Goal: Task Accomplishment & Management: Manage account settings

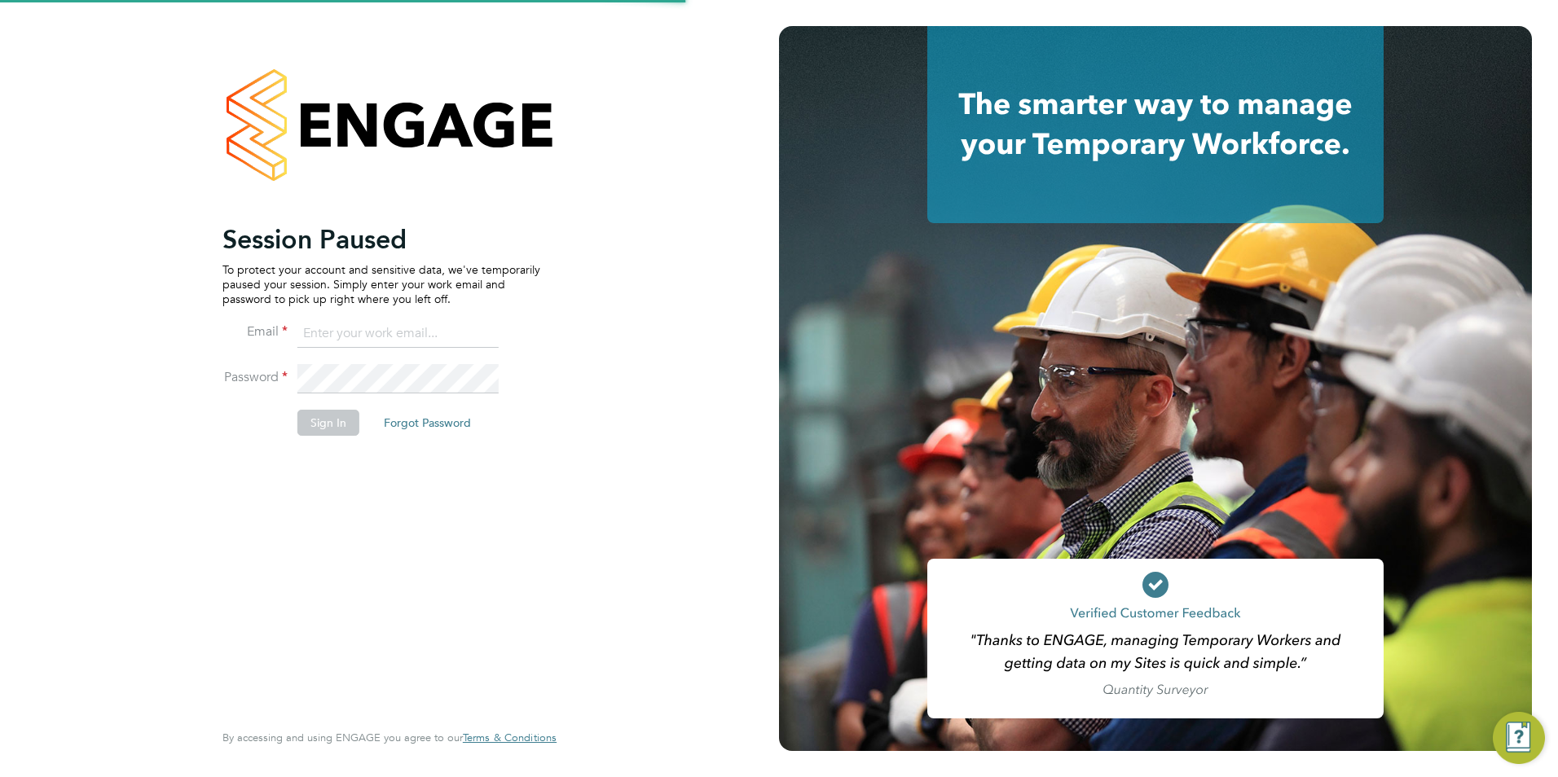
type input "sam.skinner@tfrecruitment.co.uk"
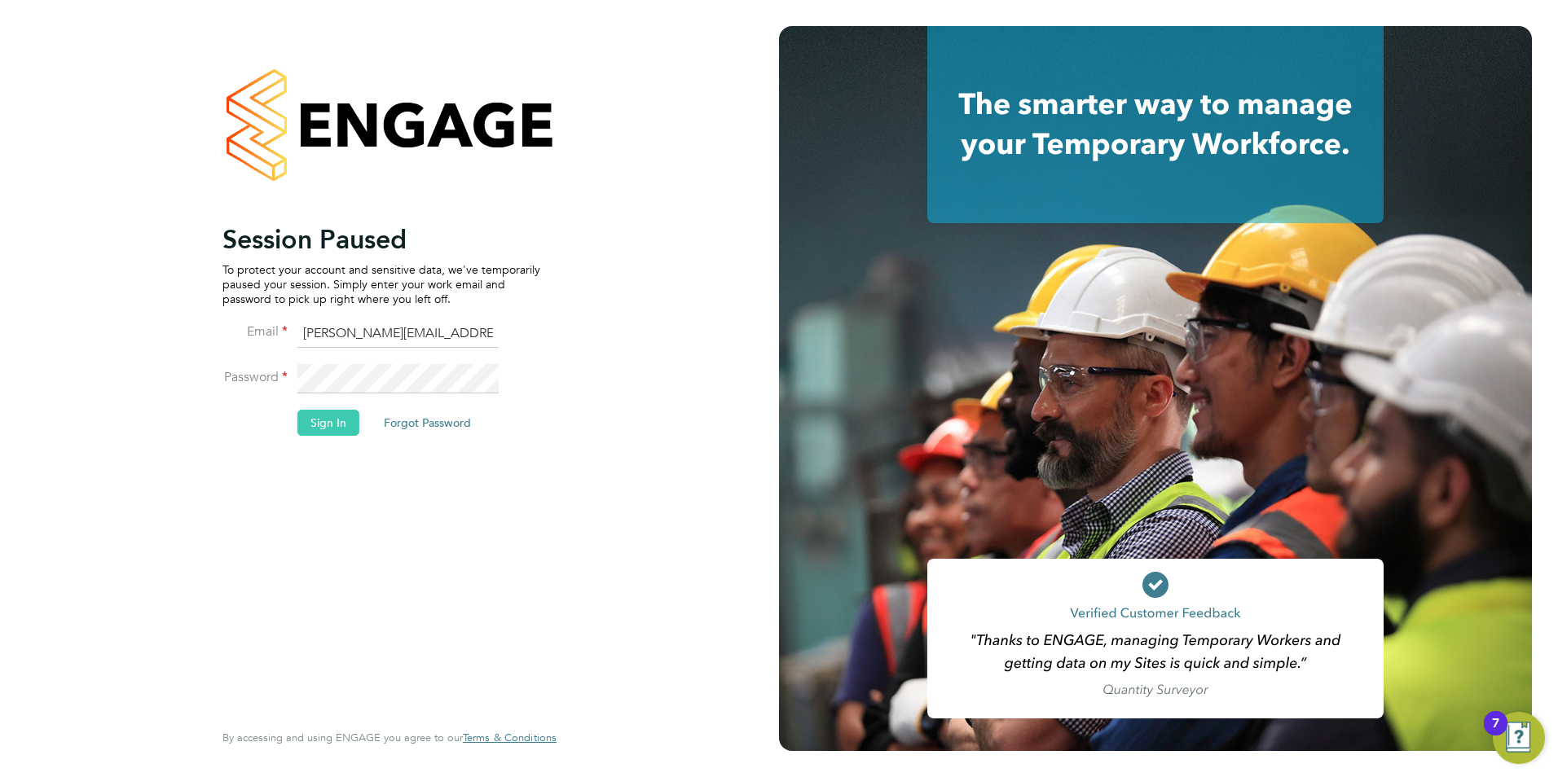
click at [324, 434] on button "Sign In" at bounding box center [328, 423] width 62 height 26
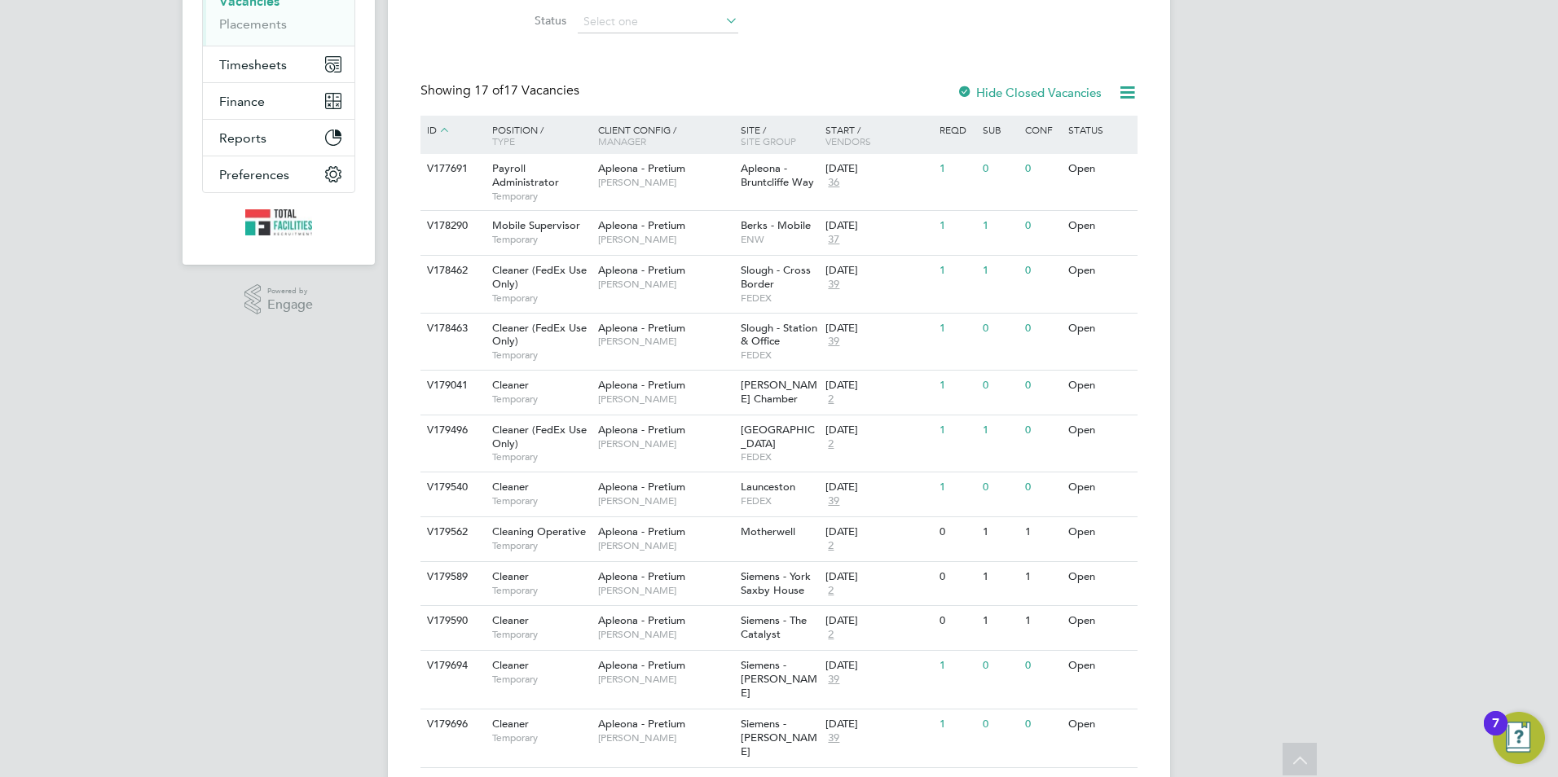
scroll to position [81, 0]
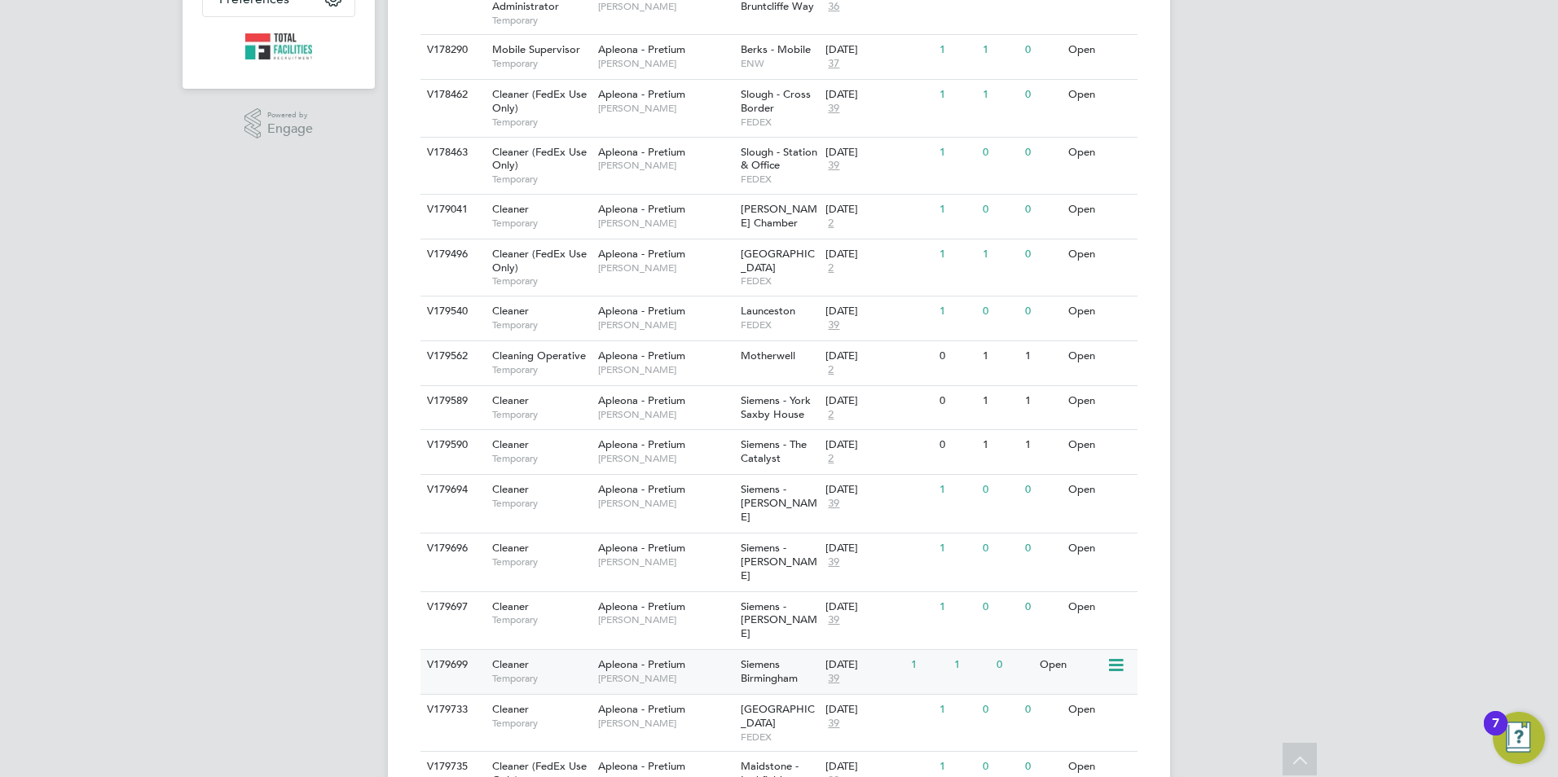
scroll to position [530, 0]
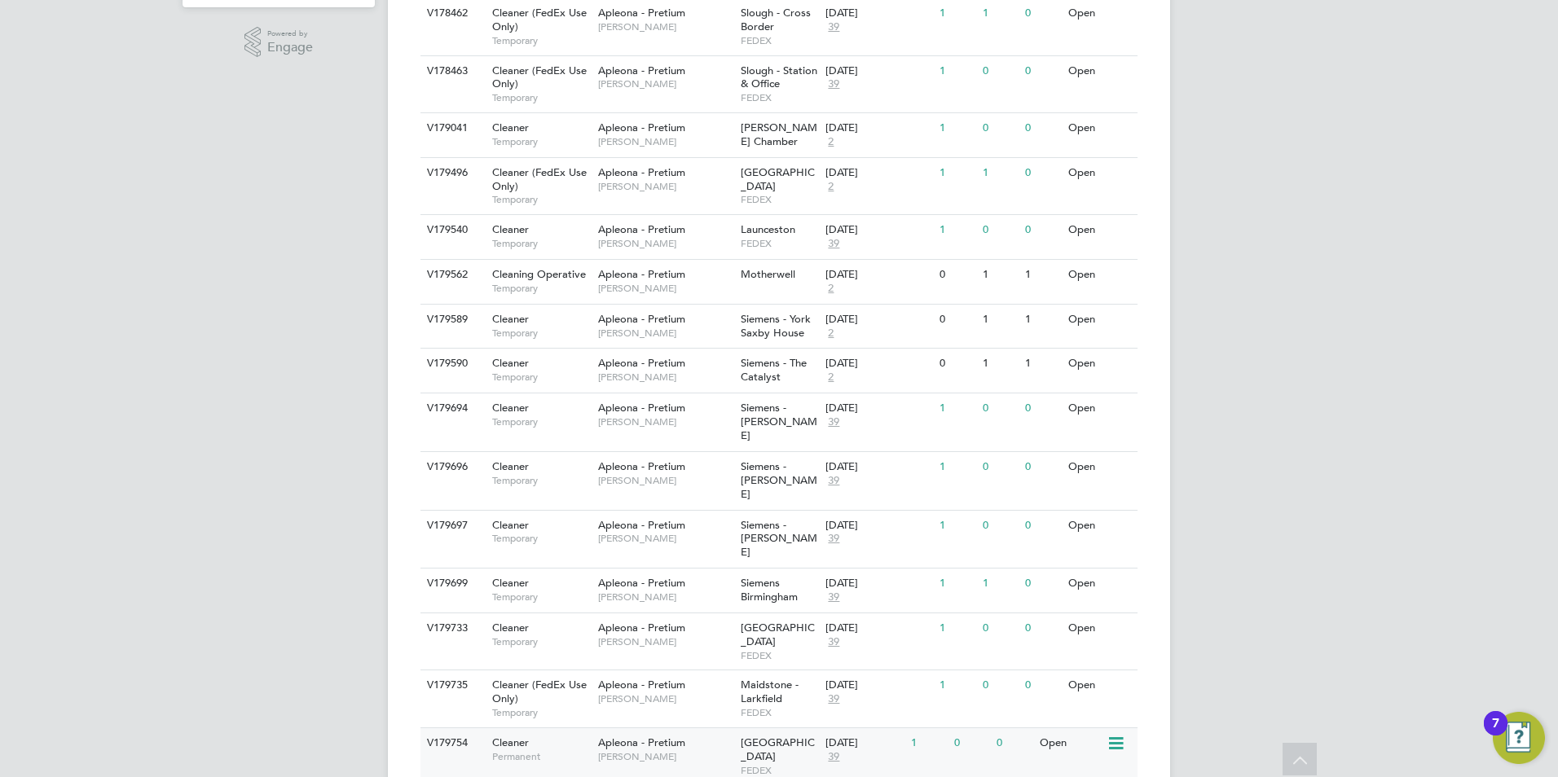
click at [675, 728] on div "Apleona - Pretium Julie Tante" at bounding box center [665, 749] width 143 height 42
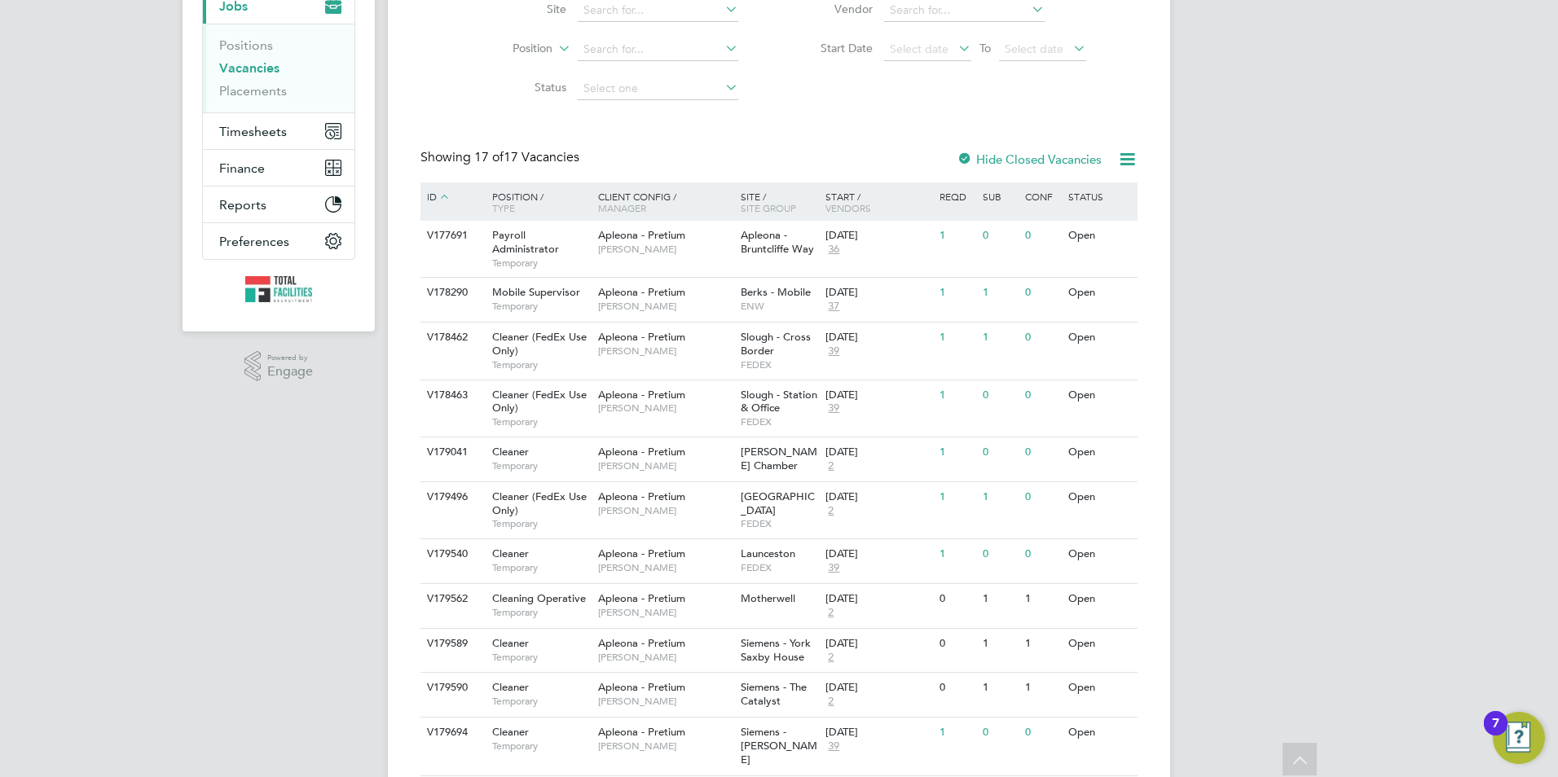
scroll to position [0, 0]
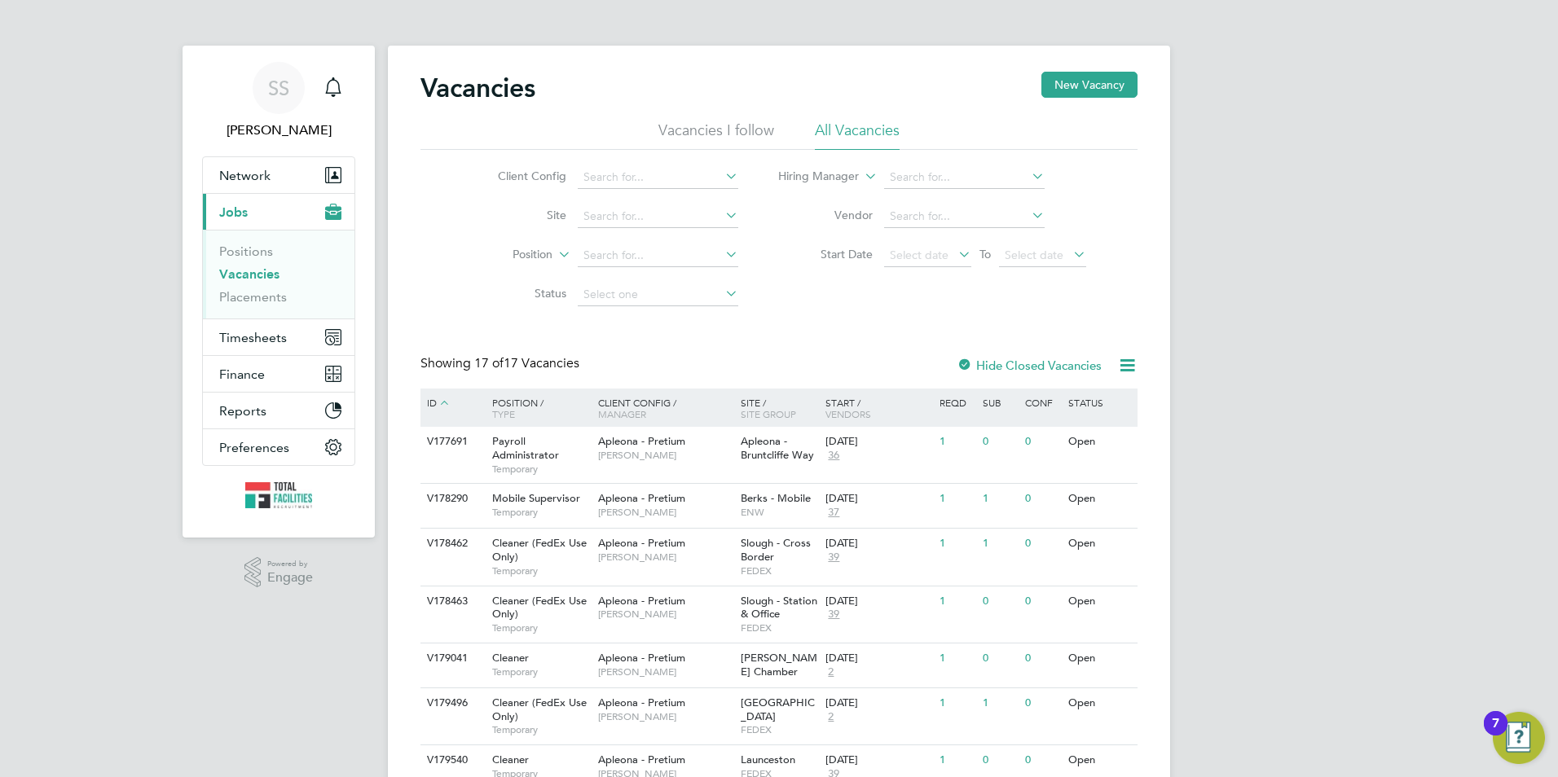
click at [265, 266] on link "Vacancies" at bounding box center [249, 273] width 60 height 15
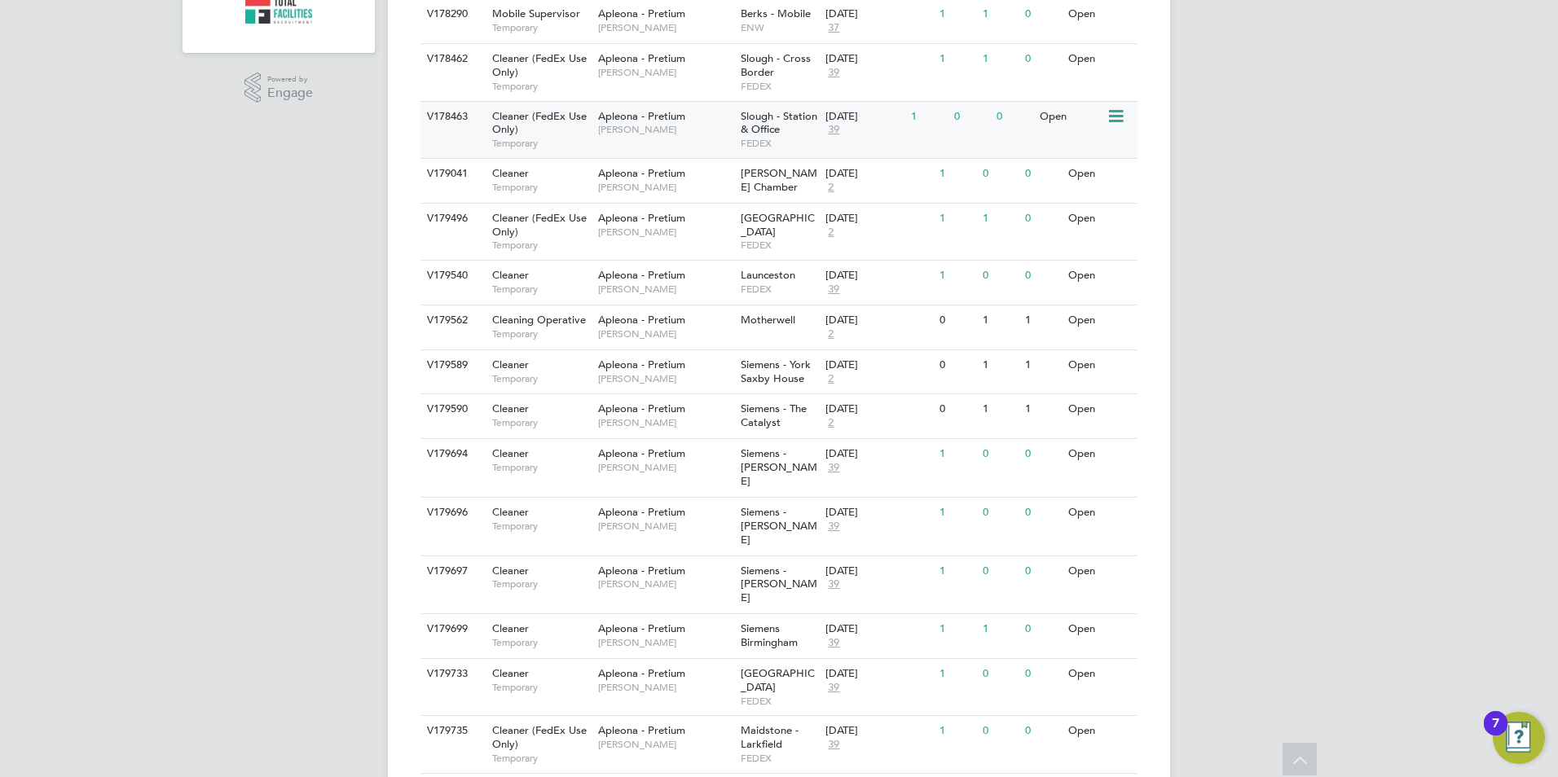
scroll to position [530, 0]
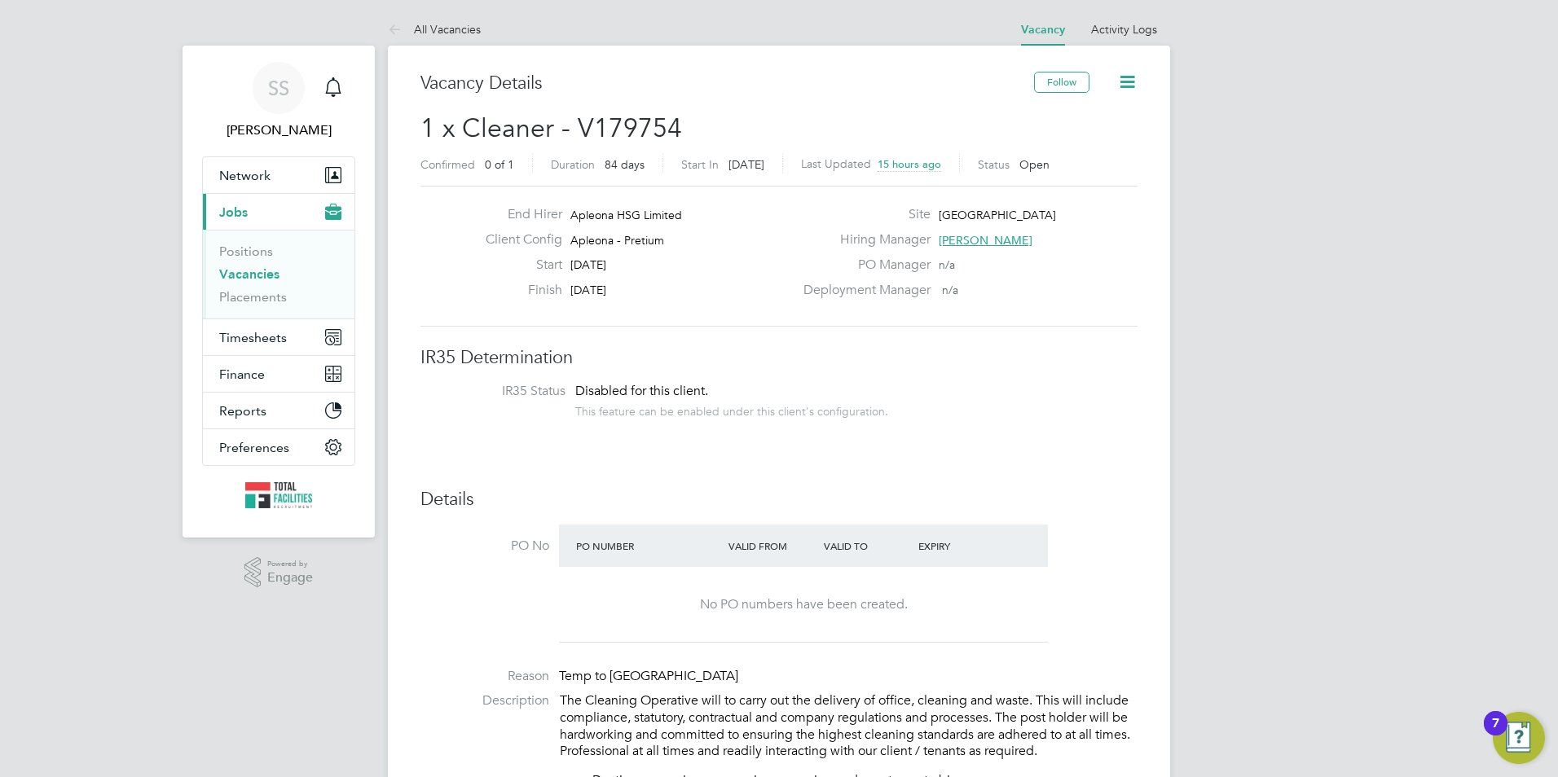
click at [257, 271] on link "Vacancies" at bounding box center [249, 273] width 60 height 15
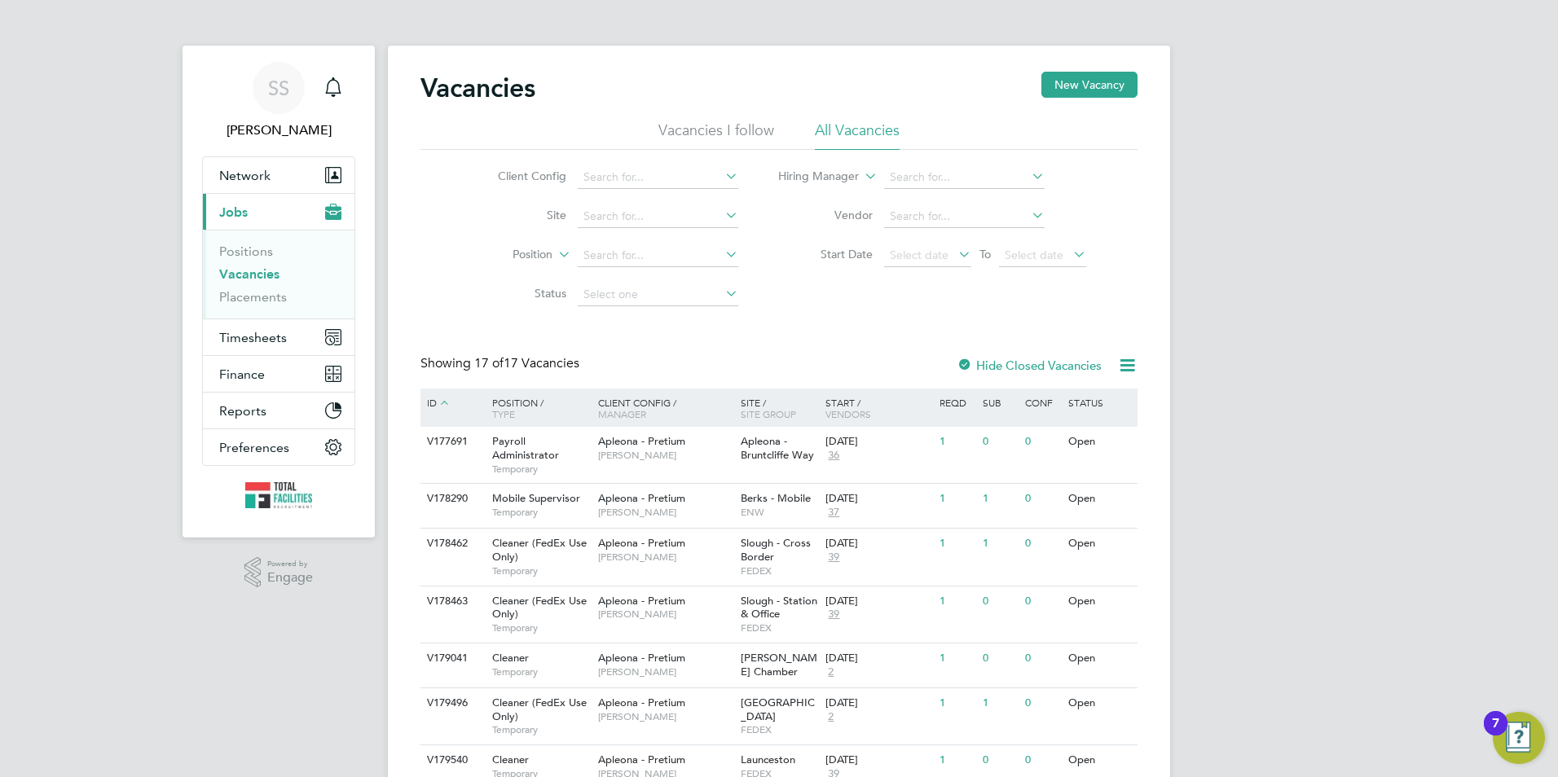
click at [260, 274] on link "Vacancies" at bounding box center [249, 273] width 60 height 15
click at [237, 335] on span "Timesheets" at bounding box center [253, 337] width 68 height 15
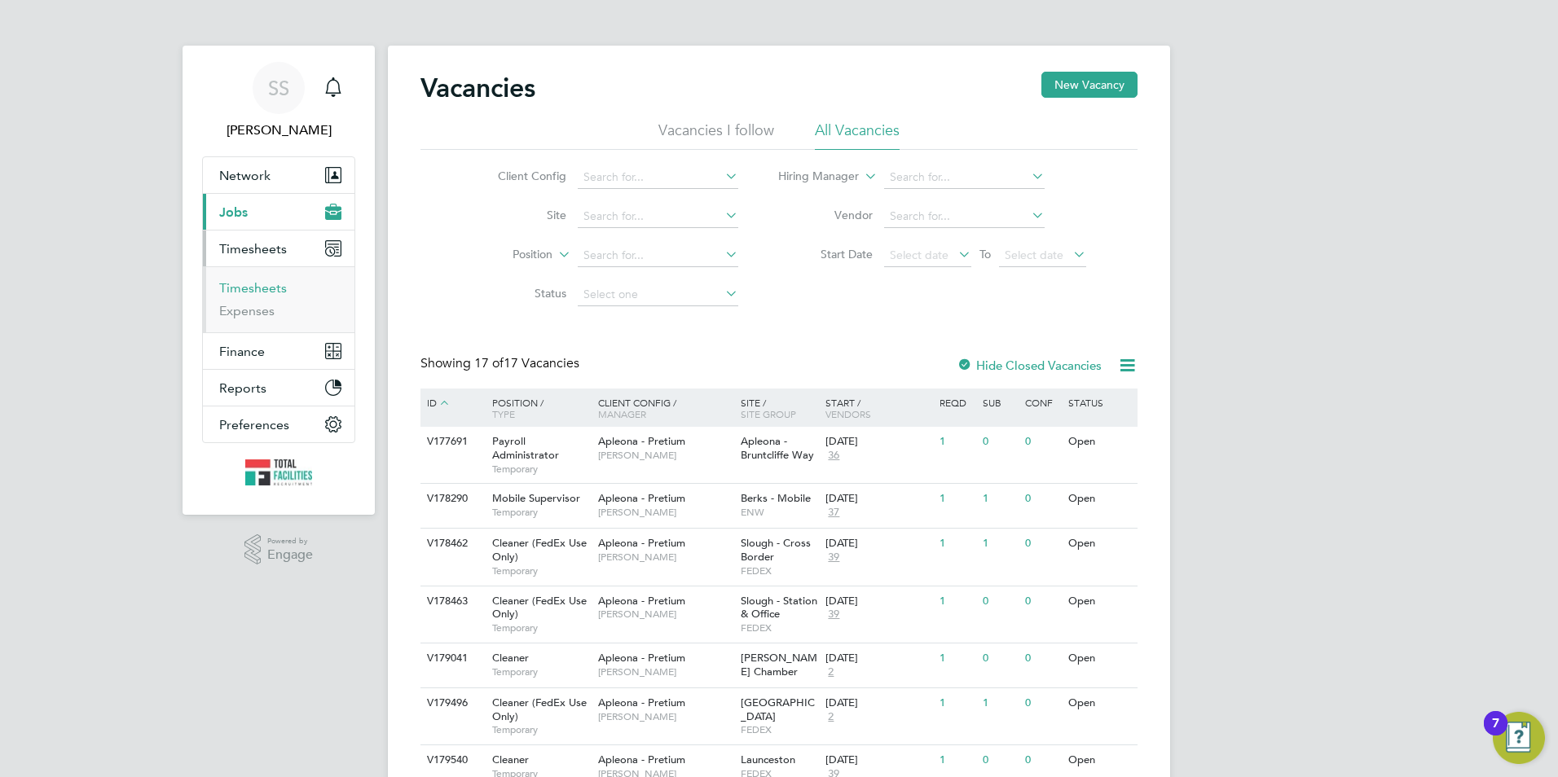
click at [252, 286] on link "Timesheets" at bounding box center [253, 287] width 68 height 15
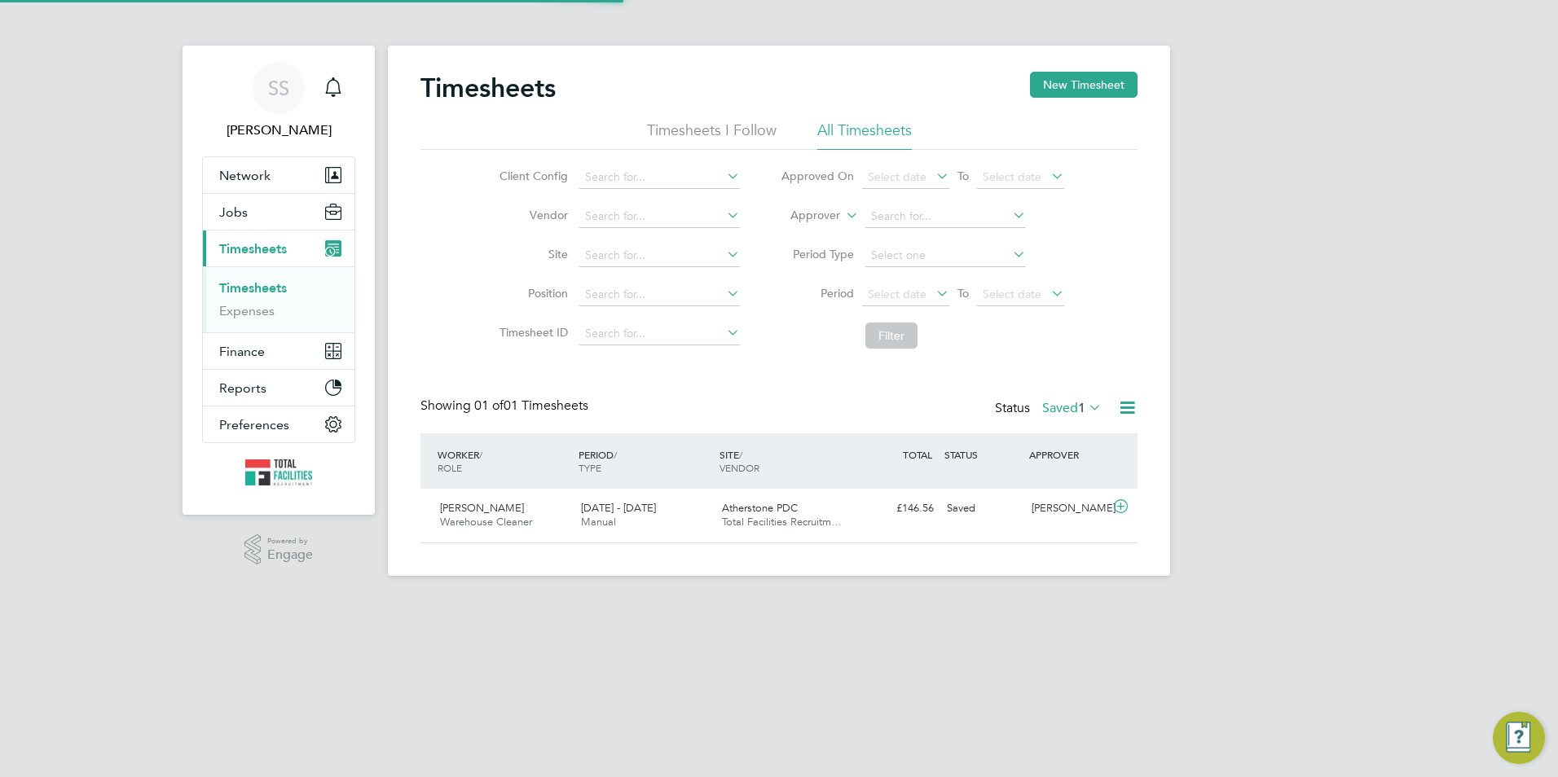
scroll to position [42, 142]
click at [1110, 411] on div at bounding box center [1121, 408] width 33 height 20
click at [1085, 411] on icon at bounding box center [1085, 407] width 0 height 23
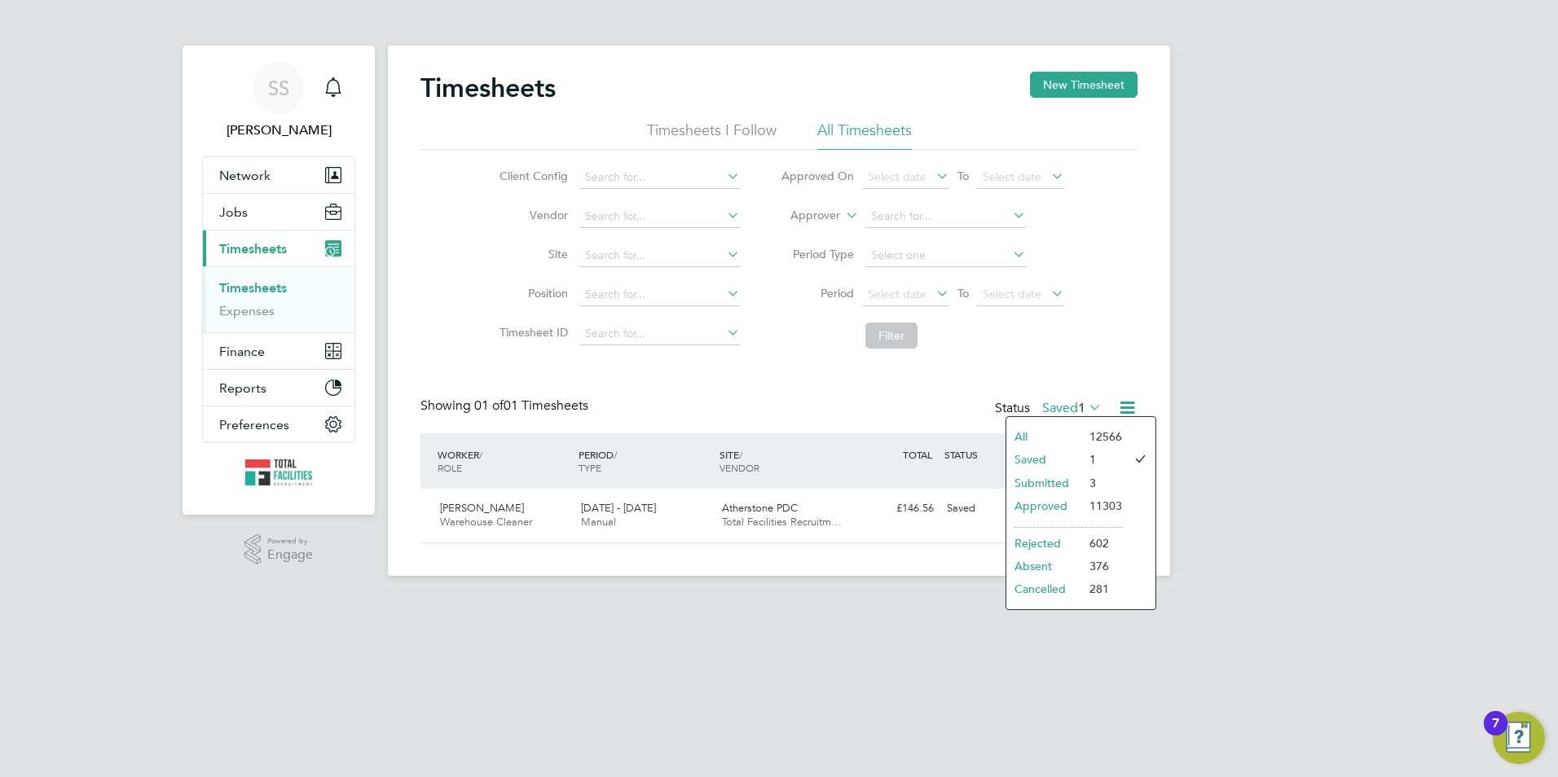
click at [1040, 433] on li "All" at bounding box center [1043, 436] width 75 height 23
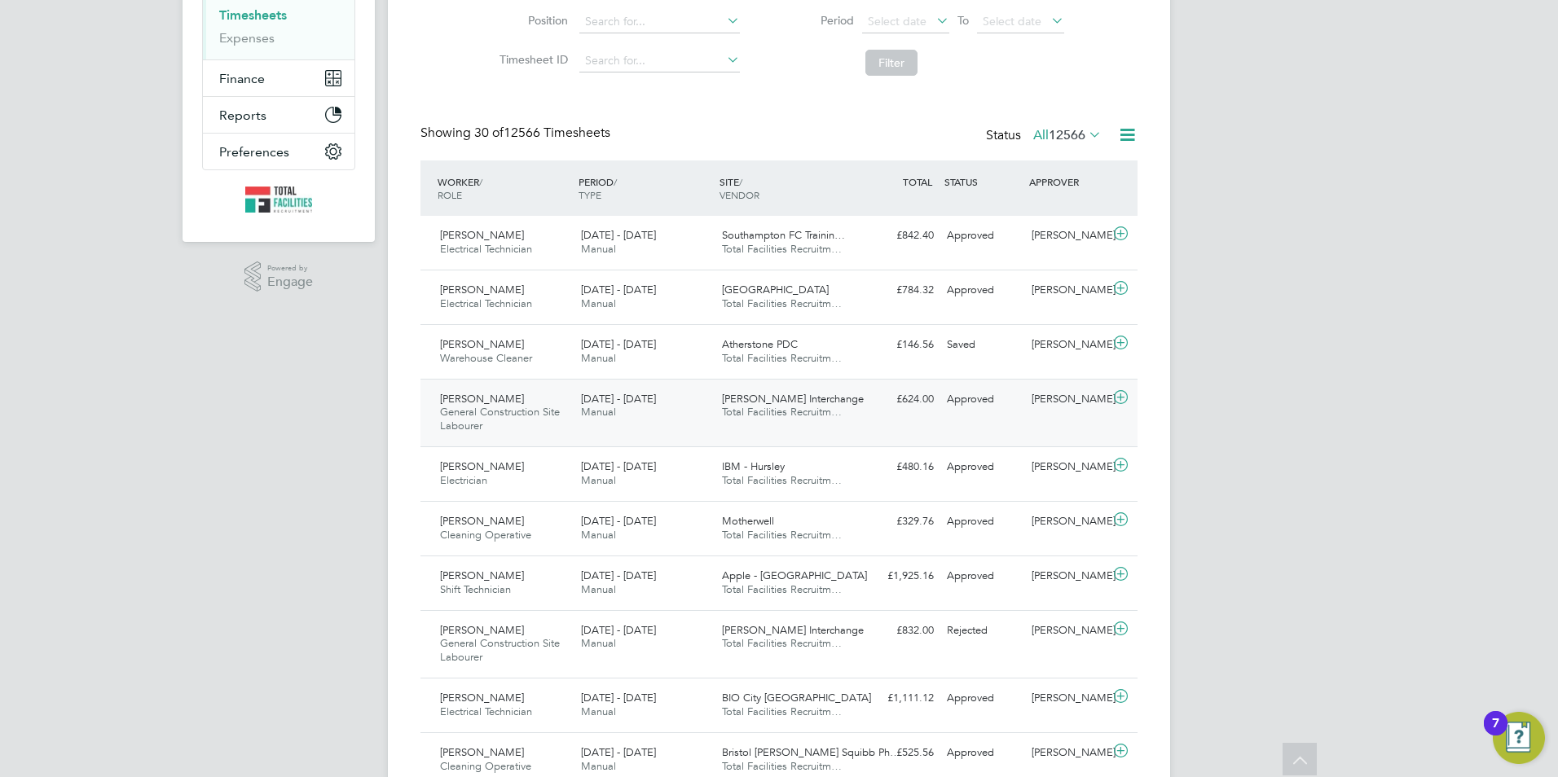
scroll to position [244, 0]
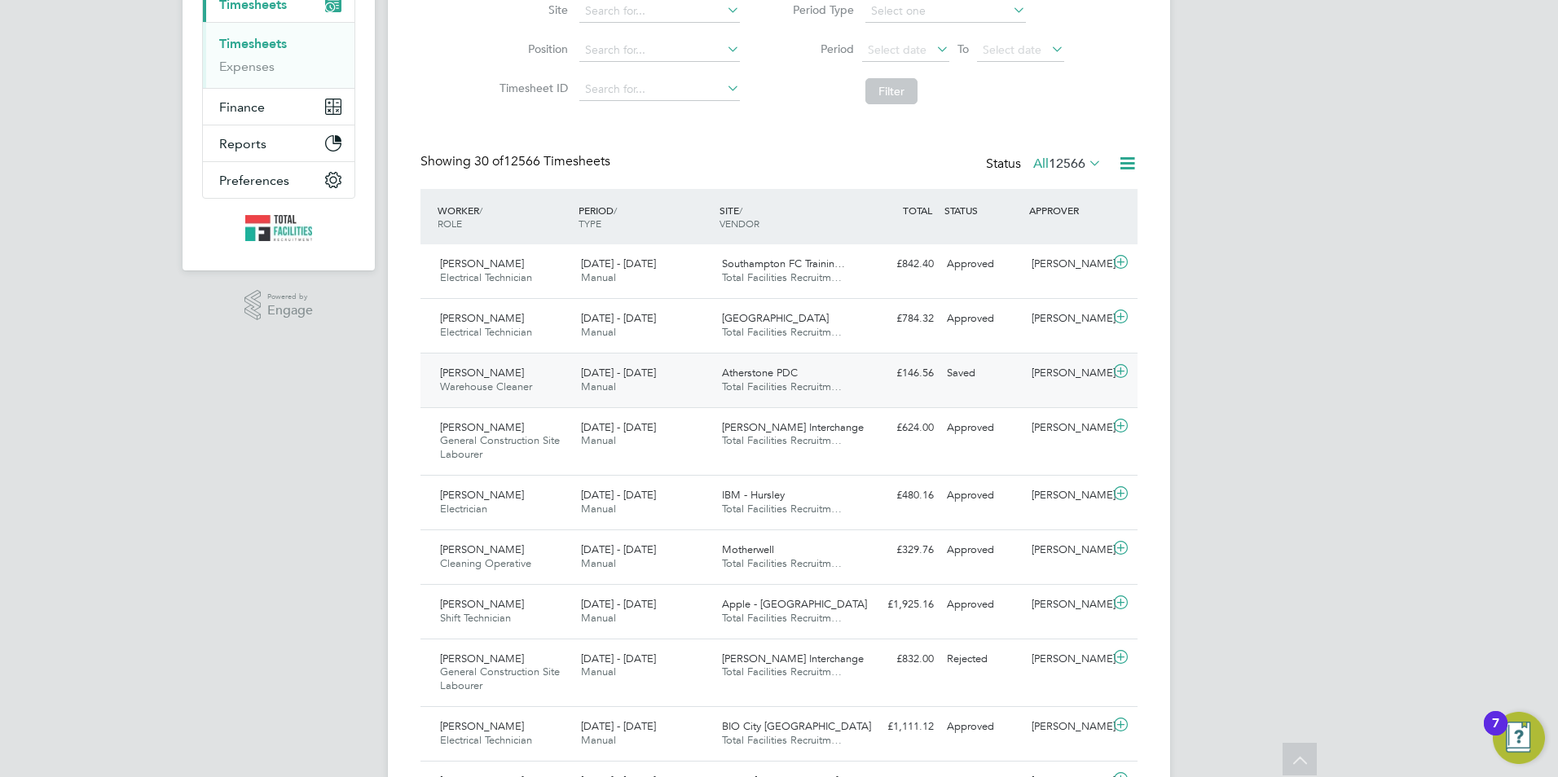
drag, startPoint x: 716, startPoint y: 373, endPoint x: 781, endPoint y: 380, distance: 65.5
click at [781, 380] on div "Atherstone PDC Total Facilities Recruitm…" at bounding box center [785, 380] width 141 height 41
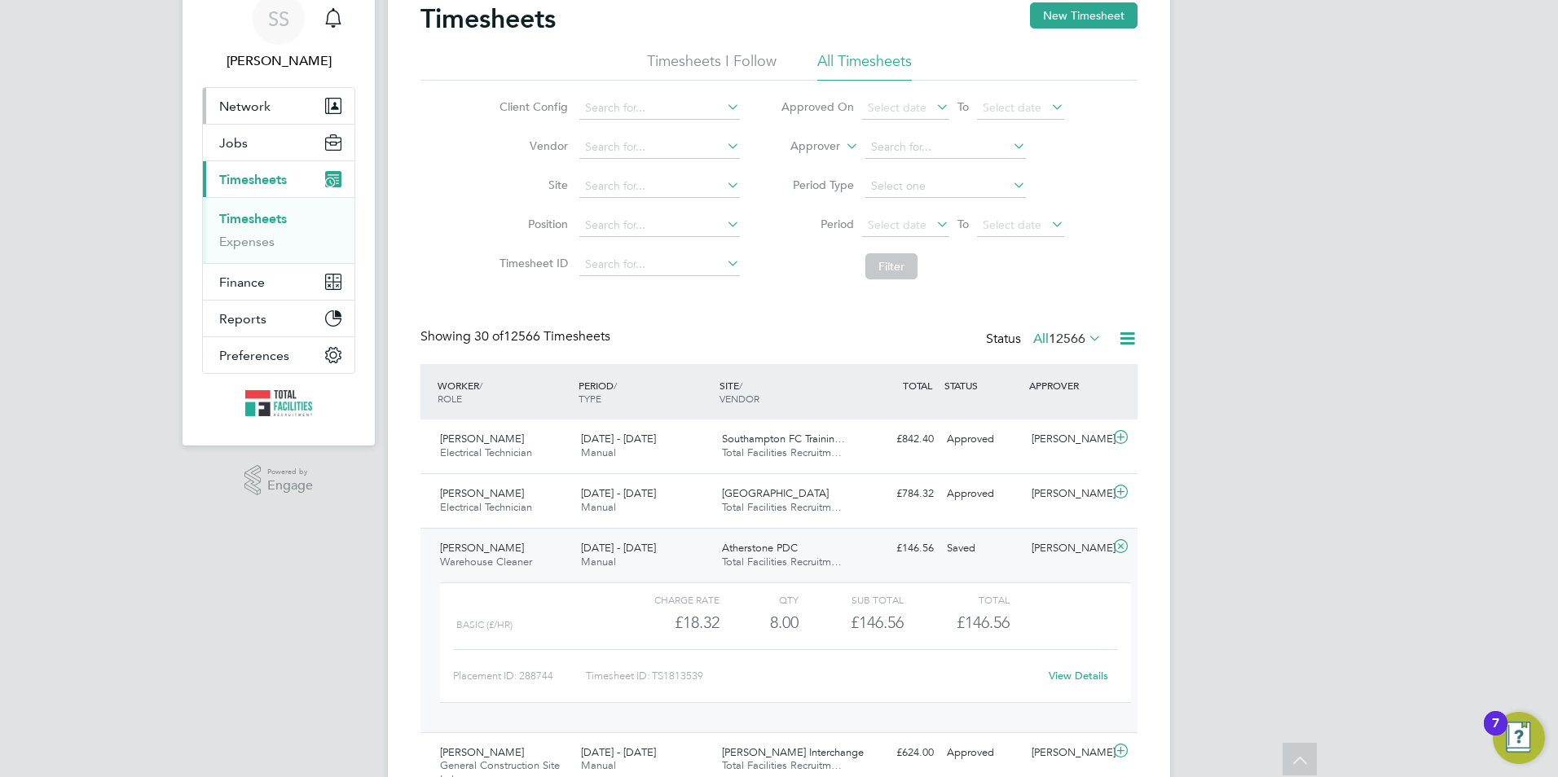
scroll to position [0, 0]
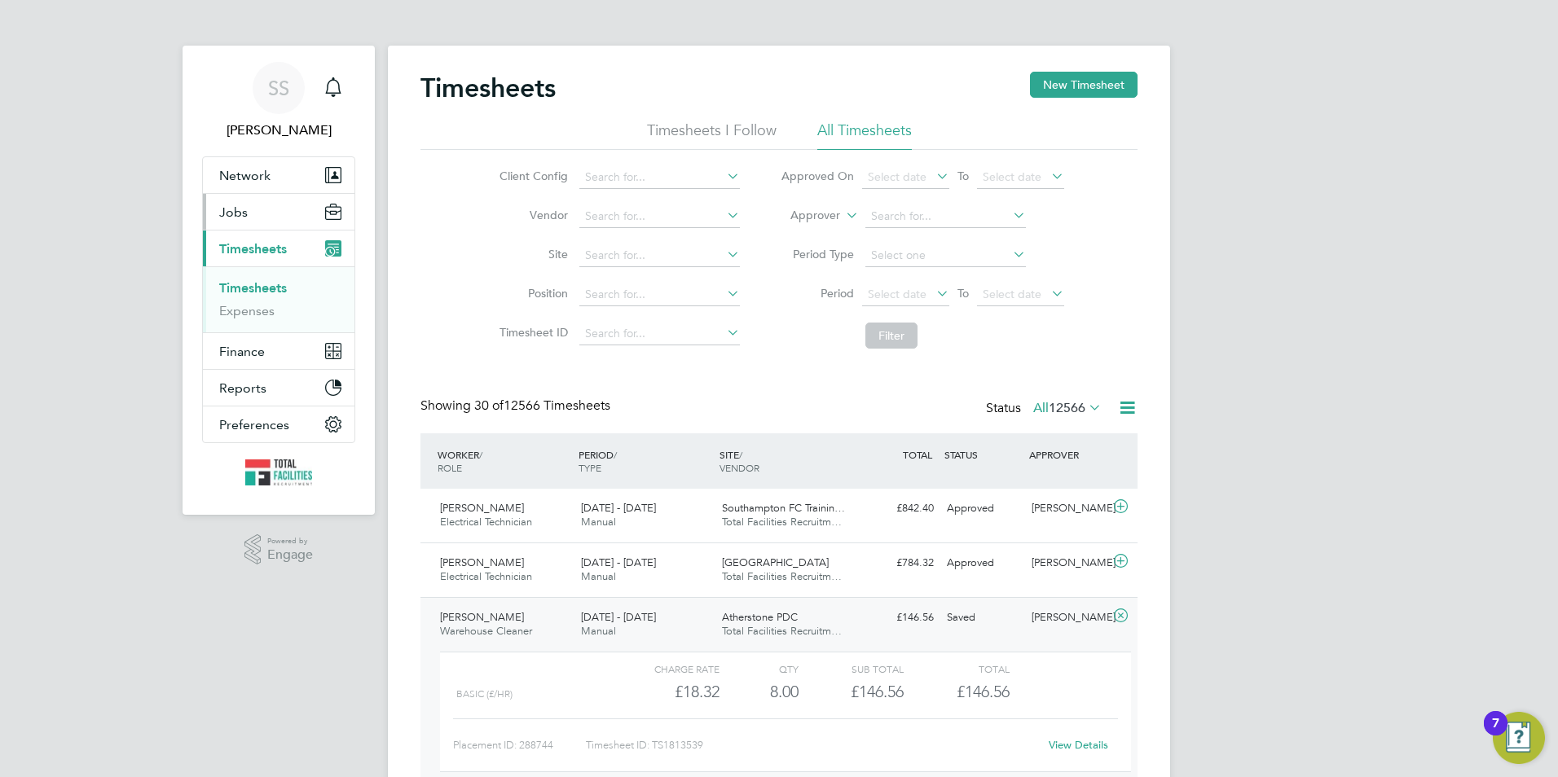
click at [262, 198] on button "Jobs" at bounding box center [279, 212] width 152 height 36
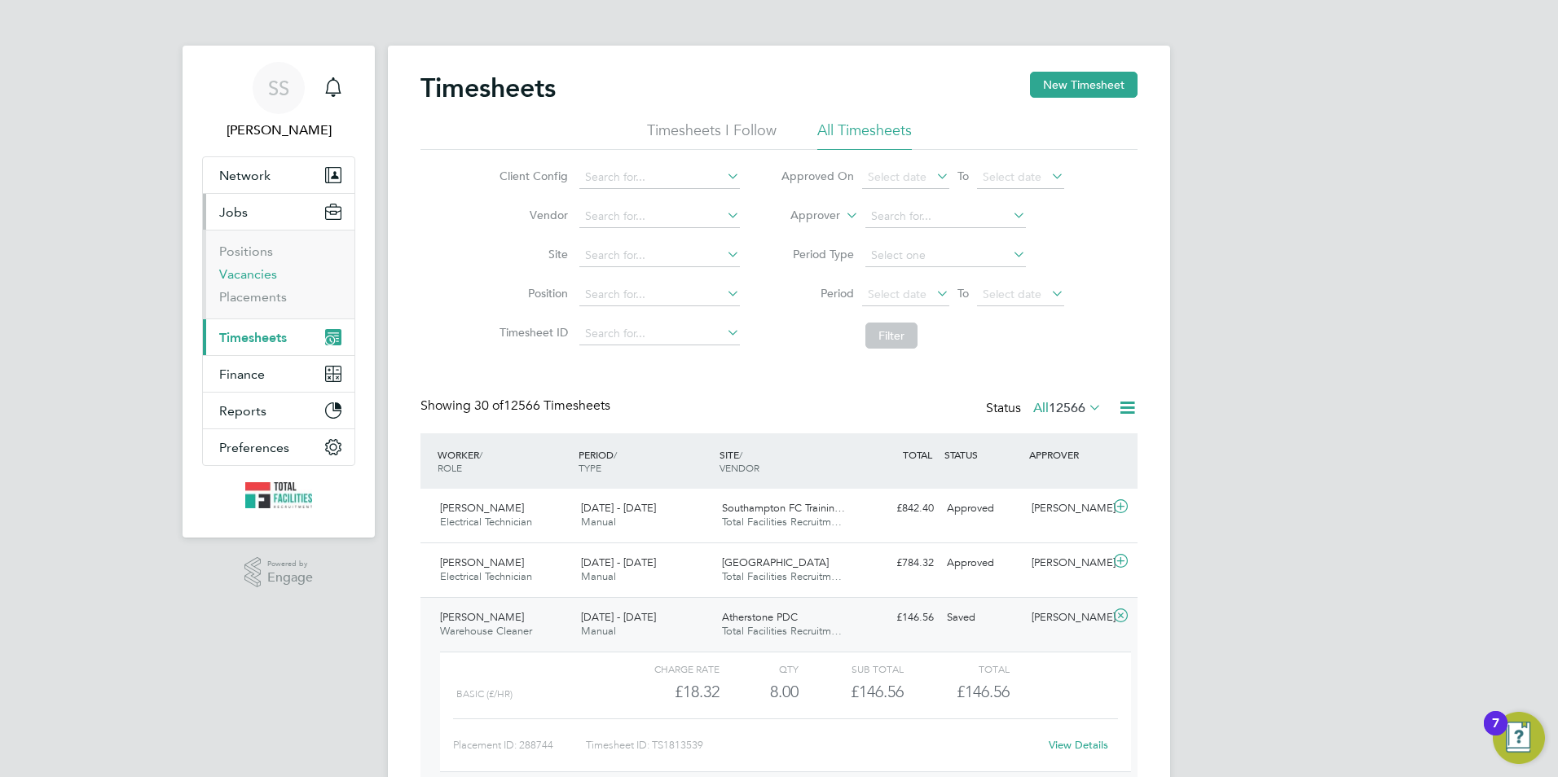
click at [225, 277] on link "Vacancies" at bounding box center [248, 273] width 58 height 15
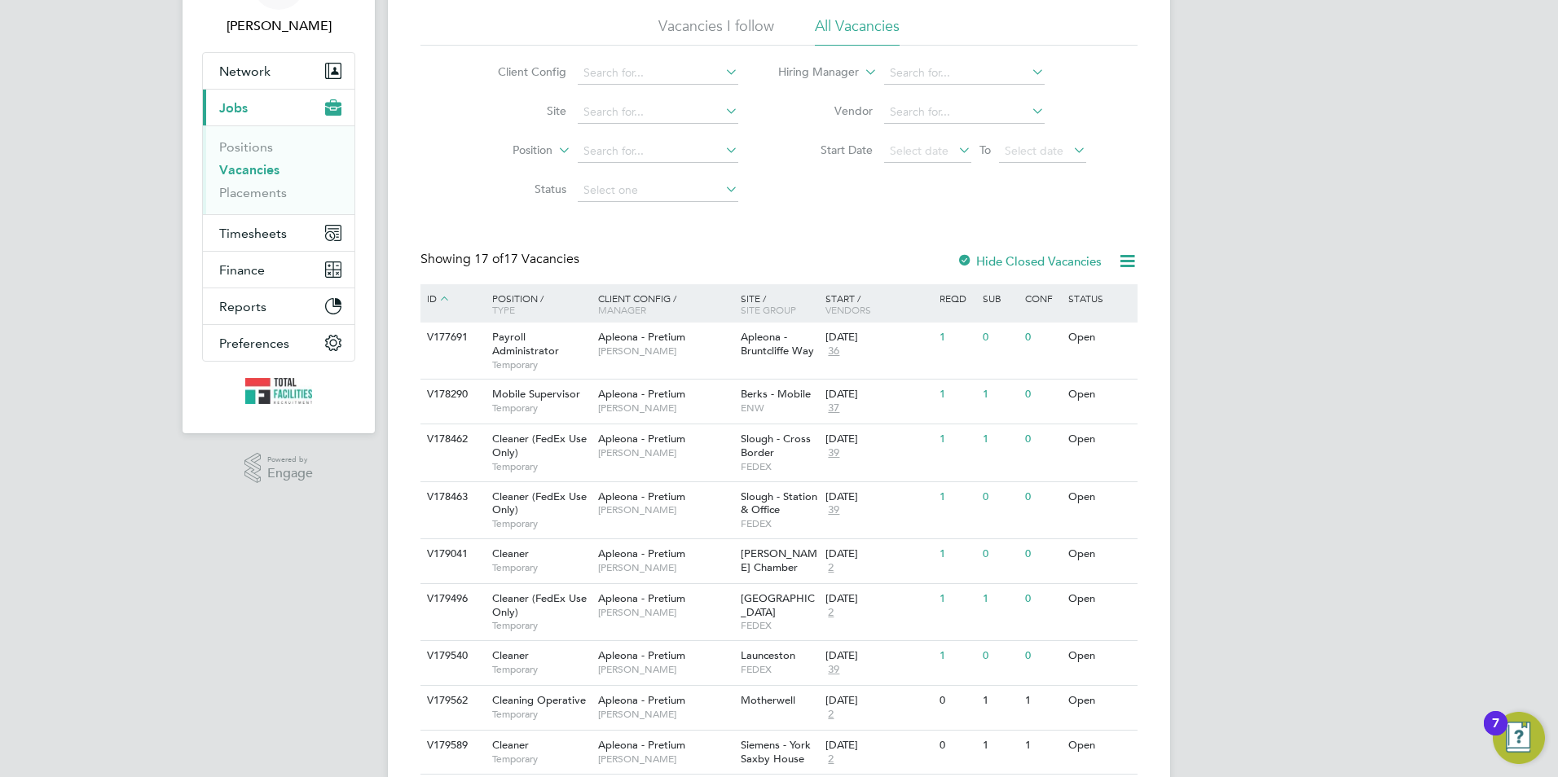
scroll to position [326, 0]
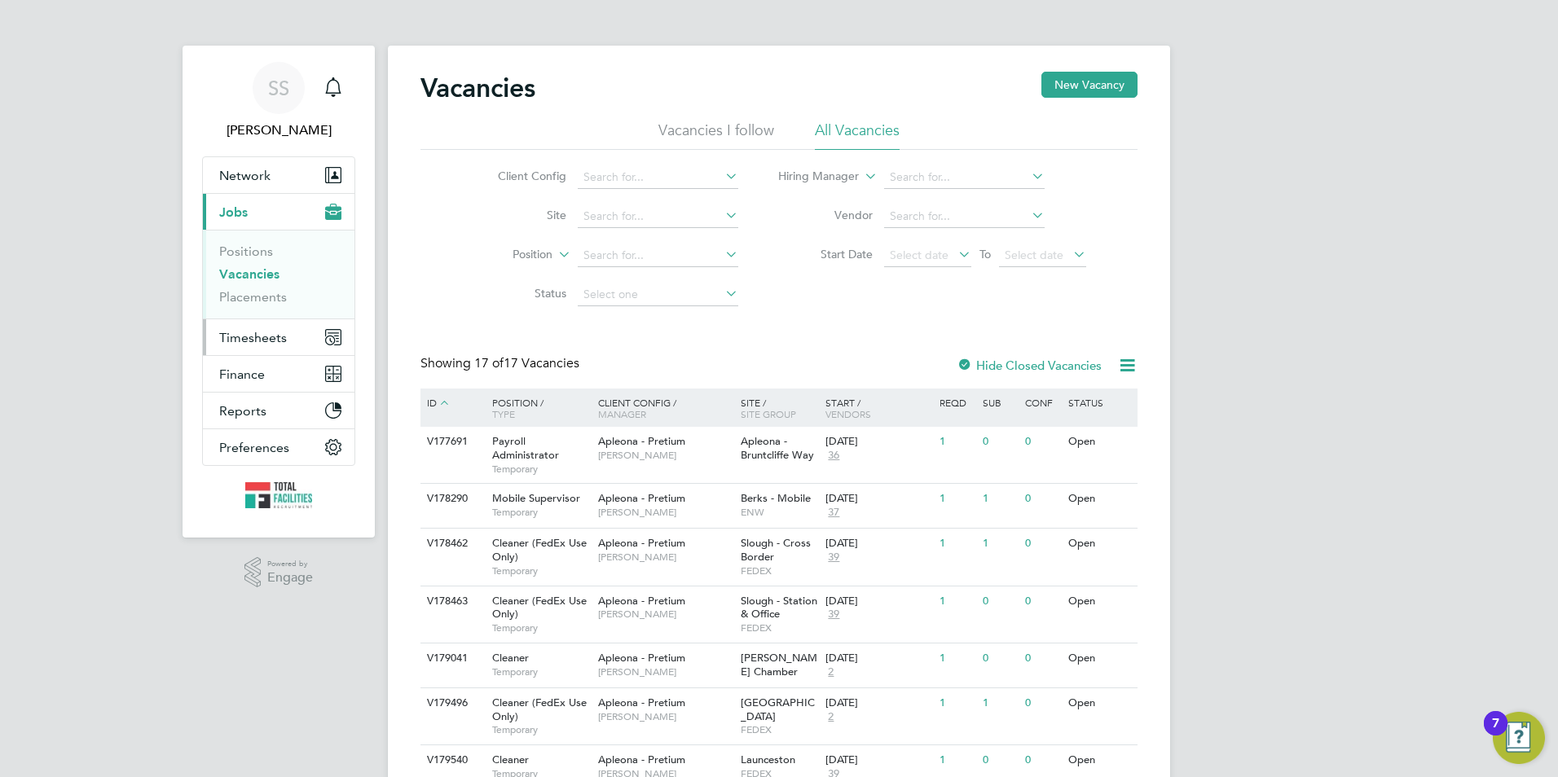
click at [237, 324] on button "Timesheets" at bounding box center [279, 337] width 152 height 36
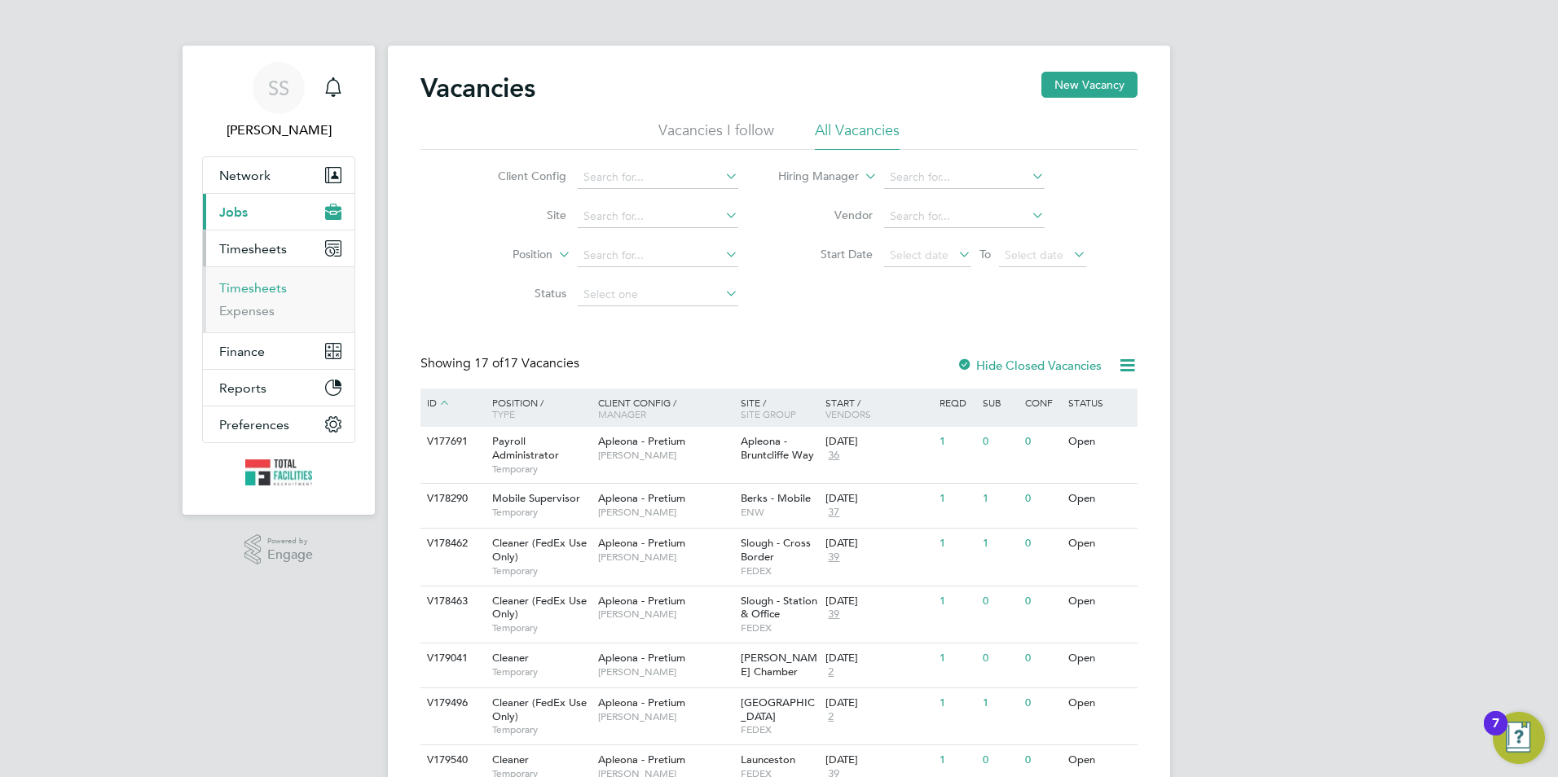
click at [250, 285] on link "Timesheets" at bounding box center [253, 287] width 68 height 15
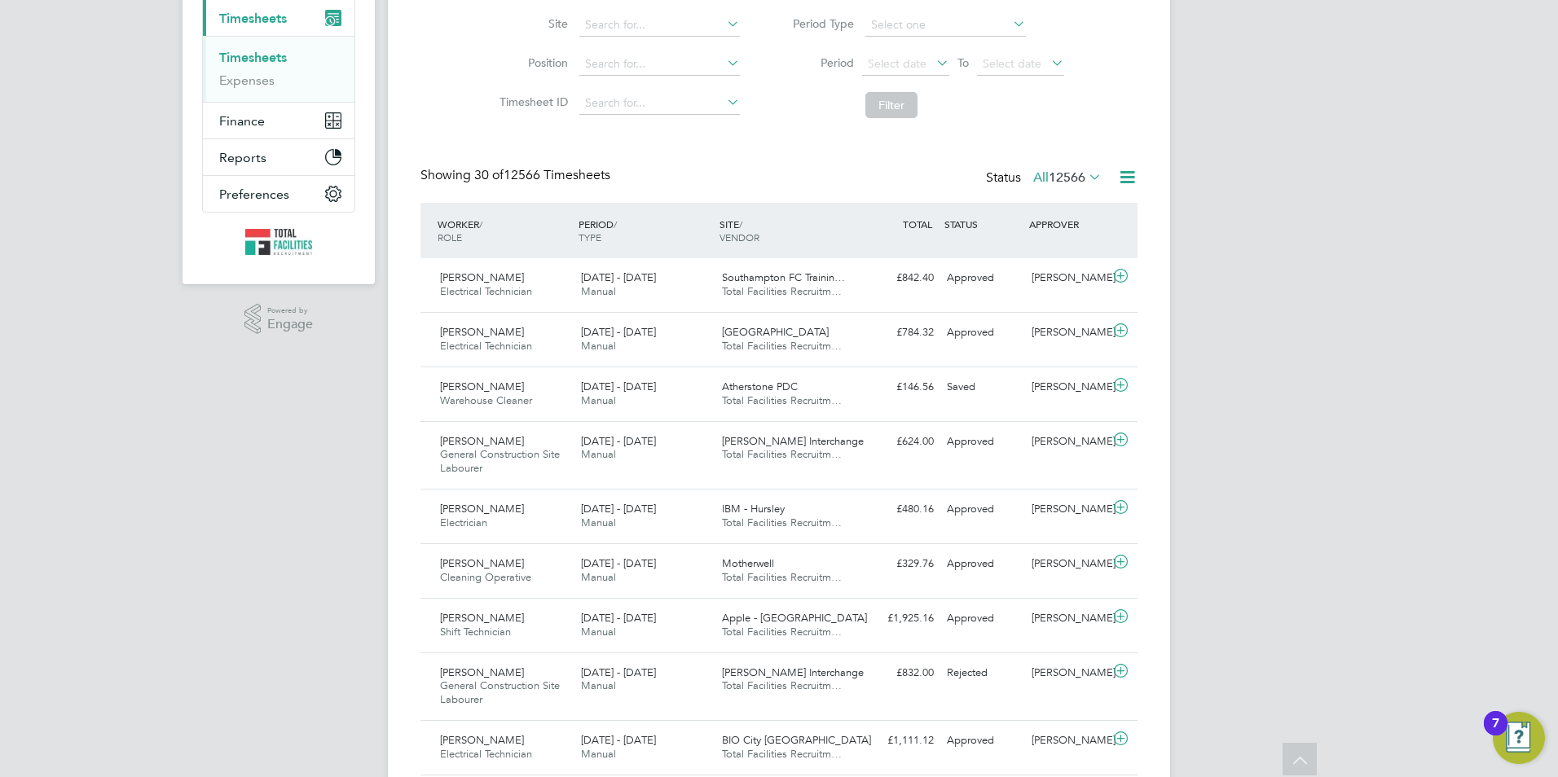
scroll to position [68, 0]
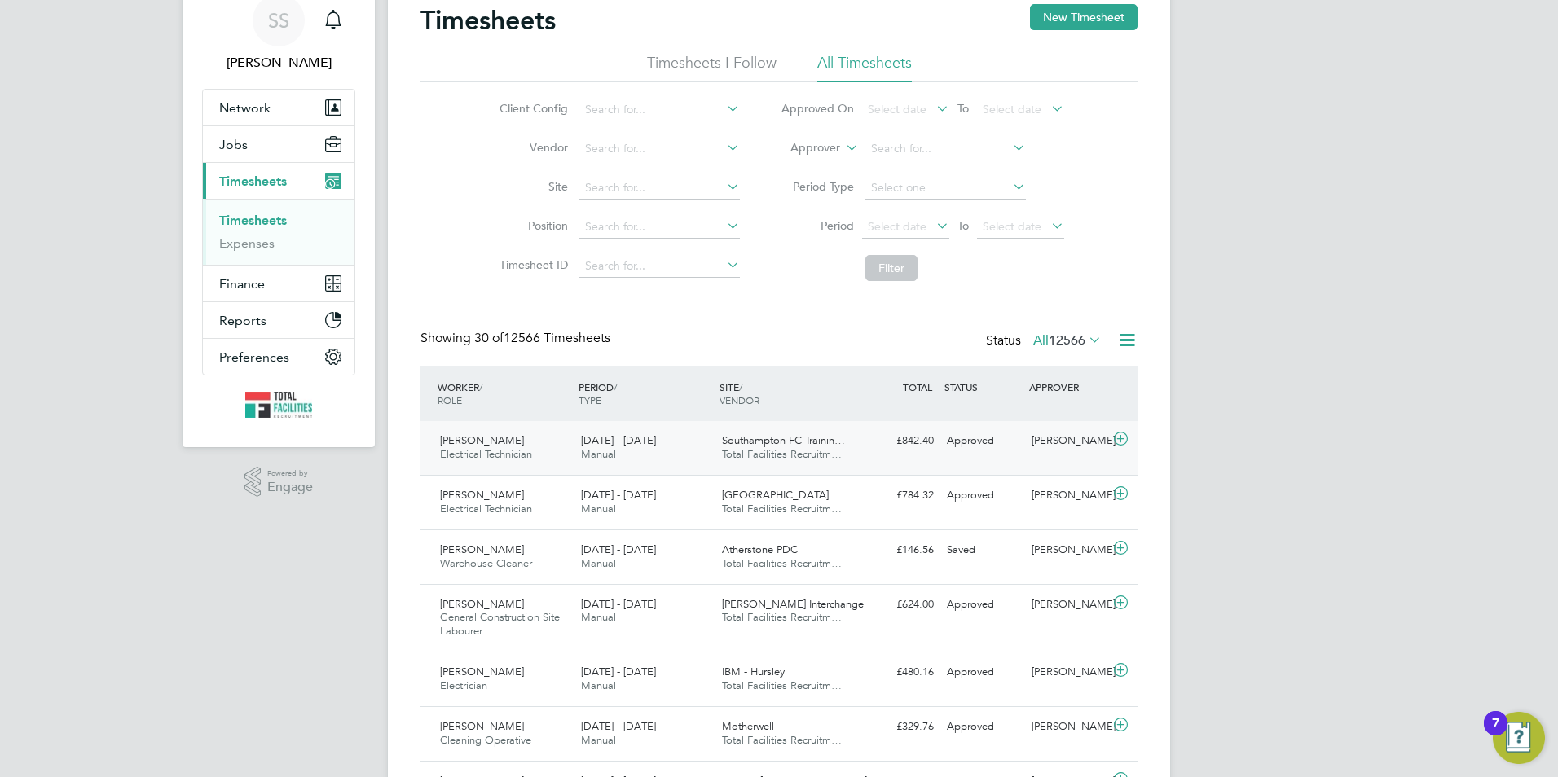
click at [1116, 436] on icon at bounding box center [1120, 439] width 20 height 13
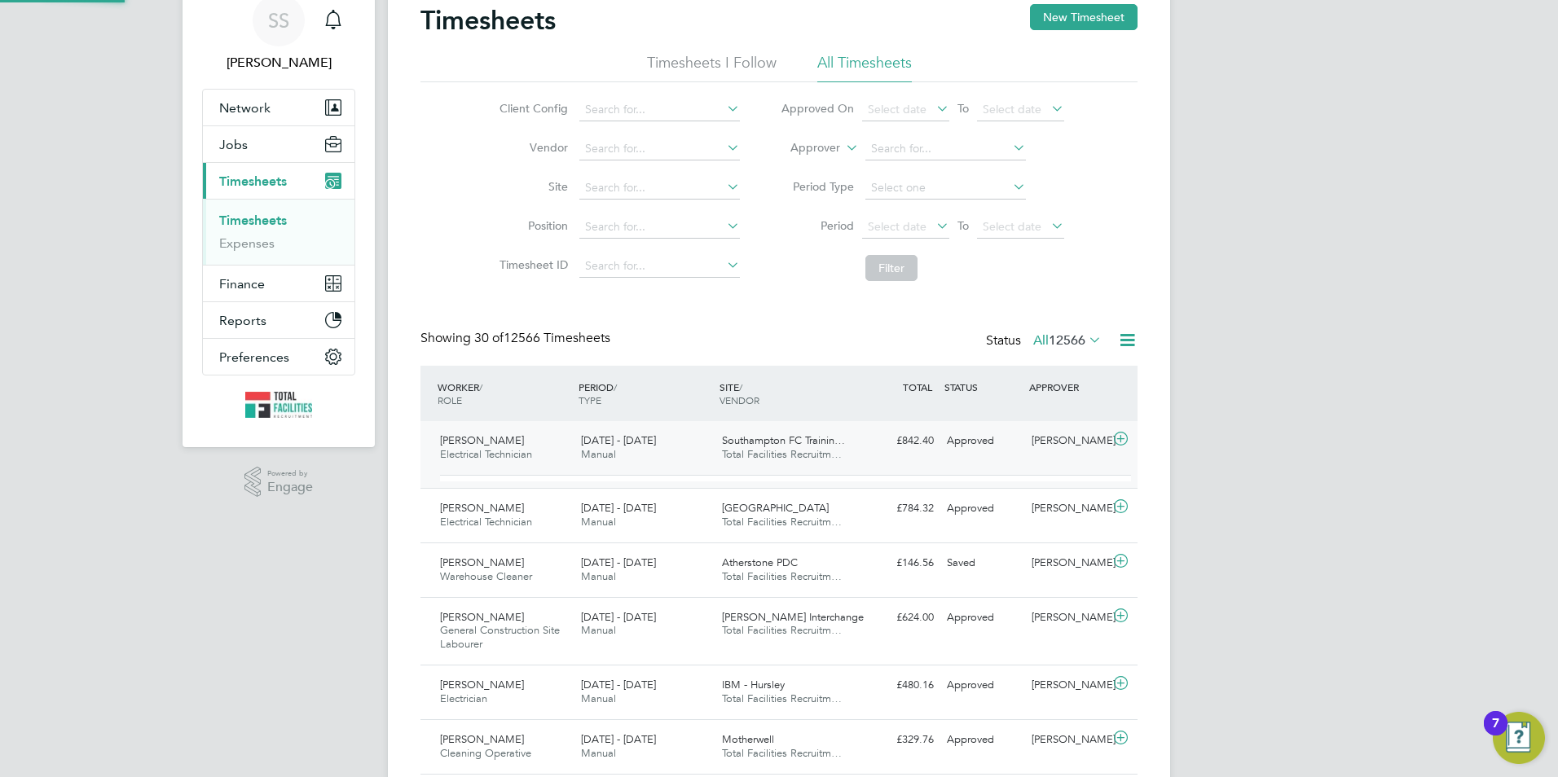
scroll to position [28, 159]
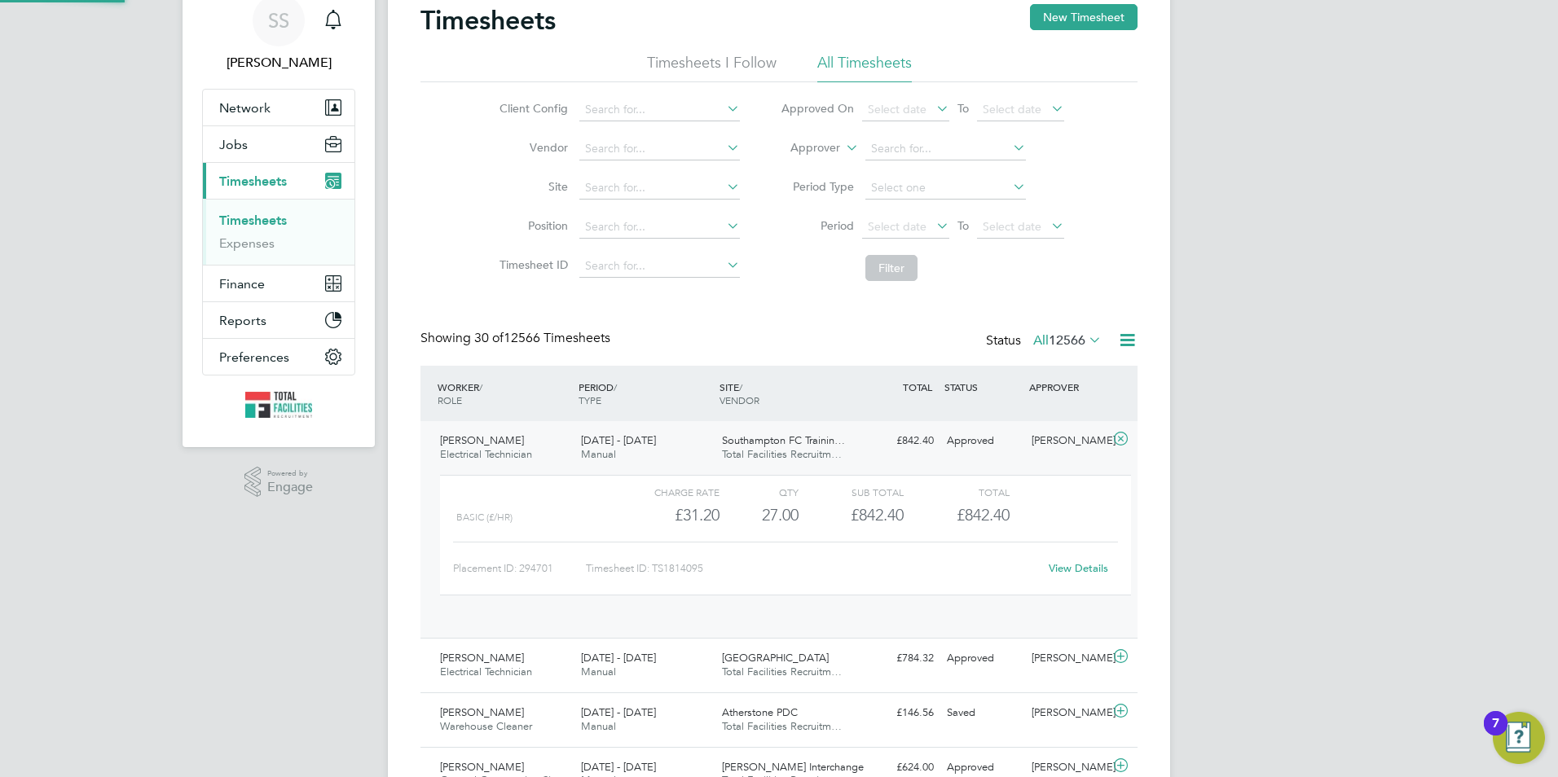
click at [1123, 438] on icon at bounding box center [1120, 439] width 20 height 13
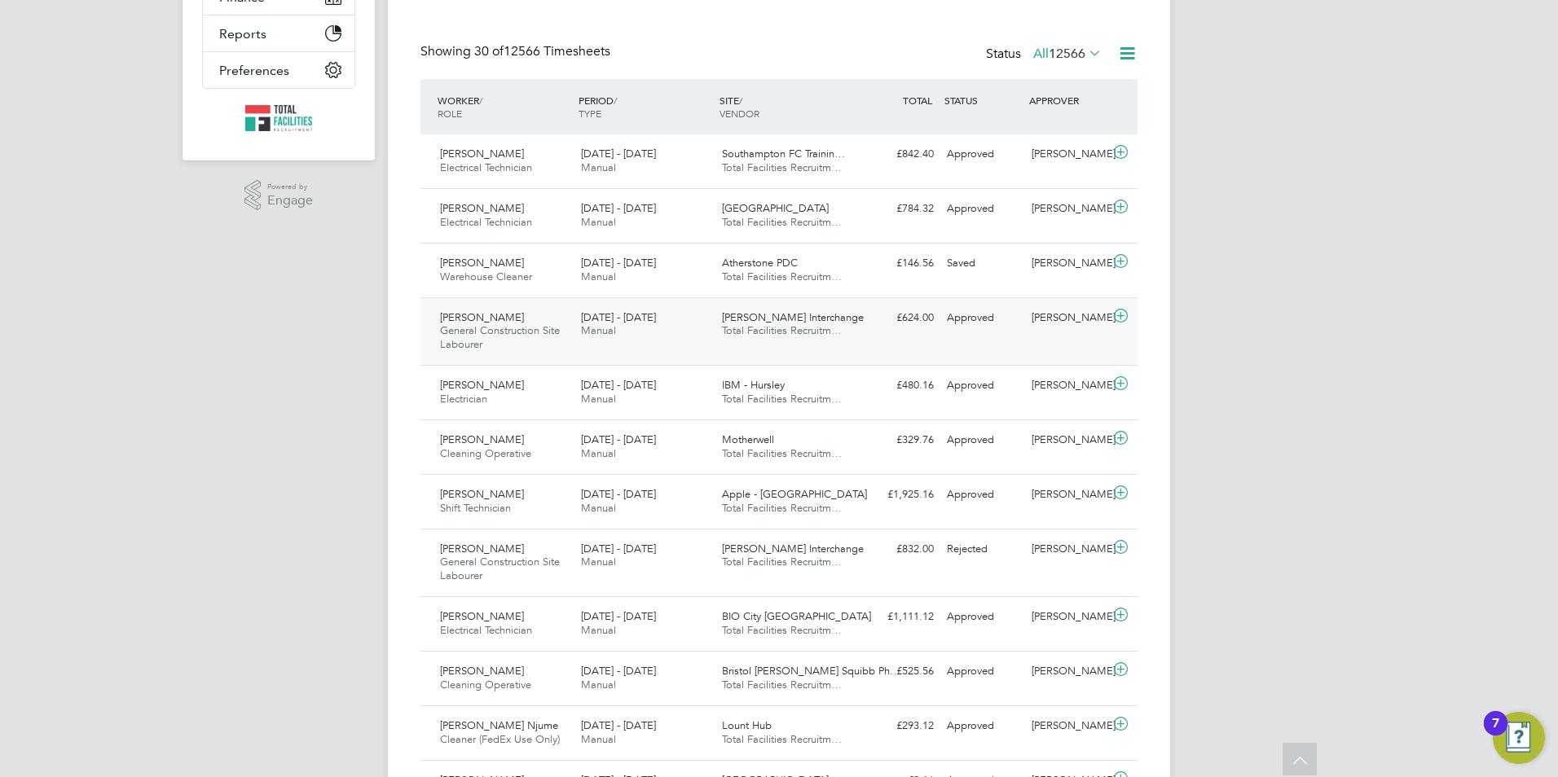
scroll to position [326, 0]
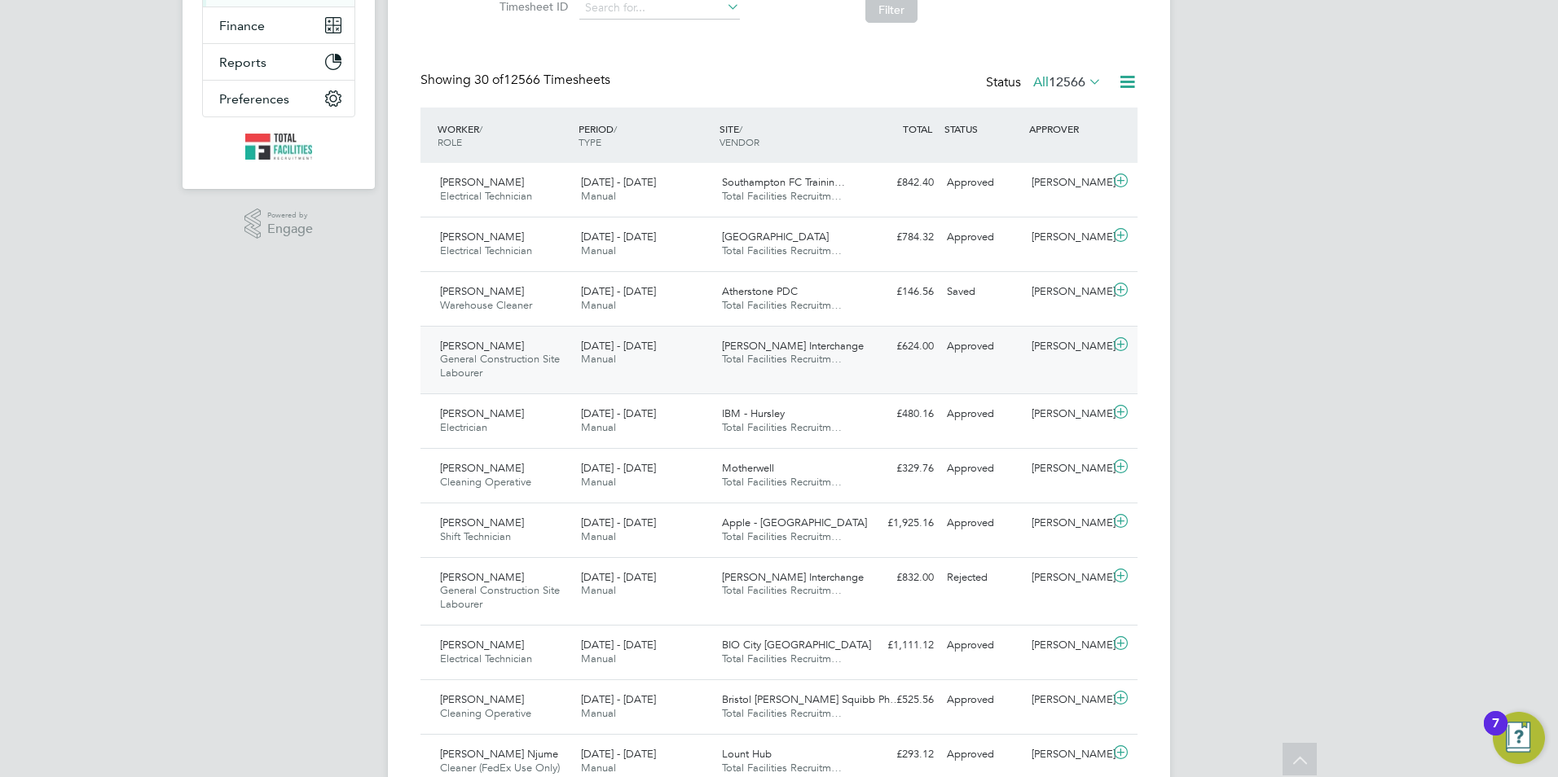
click at [1120, 345] on icon at bounding box center [1120, 344] width 20 height 13
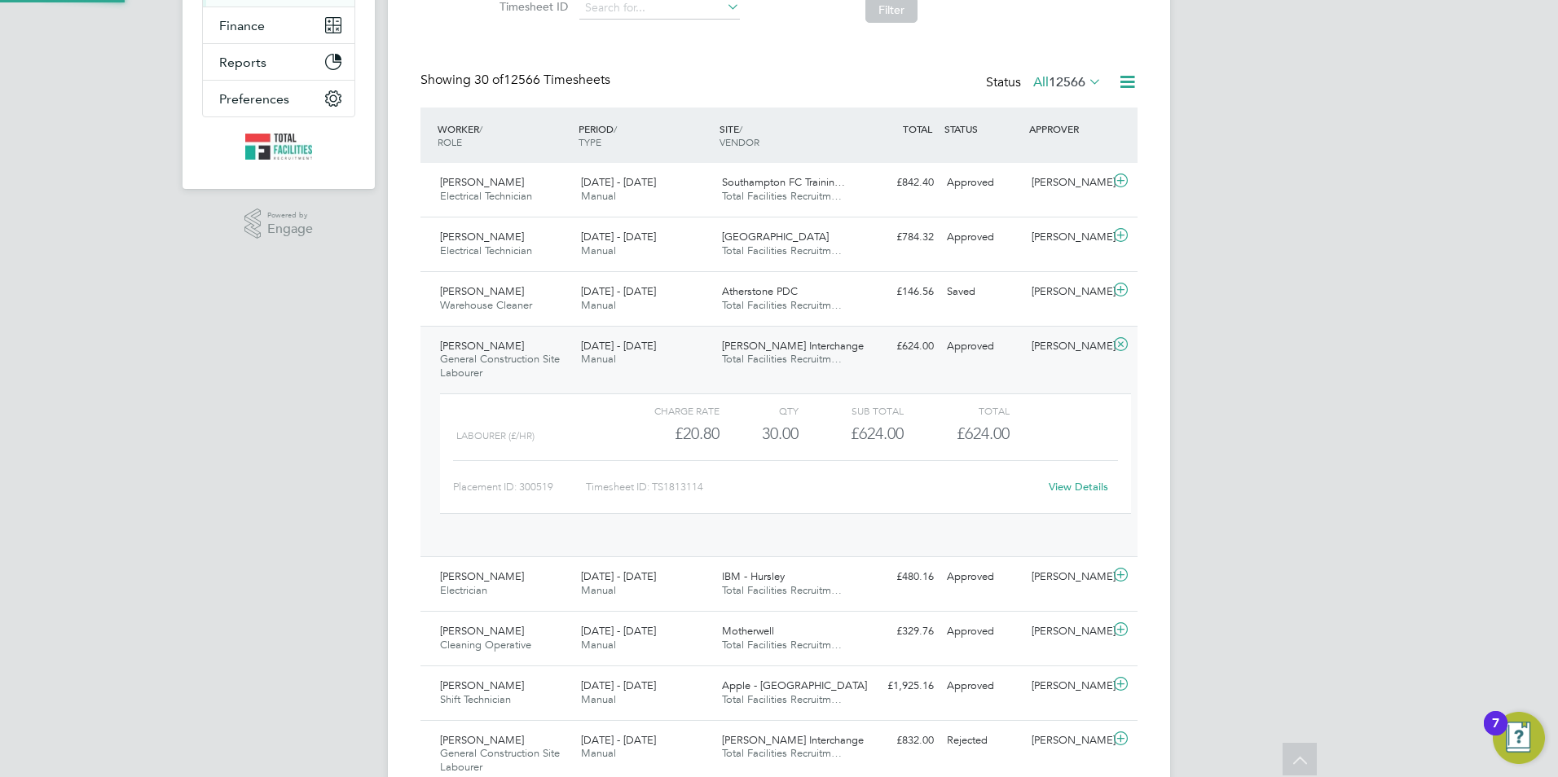
scroll to position [28, 159]
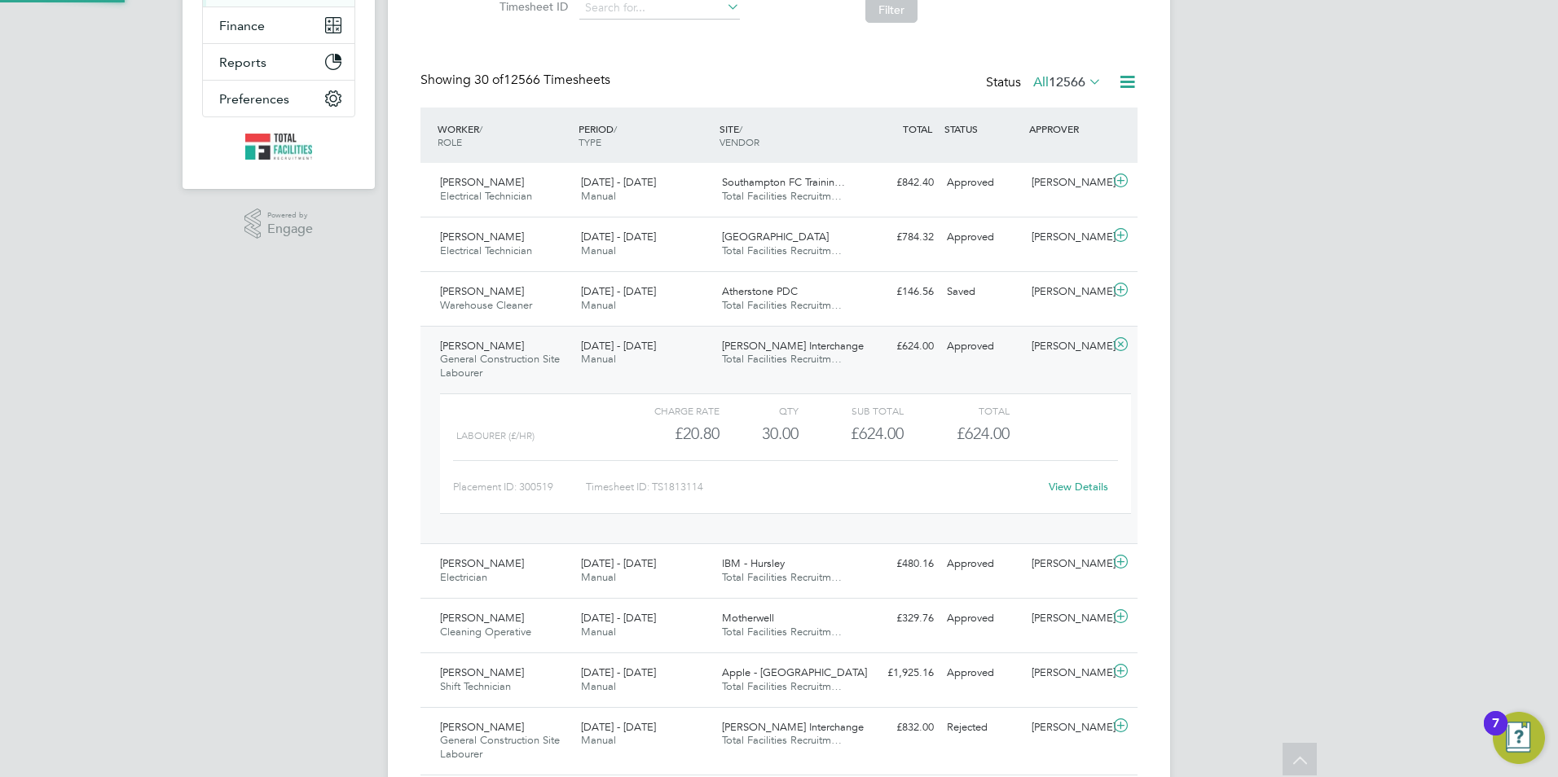
click at [1120, 345] on icon at bounding box center [1120, 344] width 20 height 13
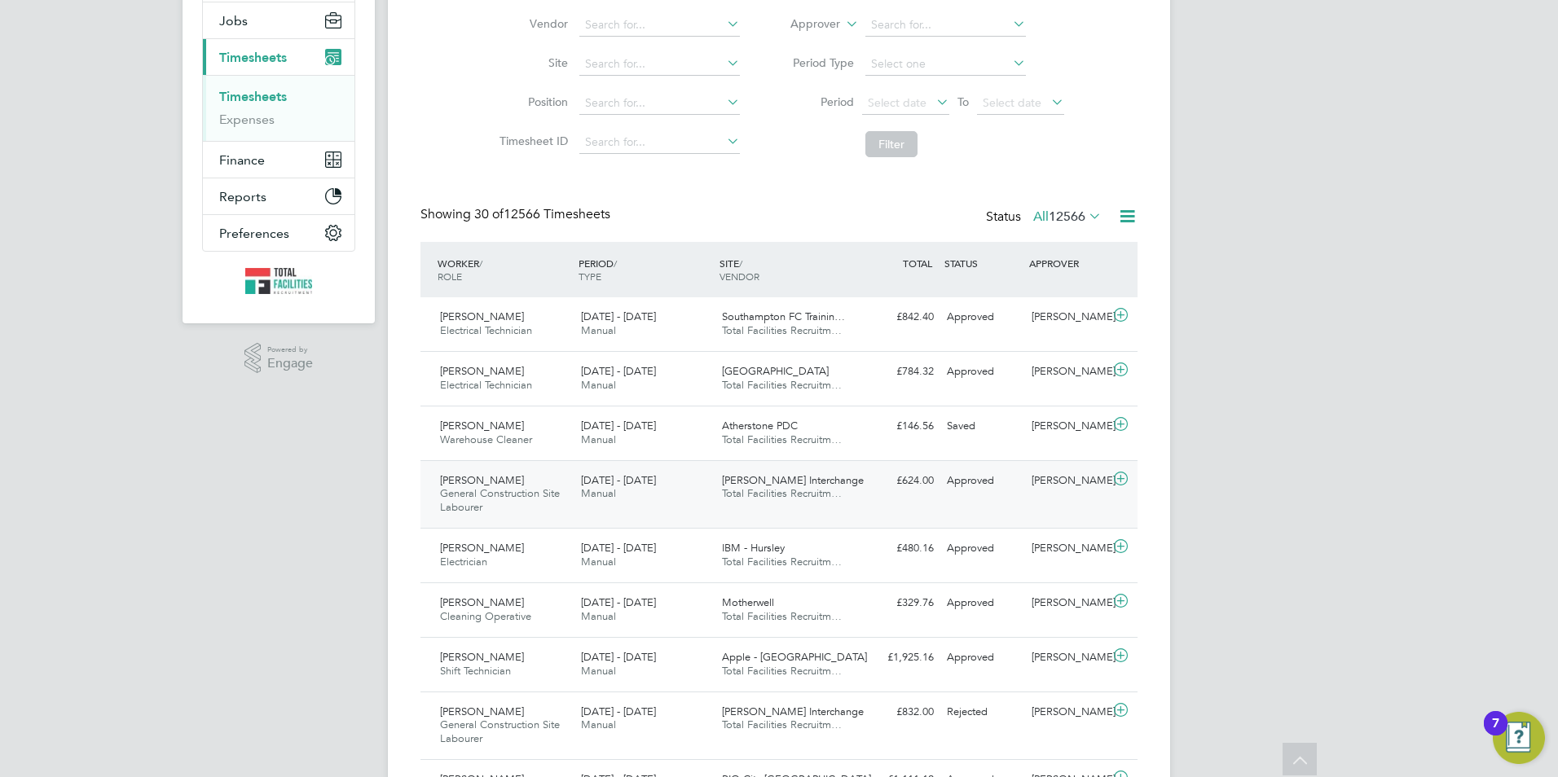
scroll to position [163, 0]
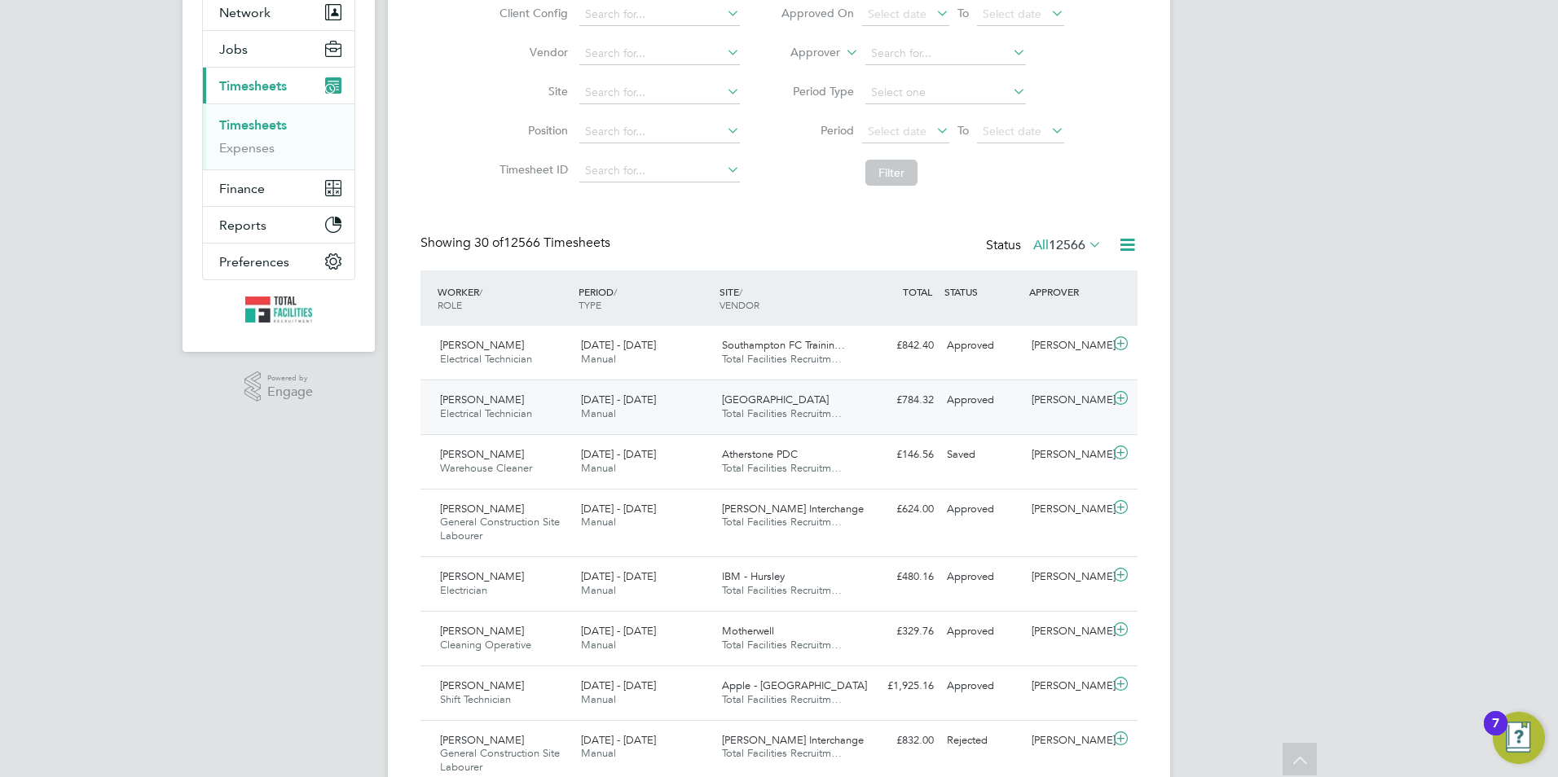
click at [1115, 399] on icon at bounding box center [1120, 398] width 20 height 13
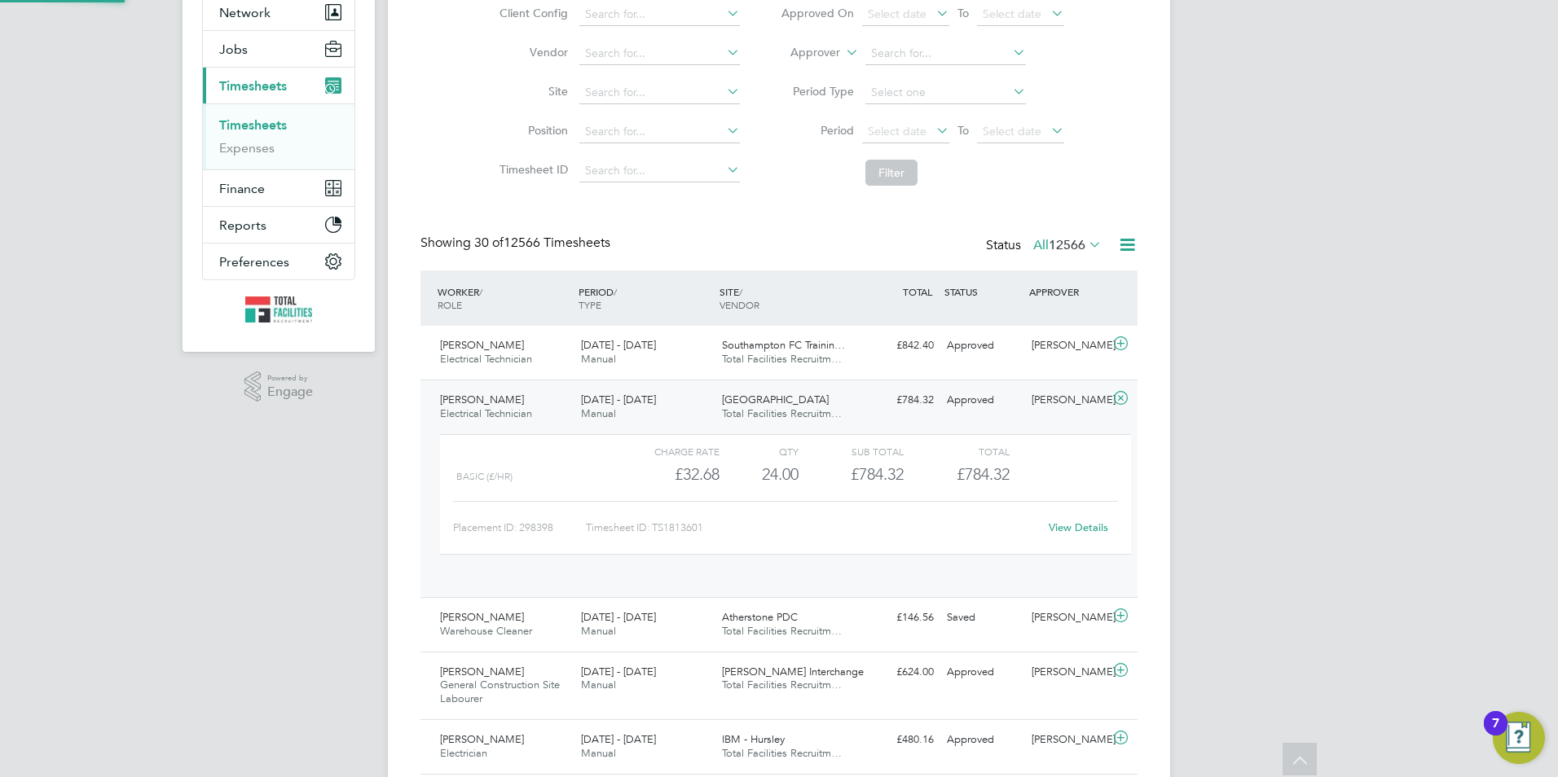
scroll to position [28, 159]
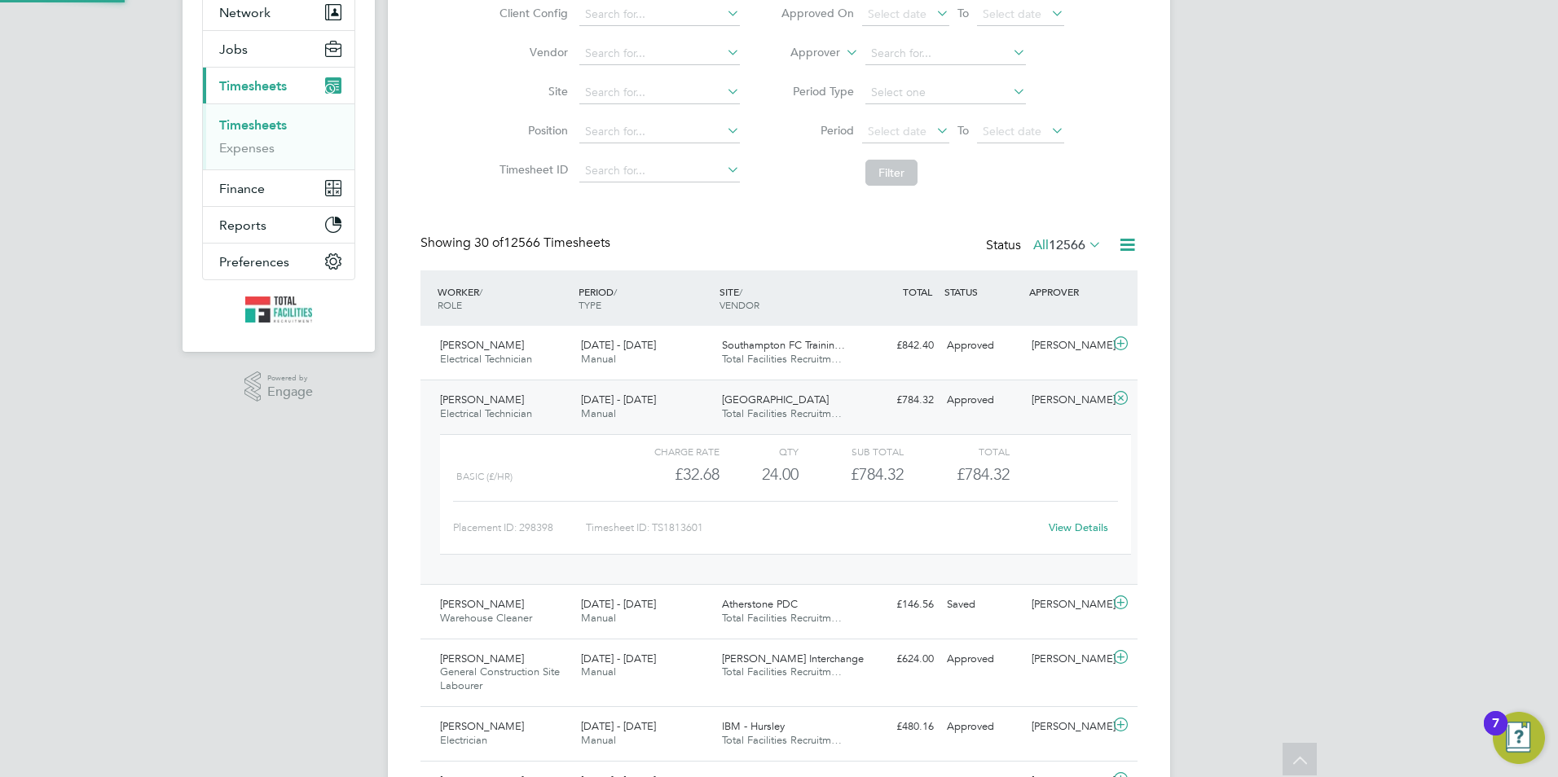
click at [1115, 399] on icon at bounding box center [1120, 398] width 20 height 13
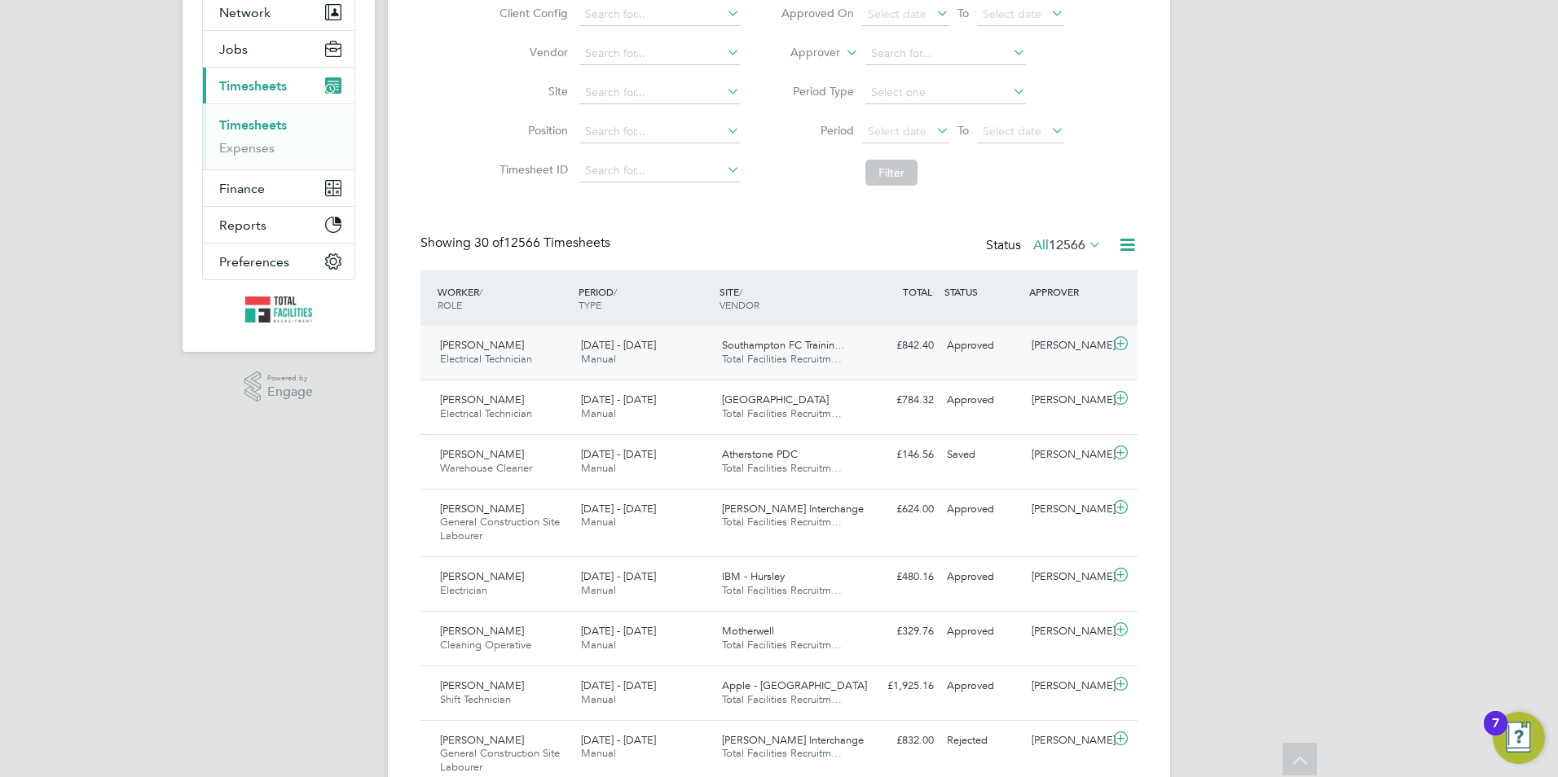
click at [1123, 343] on icon at bounding box center [1120, 343] width 20 height 13
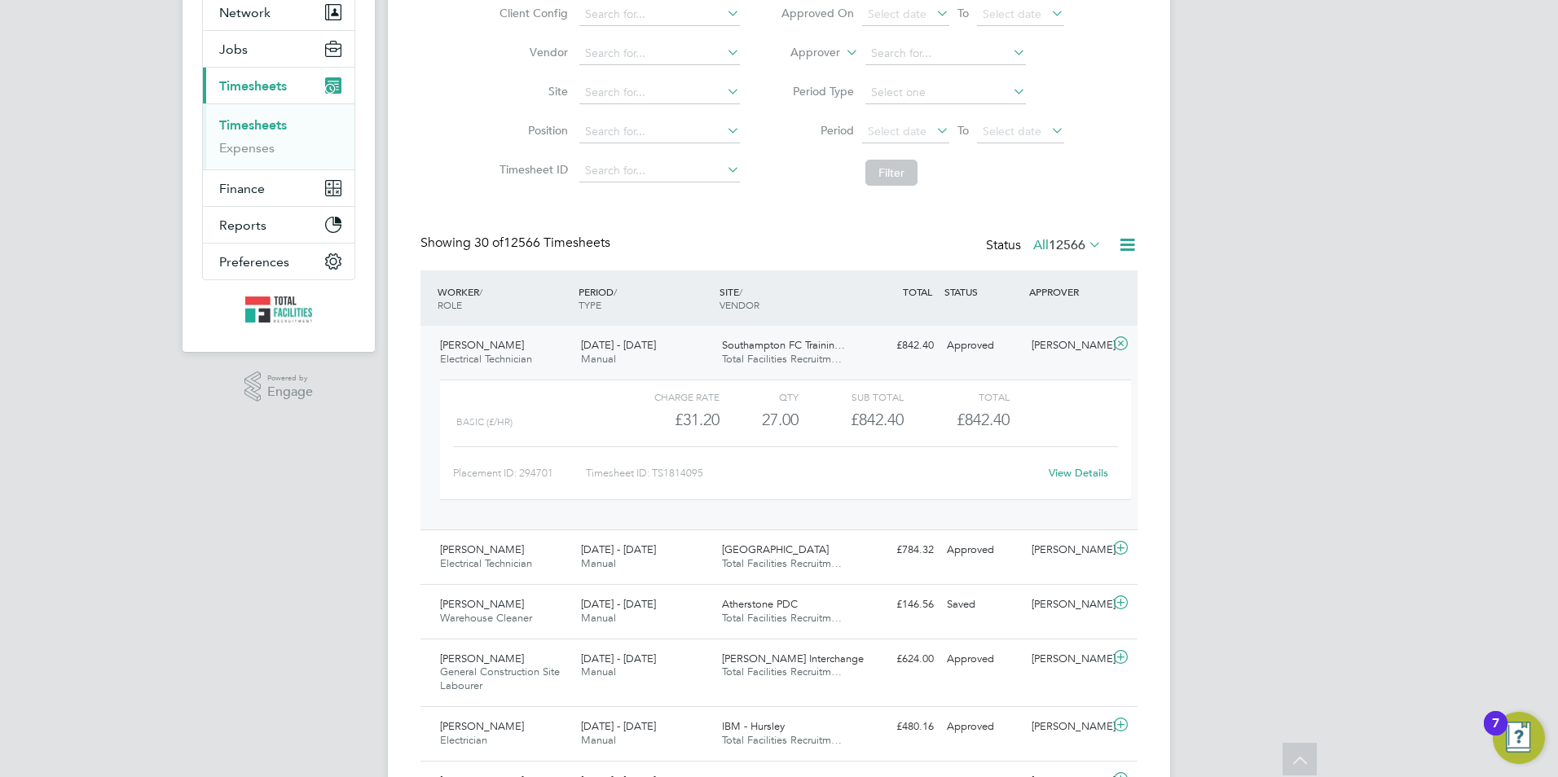
click at [1118, 342] on icon at bounding box center [1120, 343] width 20 height 13
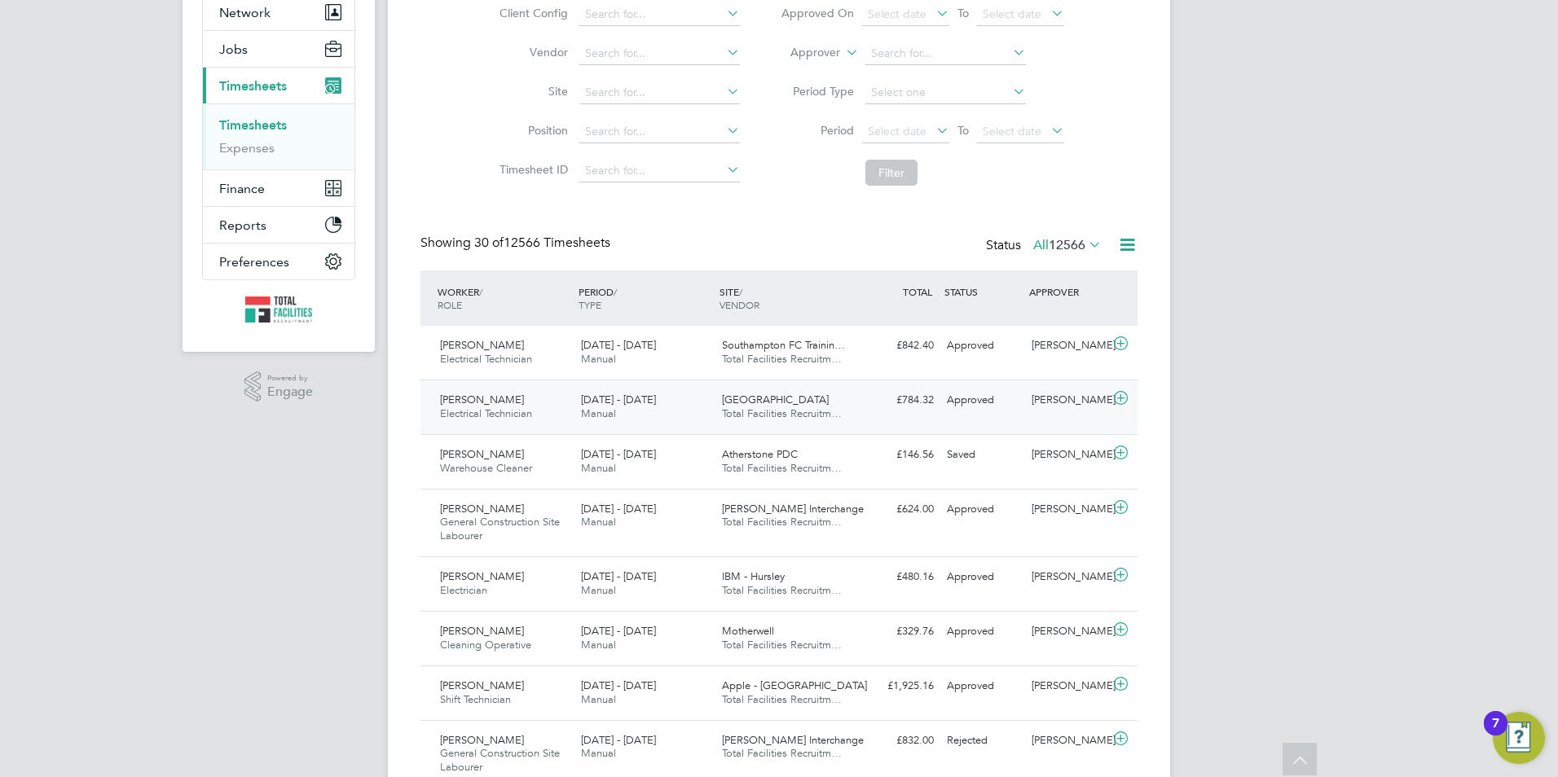
click at [1114, 395] on icon at bounding box center [1120, 398] width 20 height 13
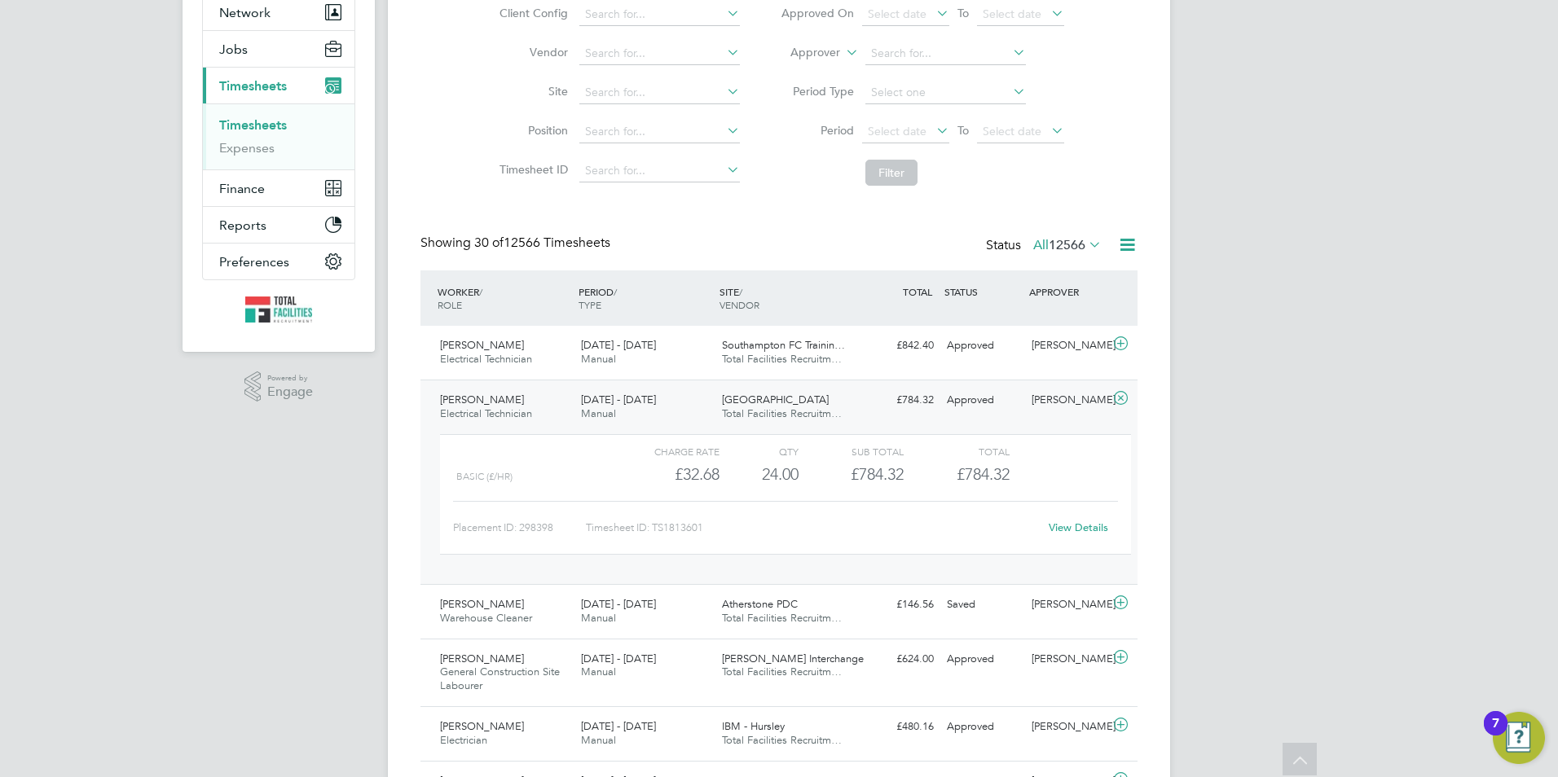
click at [1122, 398] on icon at bounding box center [1120, 398] width 20 height 13
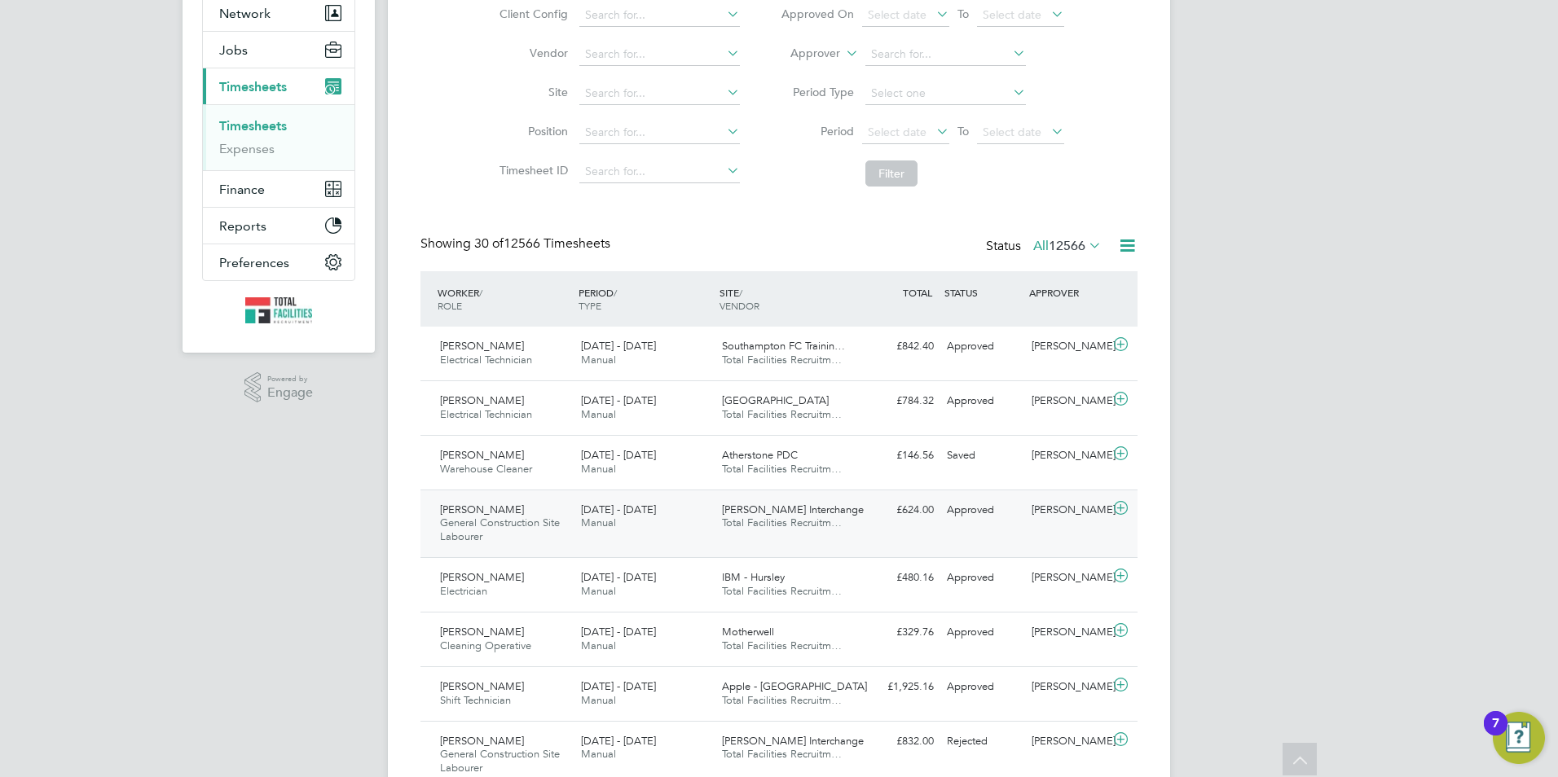
scroll to position [81, 0]
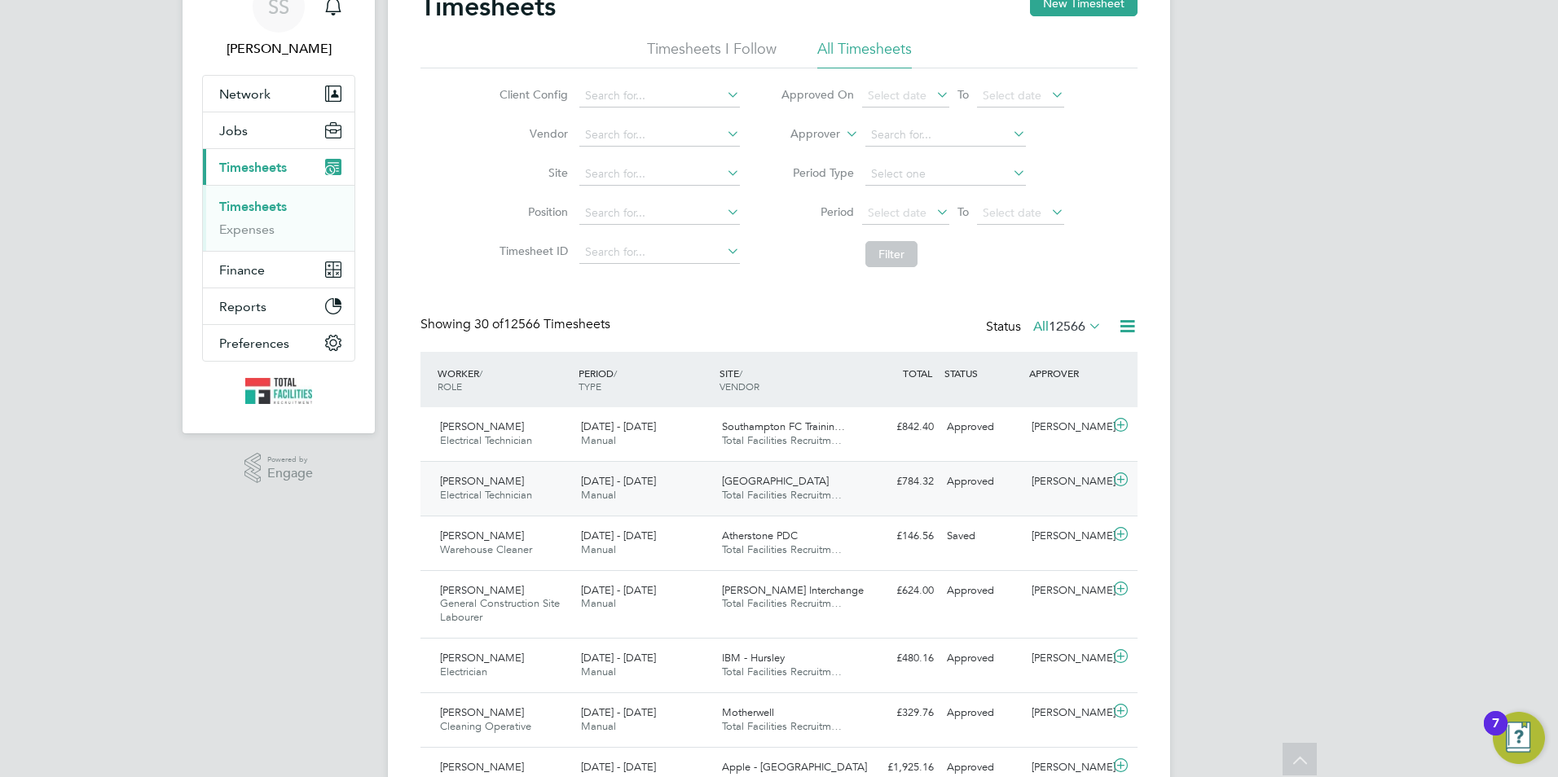
click at [1126, 475] on icon at bounding box center [1120, 479] width 20 height 13
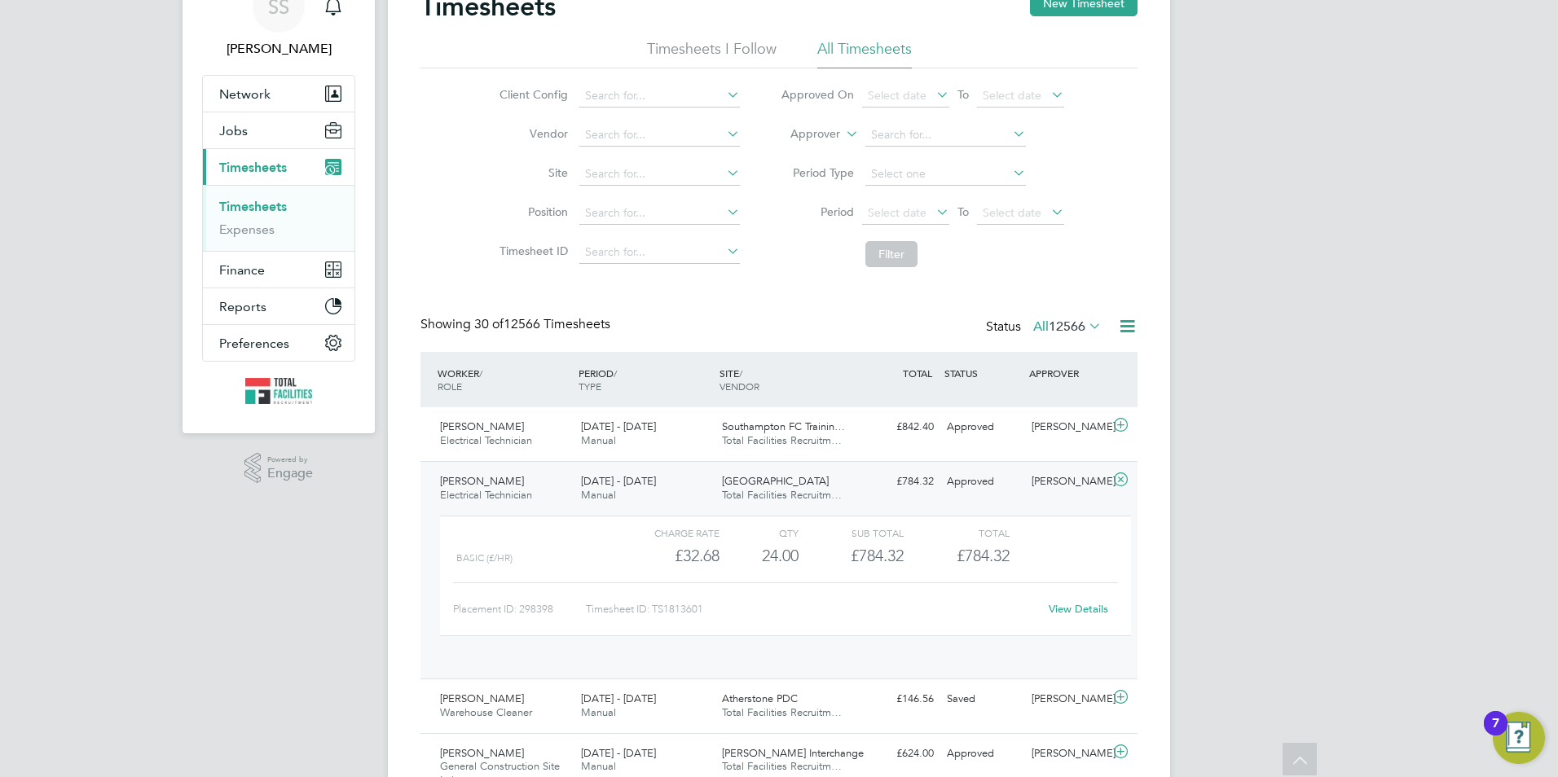
scroll to position [28, 159]
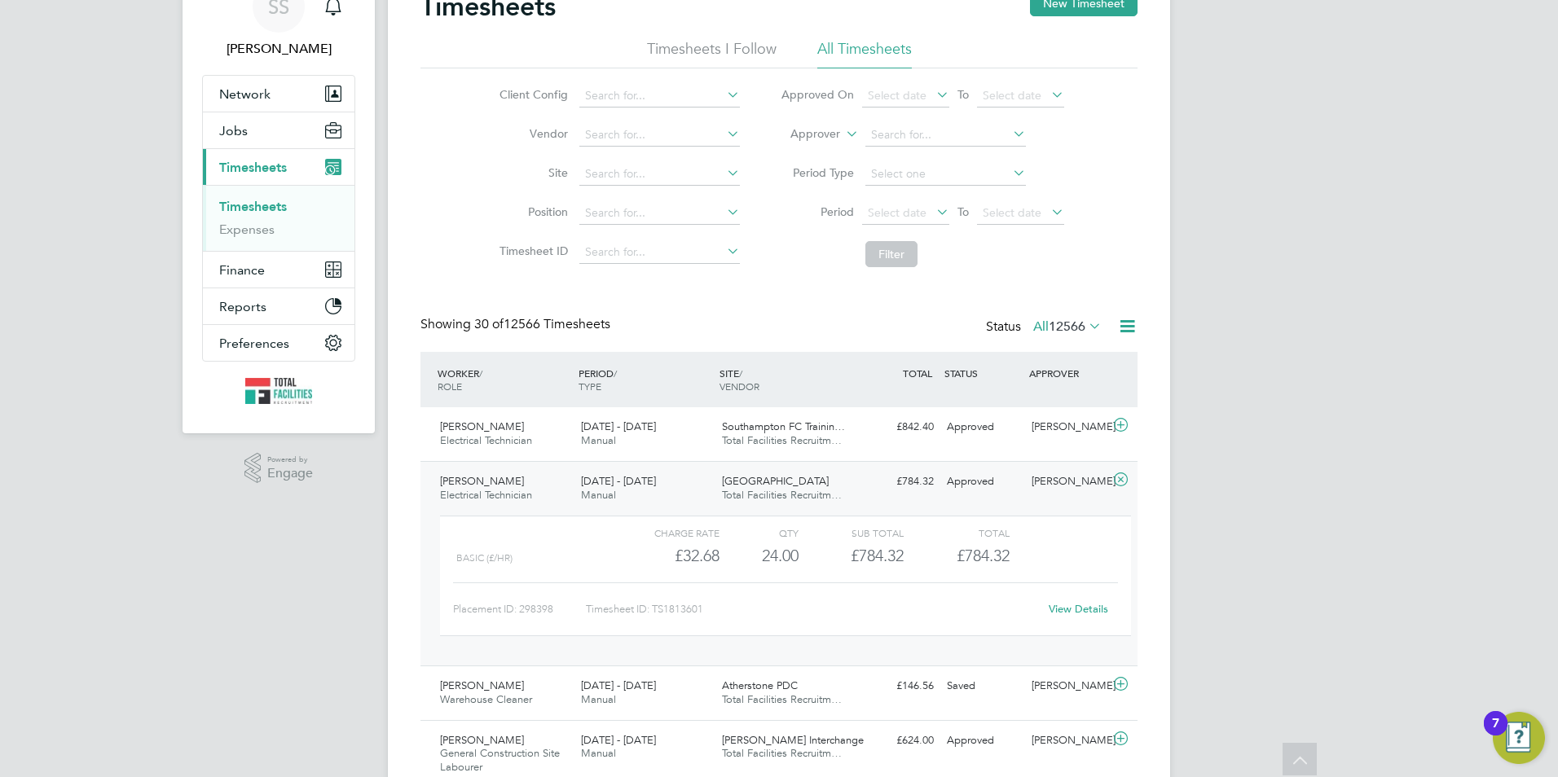
click at [1123, 477] on icon at bounding box center [1120, 479] width 20 height 13
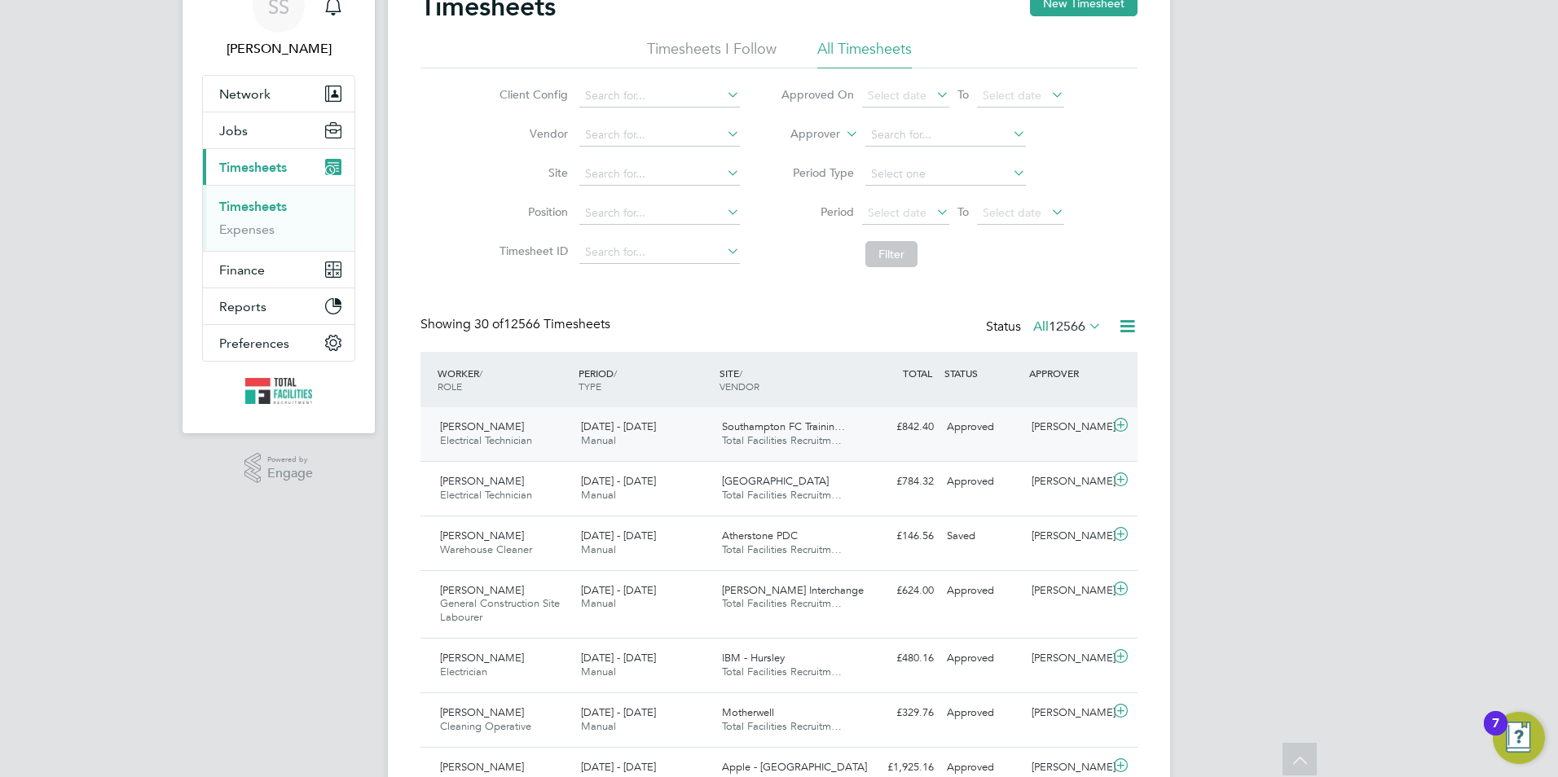
click at [1123, 425] on icon at bounding box center [1120, 425] width 20 height 13
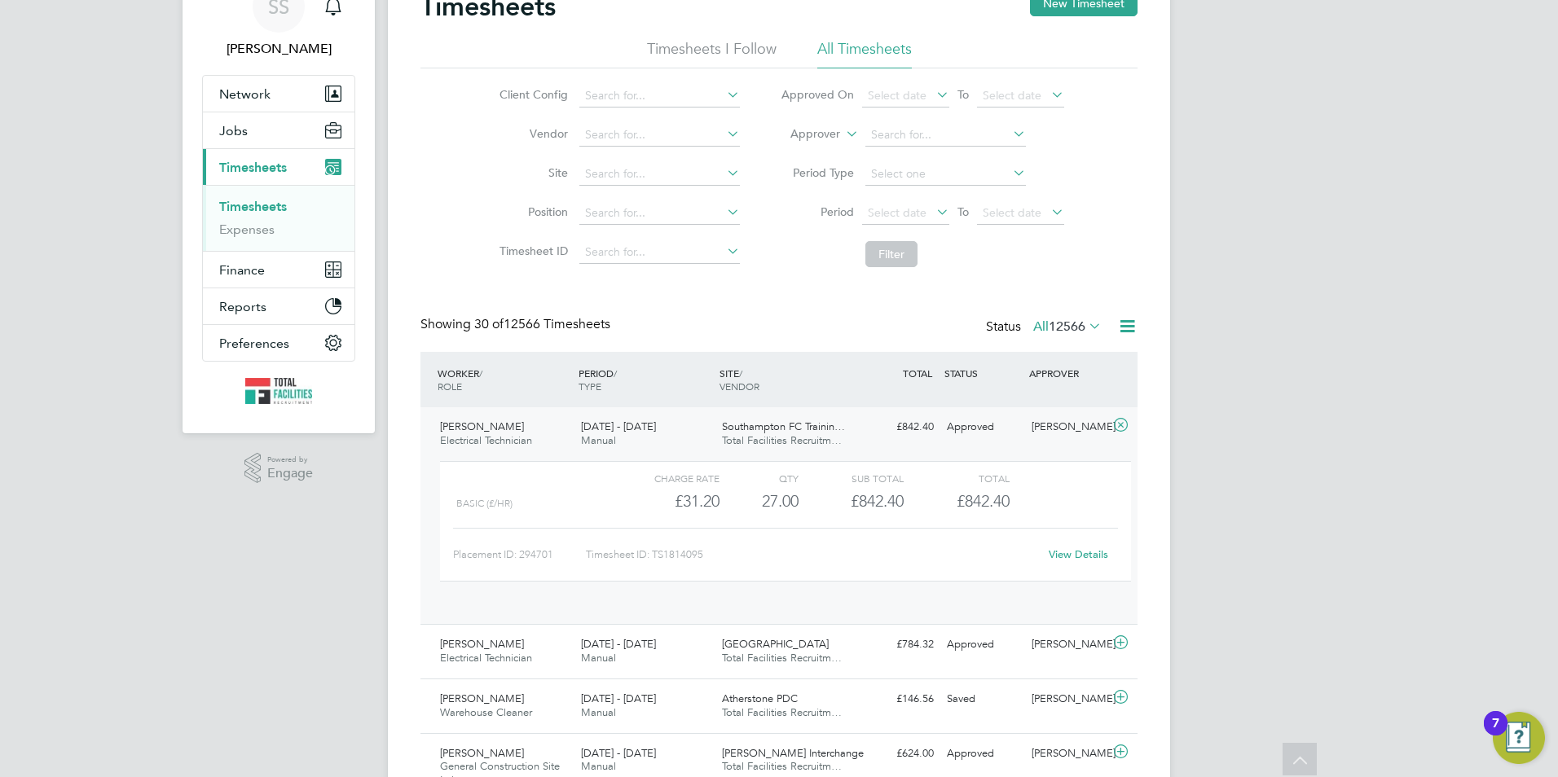
click at [1124, 425] on icon at bounding box center [1120, 425] width 20 height 13
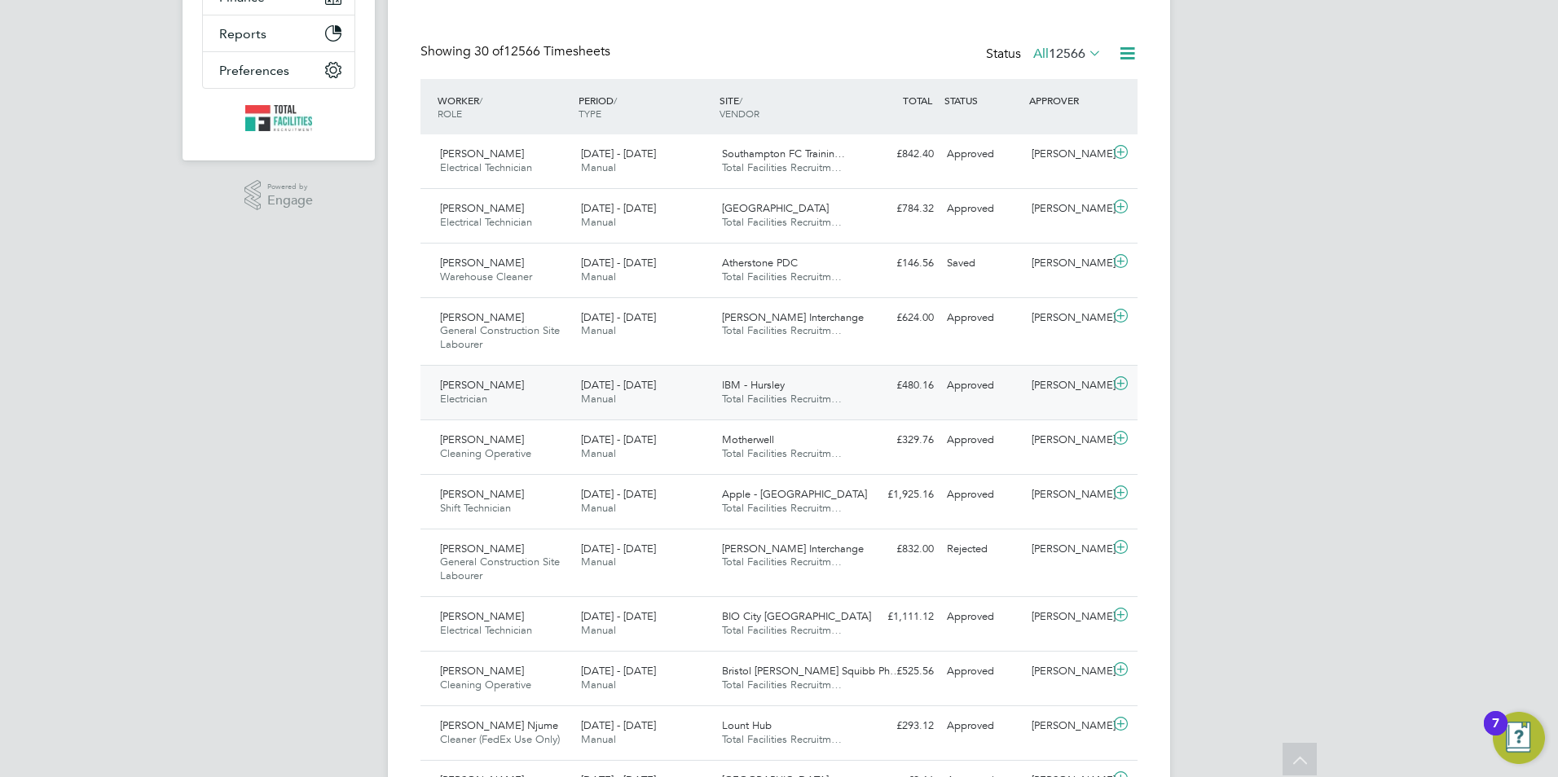
scroll to position [326, 0]
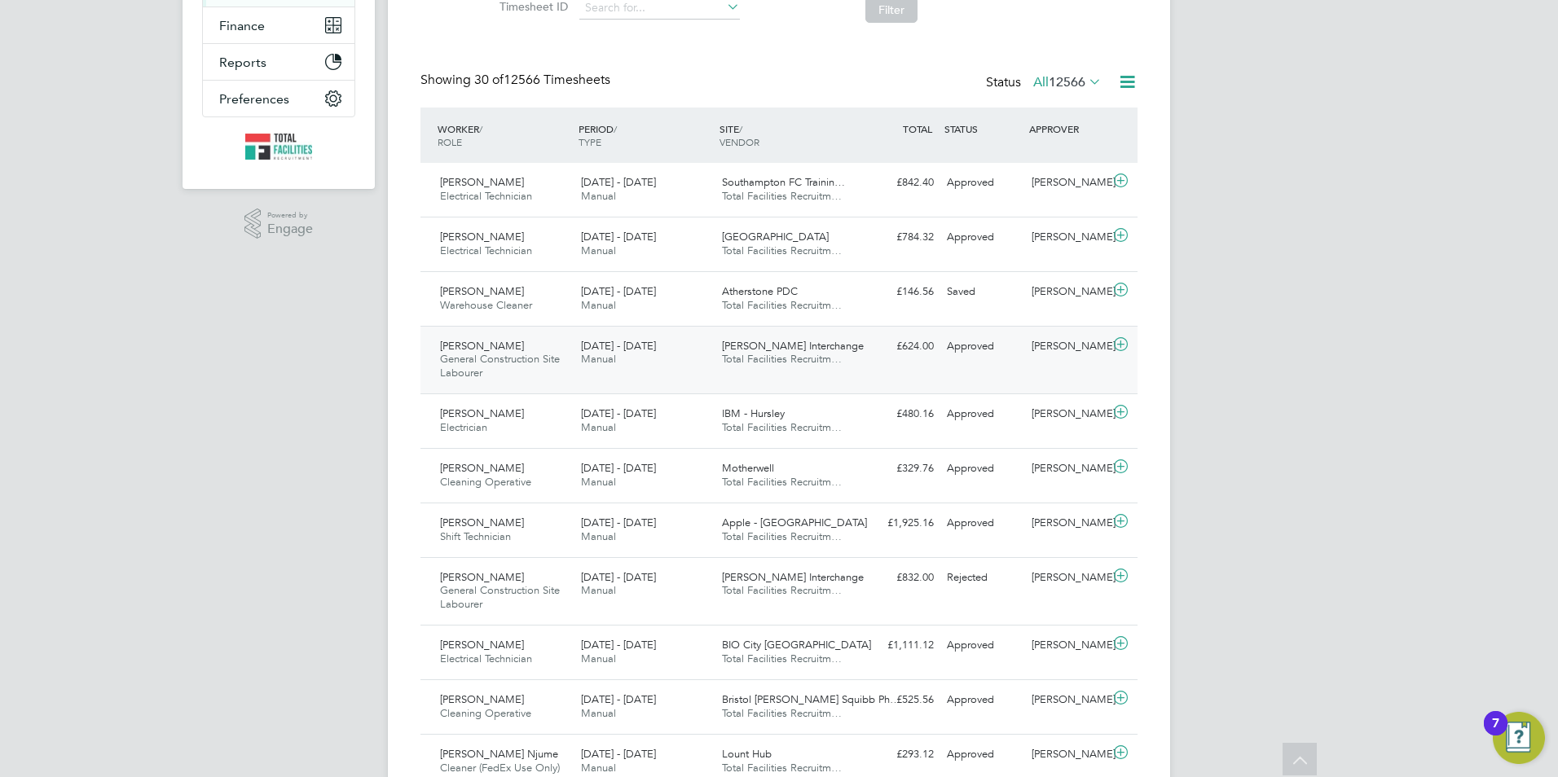
click at [1121, 343] on icon at bounding box center [1120, 344] width 20 height 13
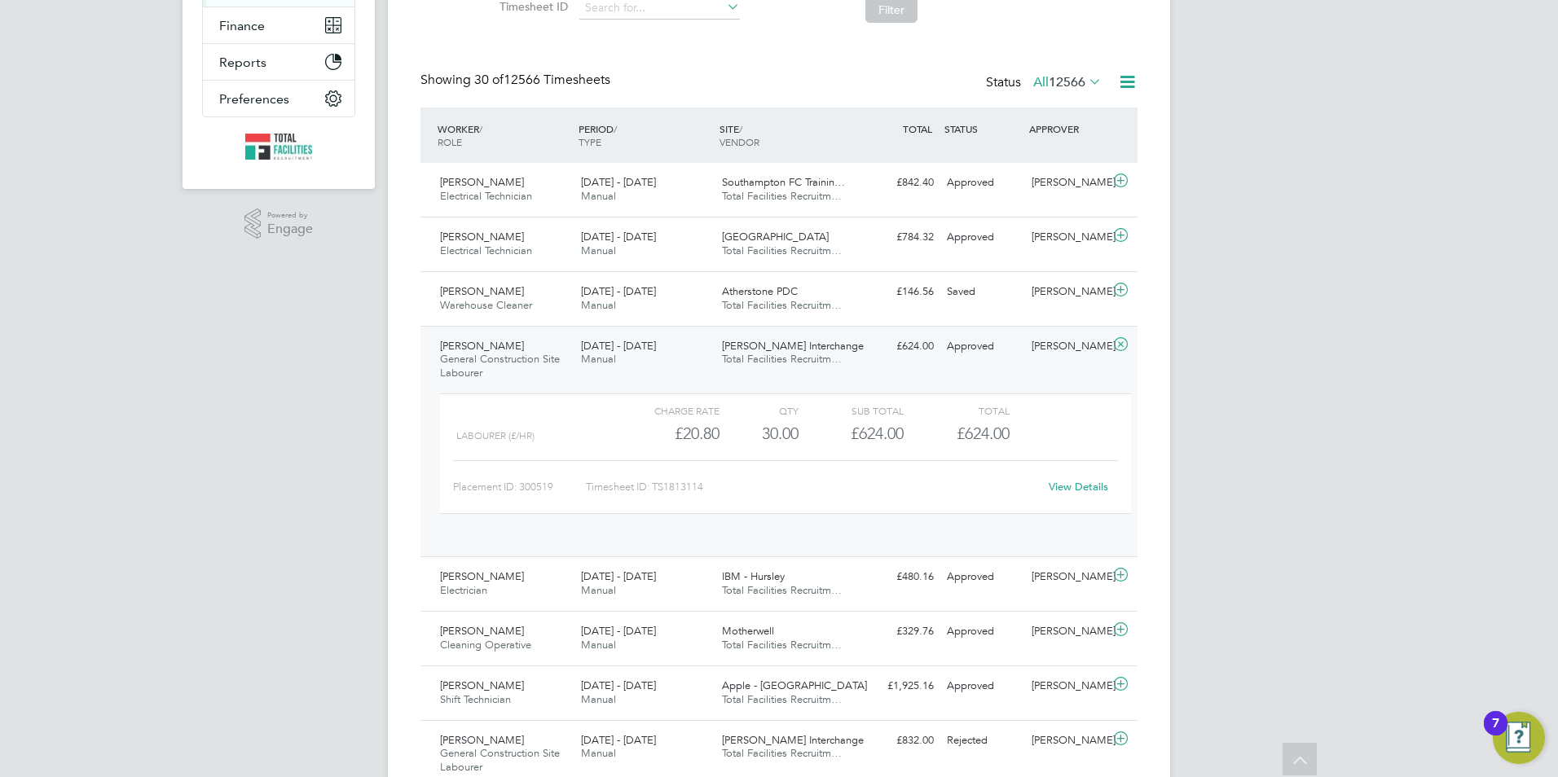
scroll to position [28, 159]
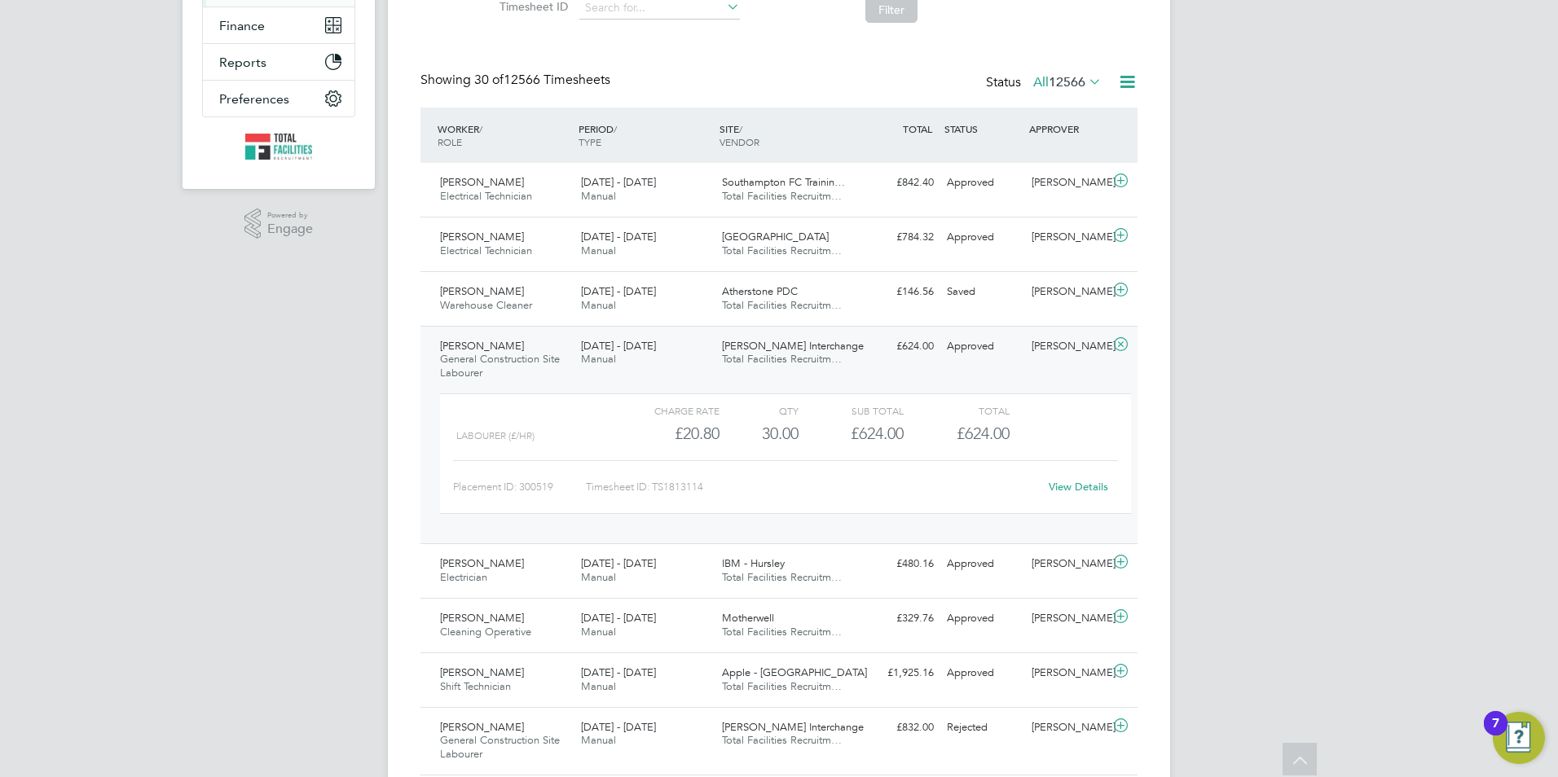
click at [1119, 344] on icon at bounding box center [1120, 344] width 20 height 13
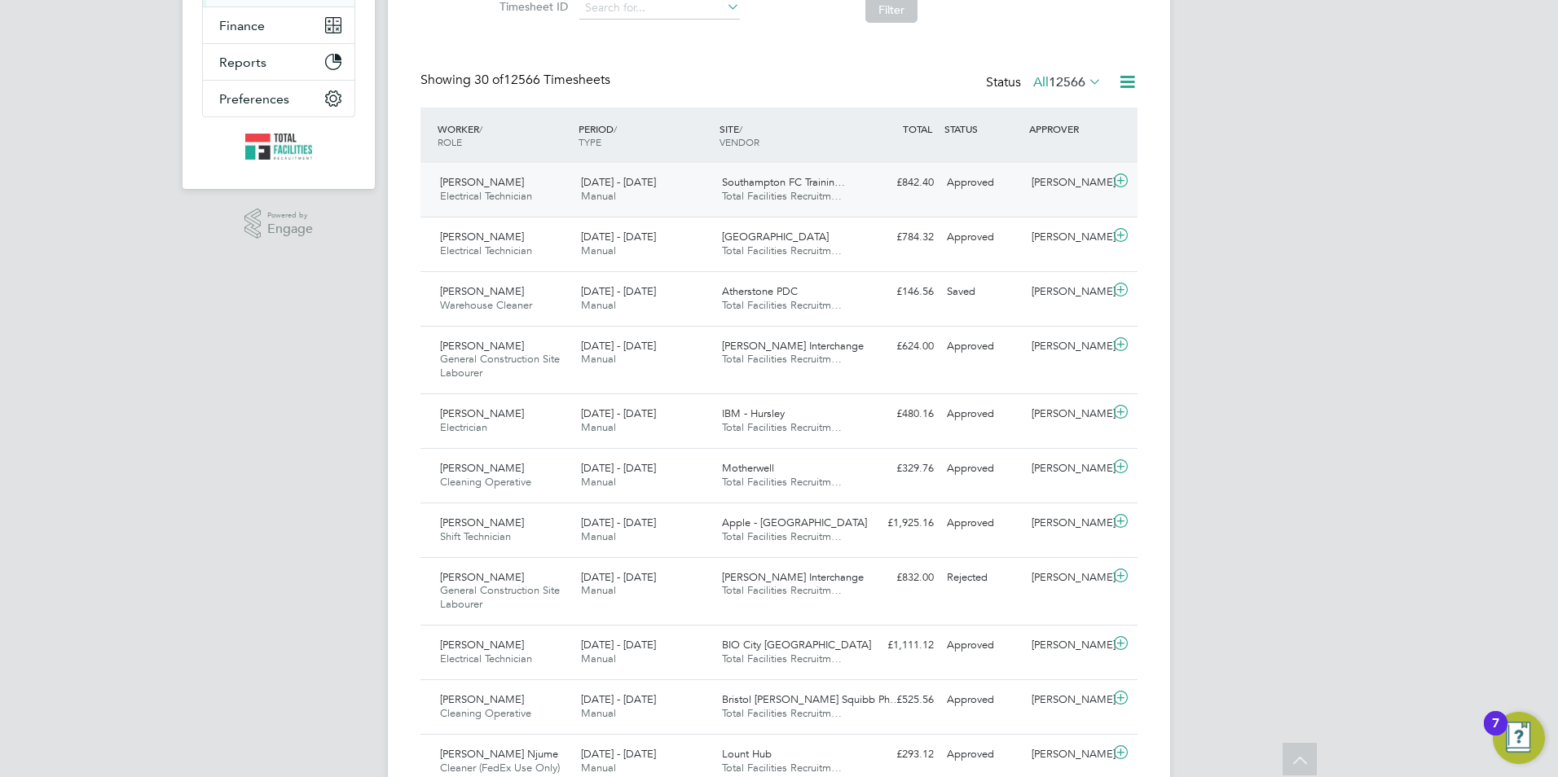
click at [1117, 174] on icon at bounding box center [1120, 180] width 20 height 13
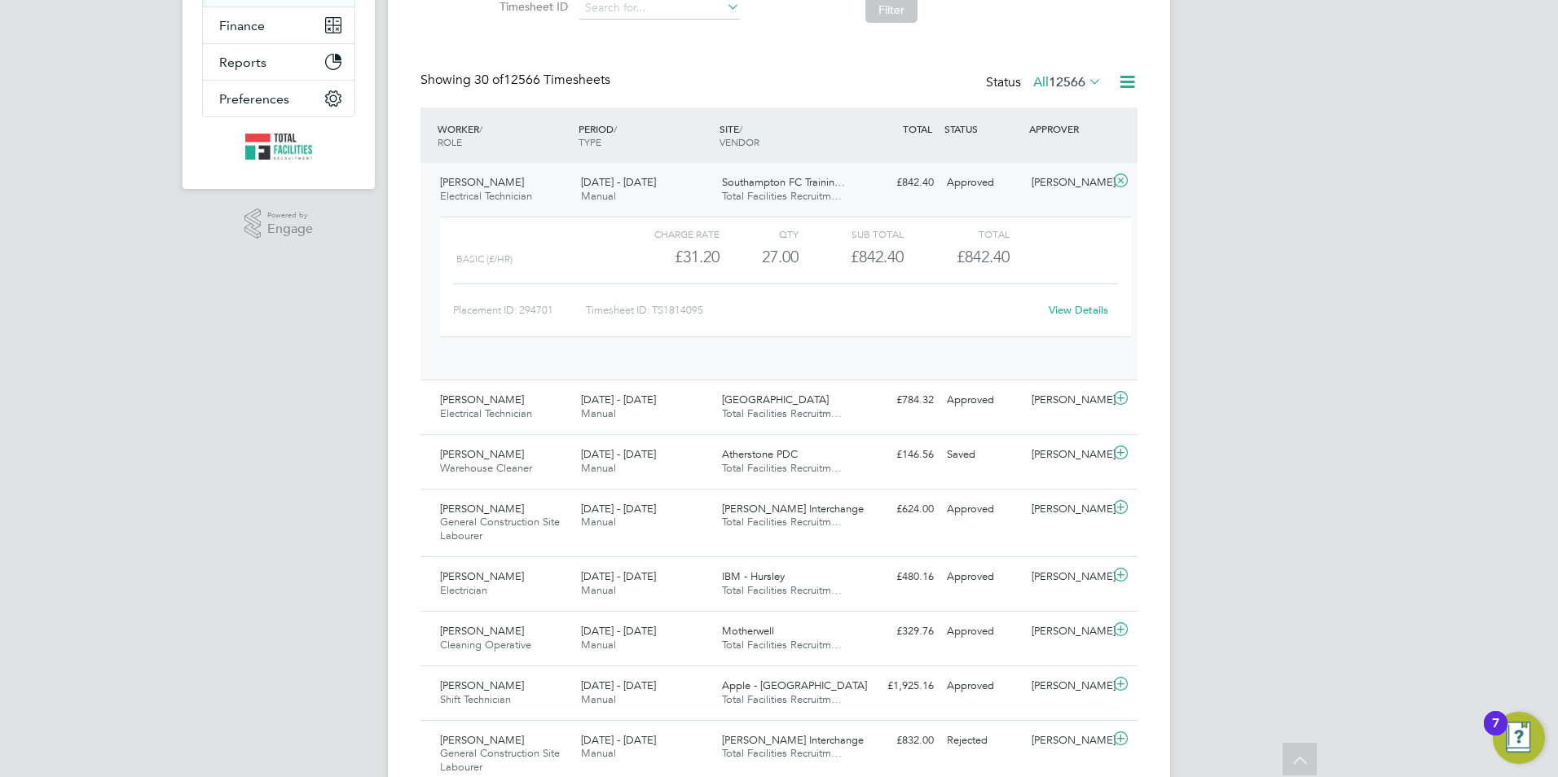
click at [1117, 174] on icon at bounding box center [1120, 180] width 20 height 13
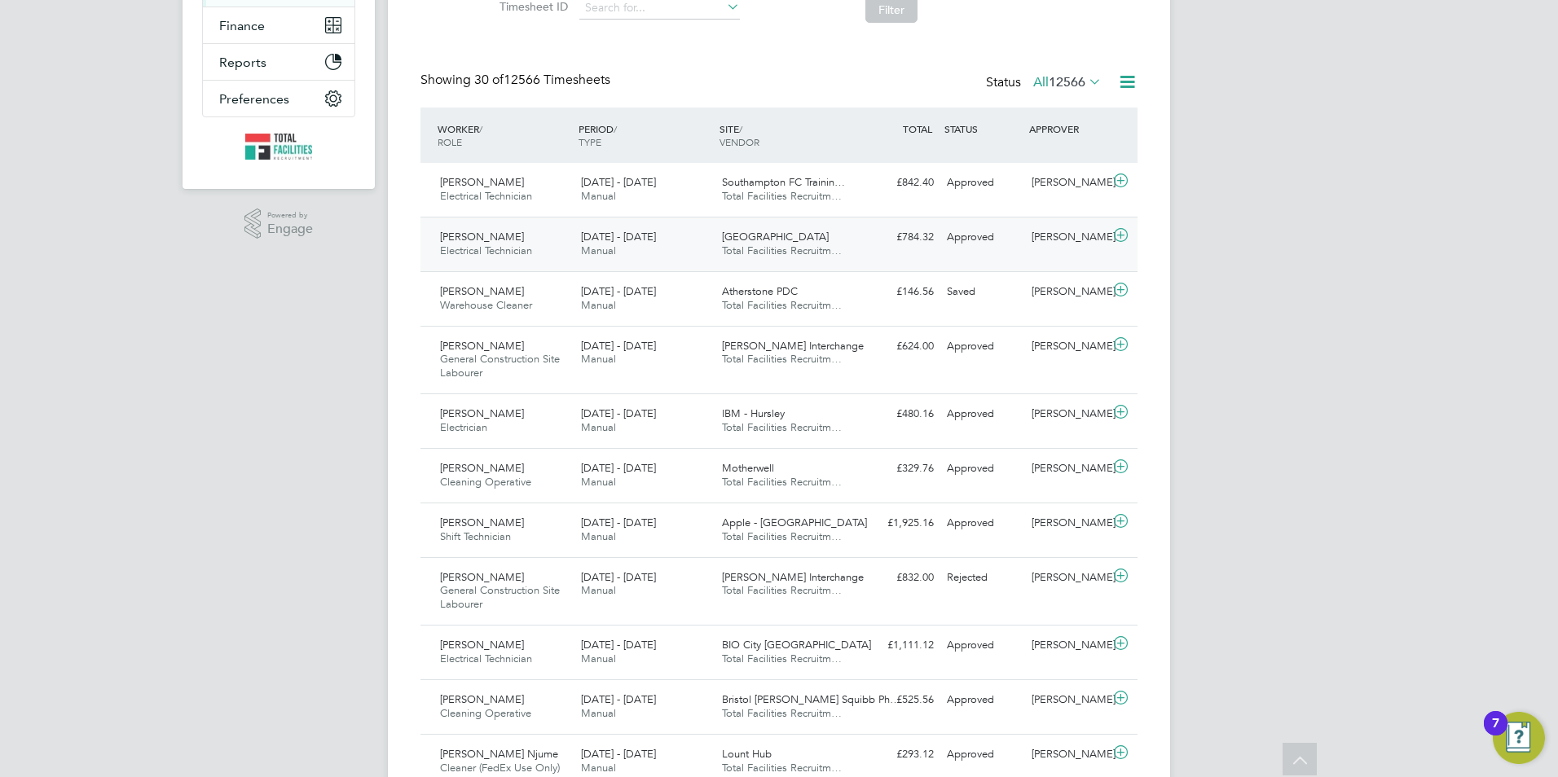
click at [1124, 235] on icon at bounding box center [1120, 235] width 20 height 13
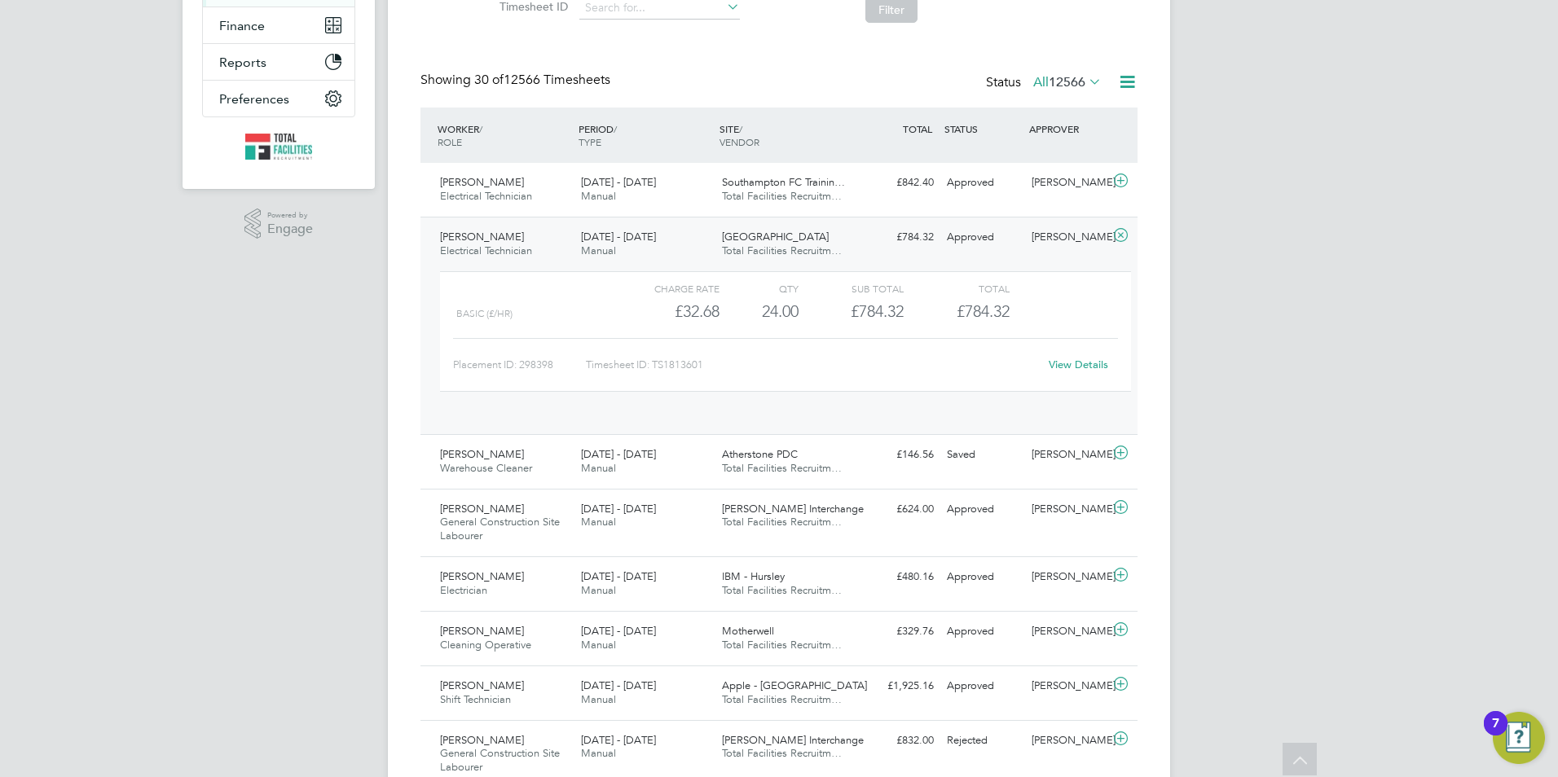
scroll to position [8, 8]
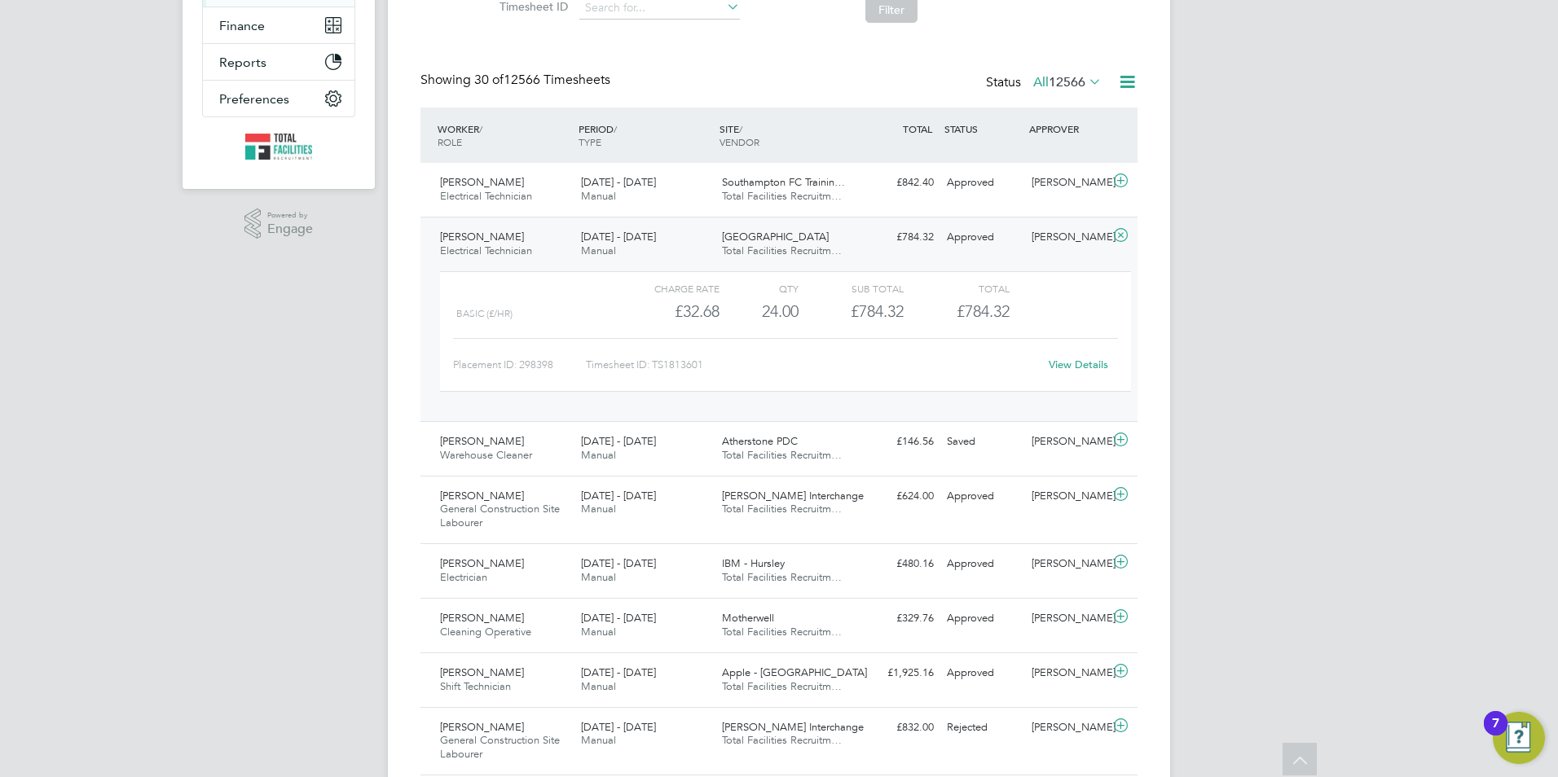
click at [1125, 238] on icon at bounding box center [1120, 235] width 20 height 13
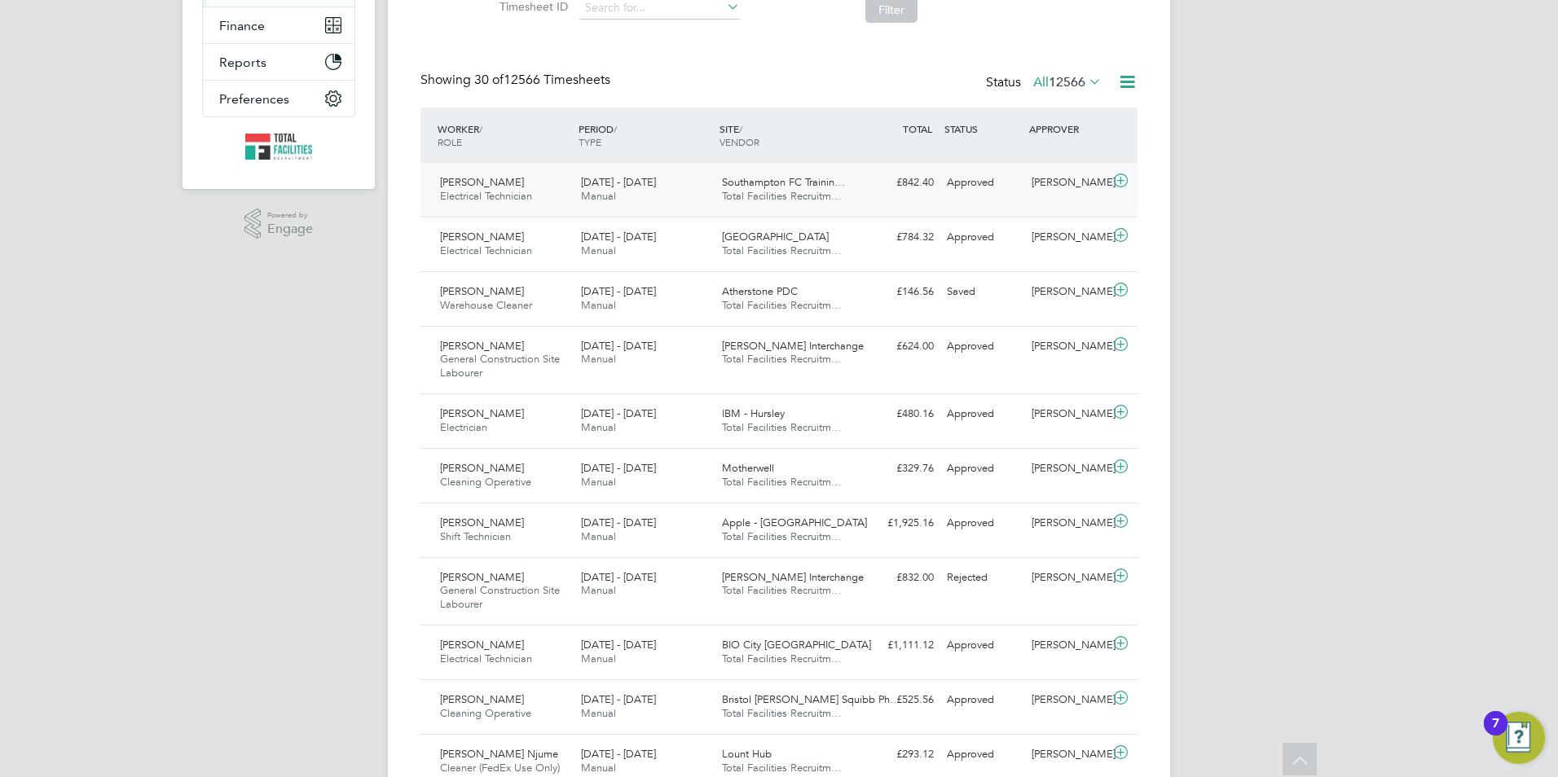
click at [1125, 178] on icon at bounding box center [1120, 180] width 20 height 13
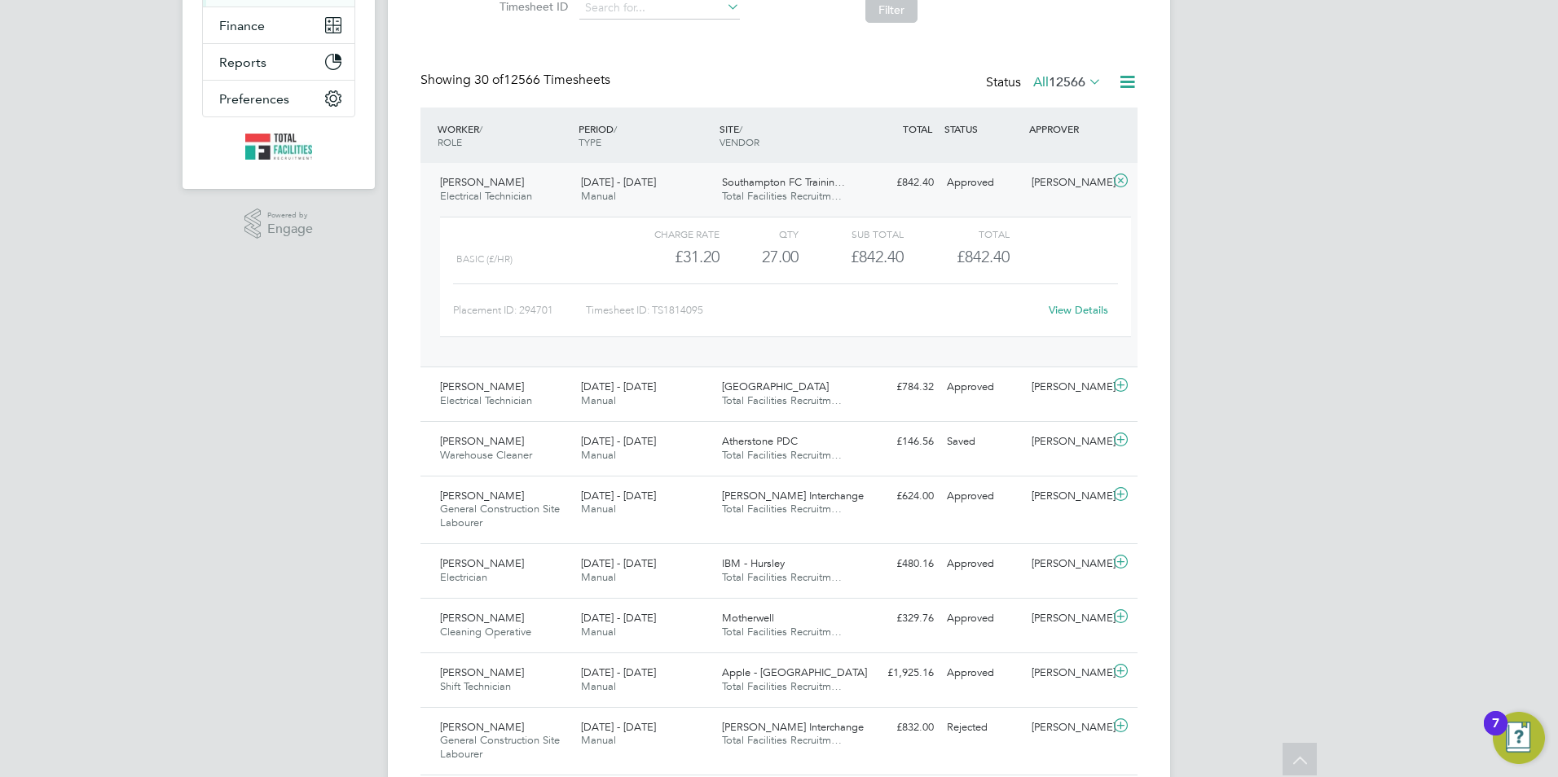
click at [1114, 191] on div at bounding box center [1123, 182] width 29 height 26
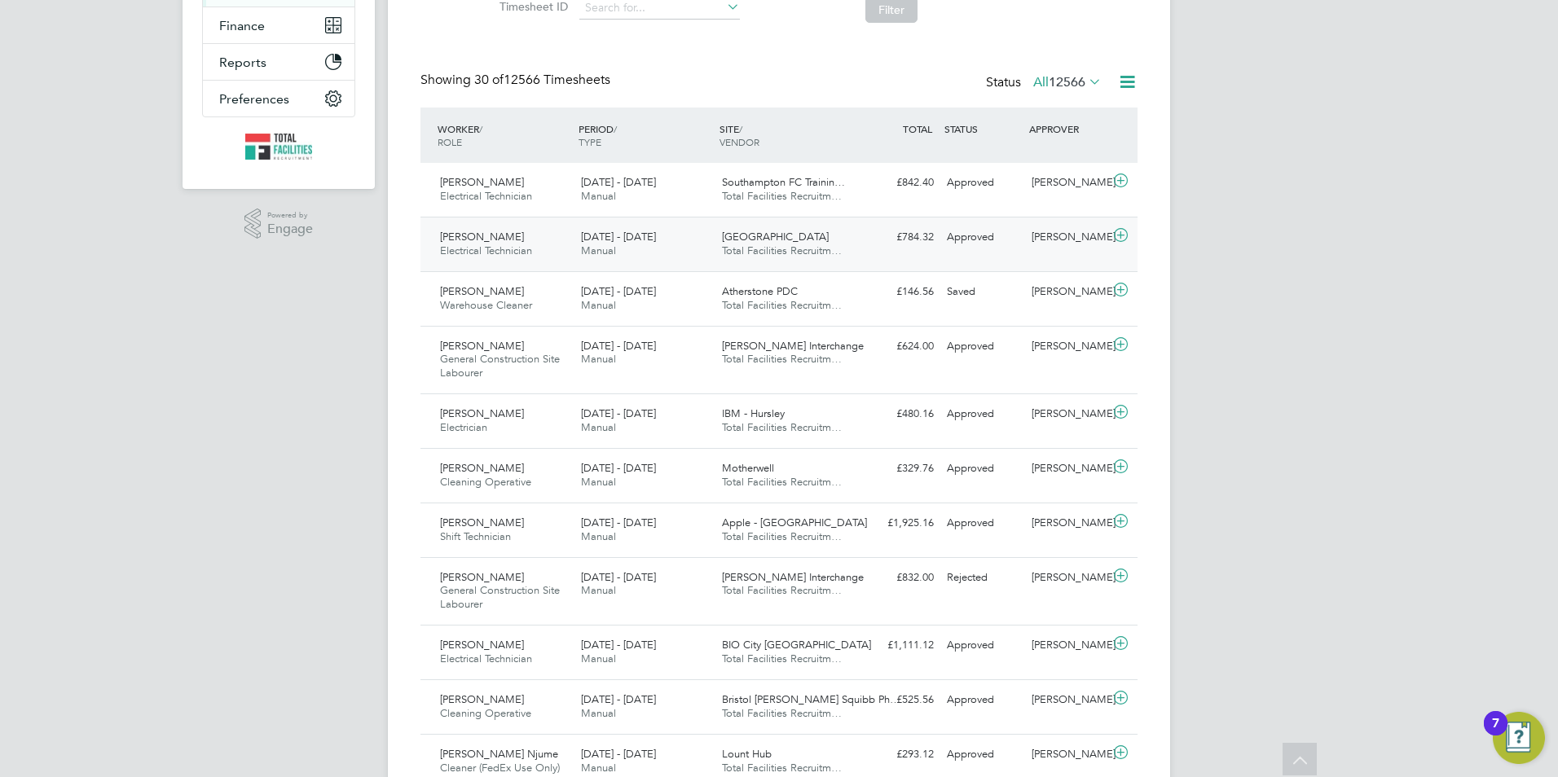
click at [1116, 232] on icon at bounding box center [1120, 235] width 20 height 13
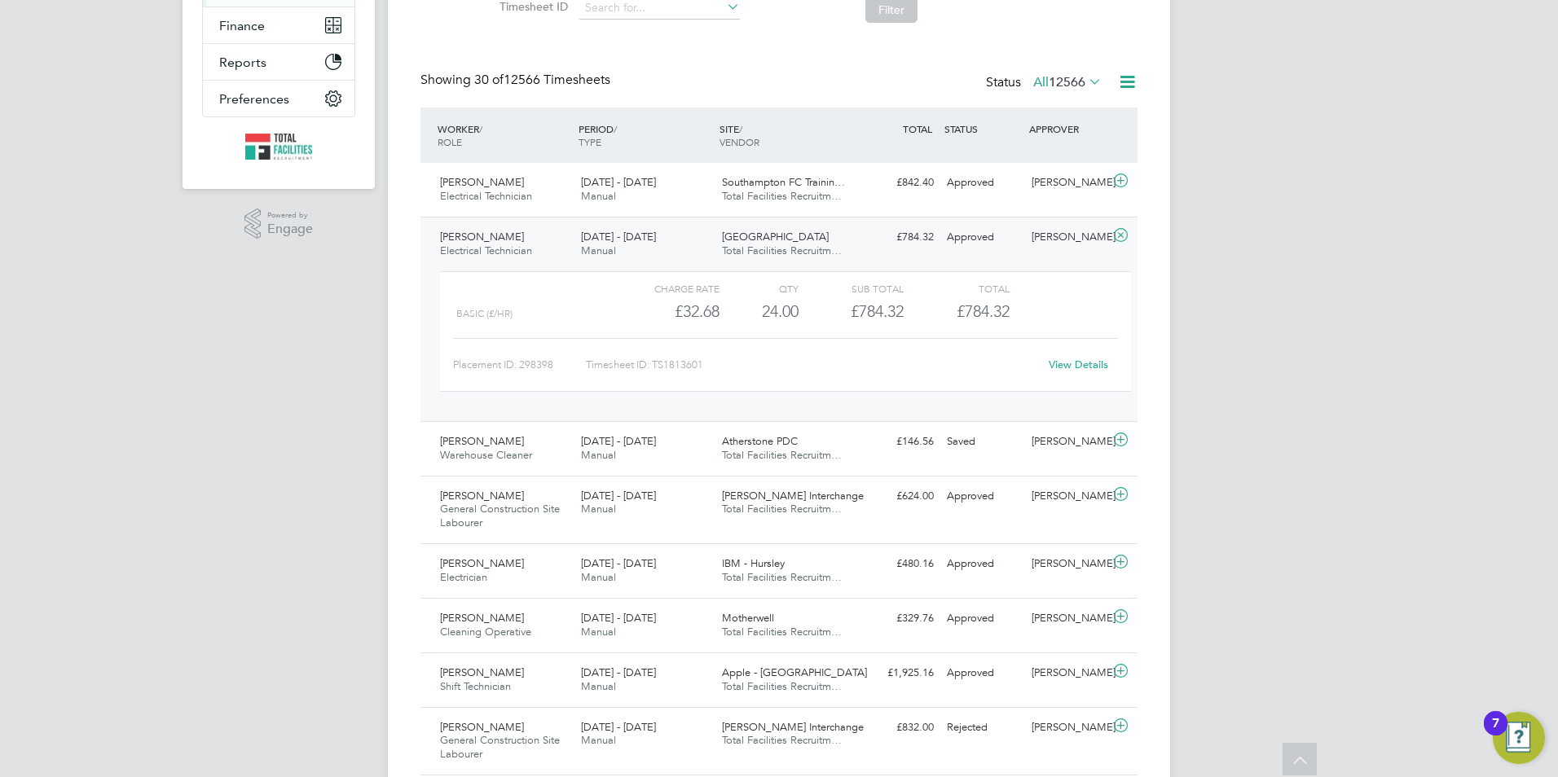
click at [1115, 237] on icon at bounding box center [1120, 235] width 20 height 13
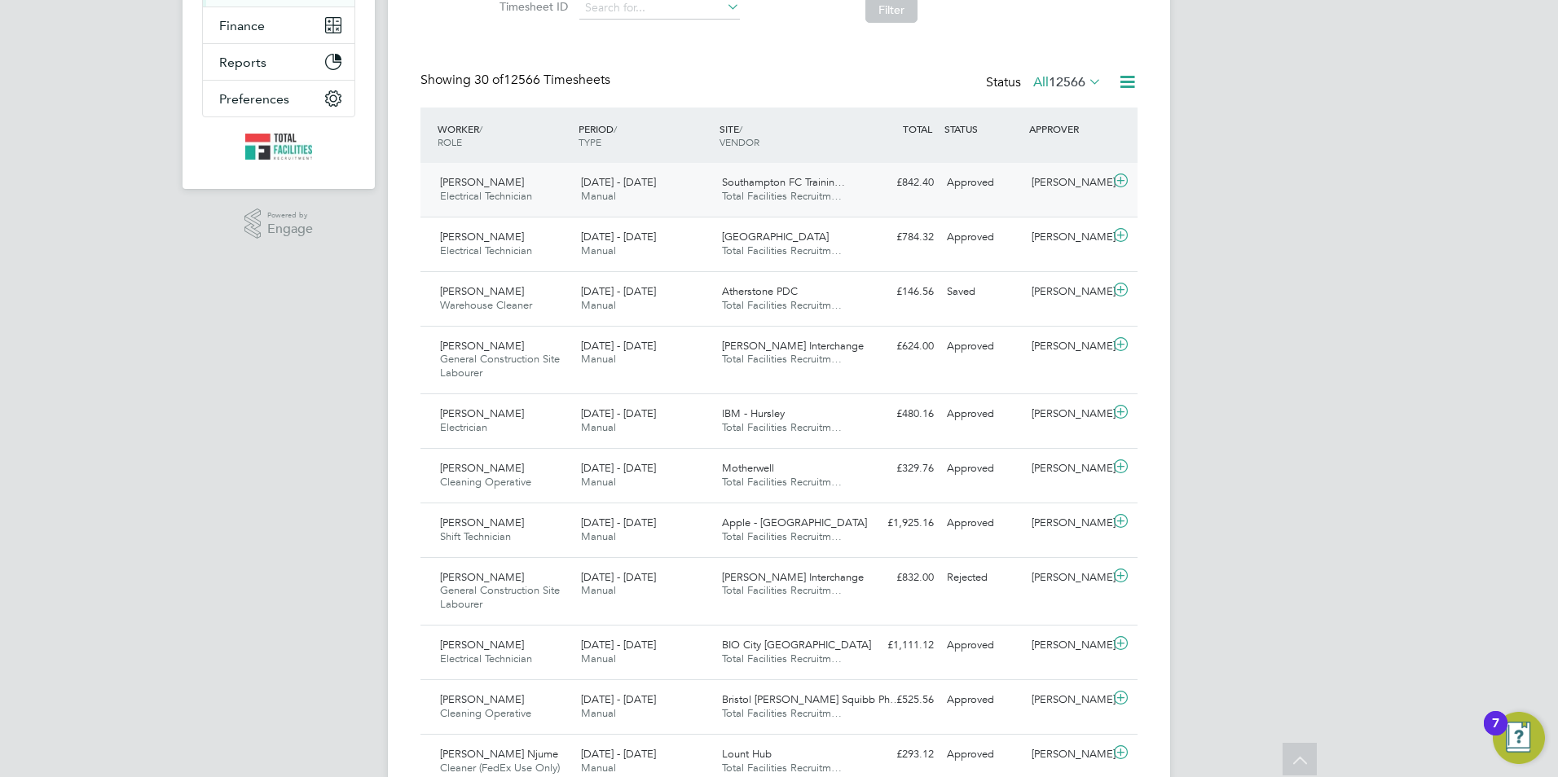
drag, startPoint x: 1126, startPoint y: 182, endPoint x: 1116, endPoint y: 181, distance: 9.8
click at [1124, 182] on icon at bounding box center [1120, 180] width 20 height 13
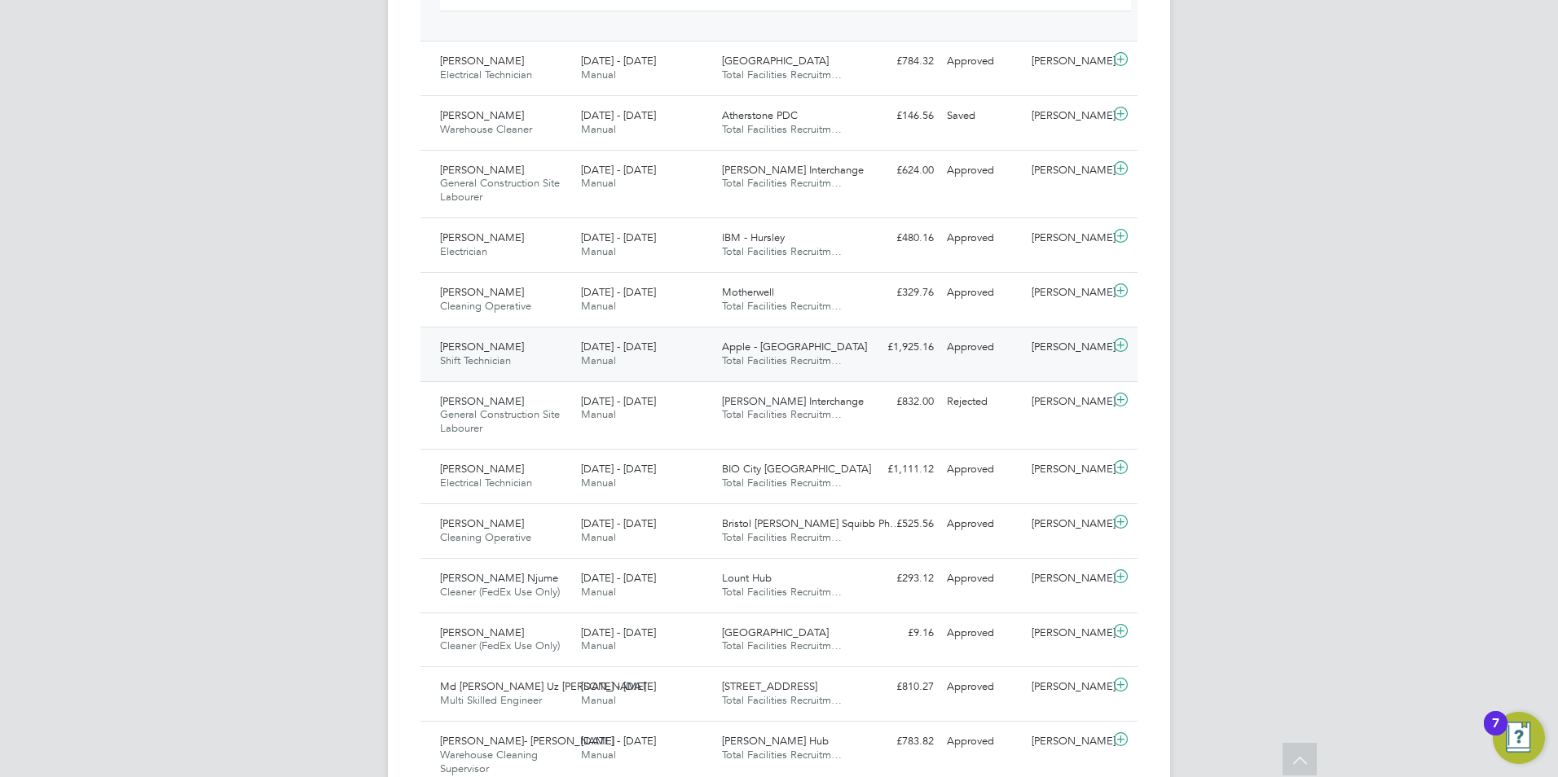
click at [1118, 345] on icon at bounding box center [1120, 345] width 20 height 13
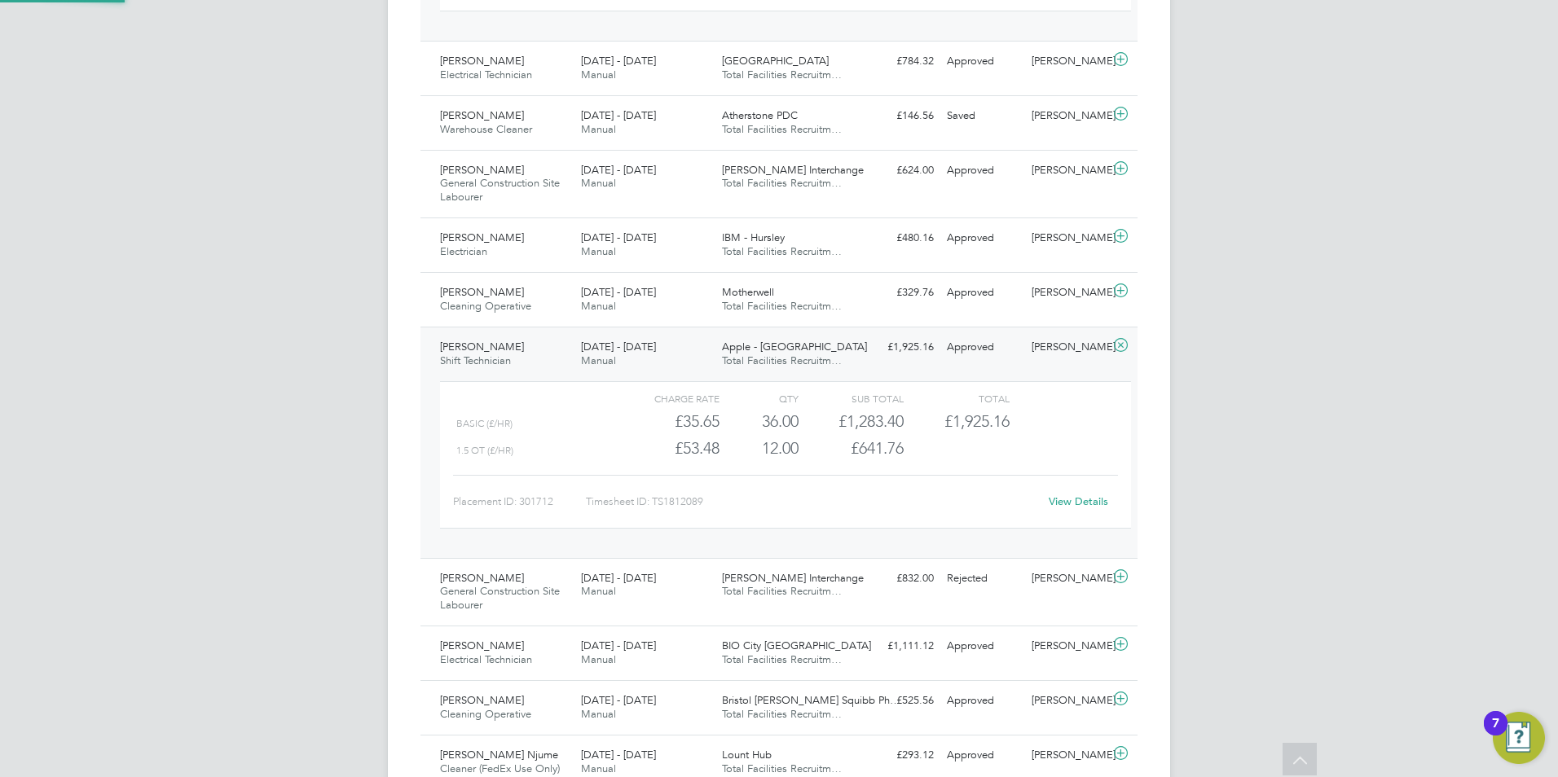
click at [1118, 345] on icon at bounding box center [1120, 345] width 20 height 13
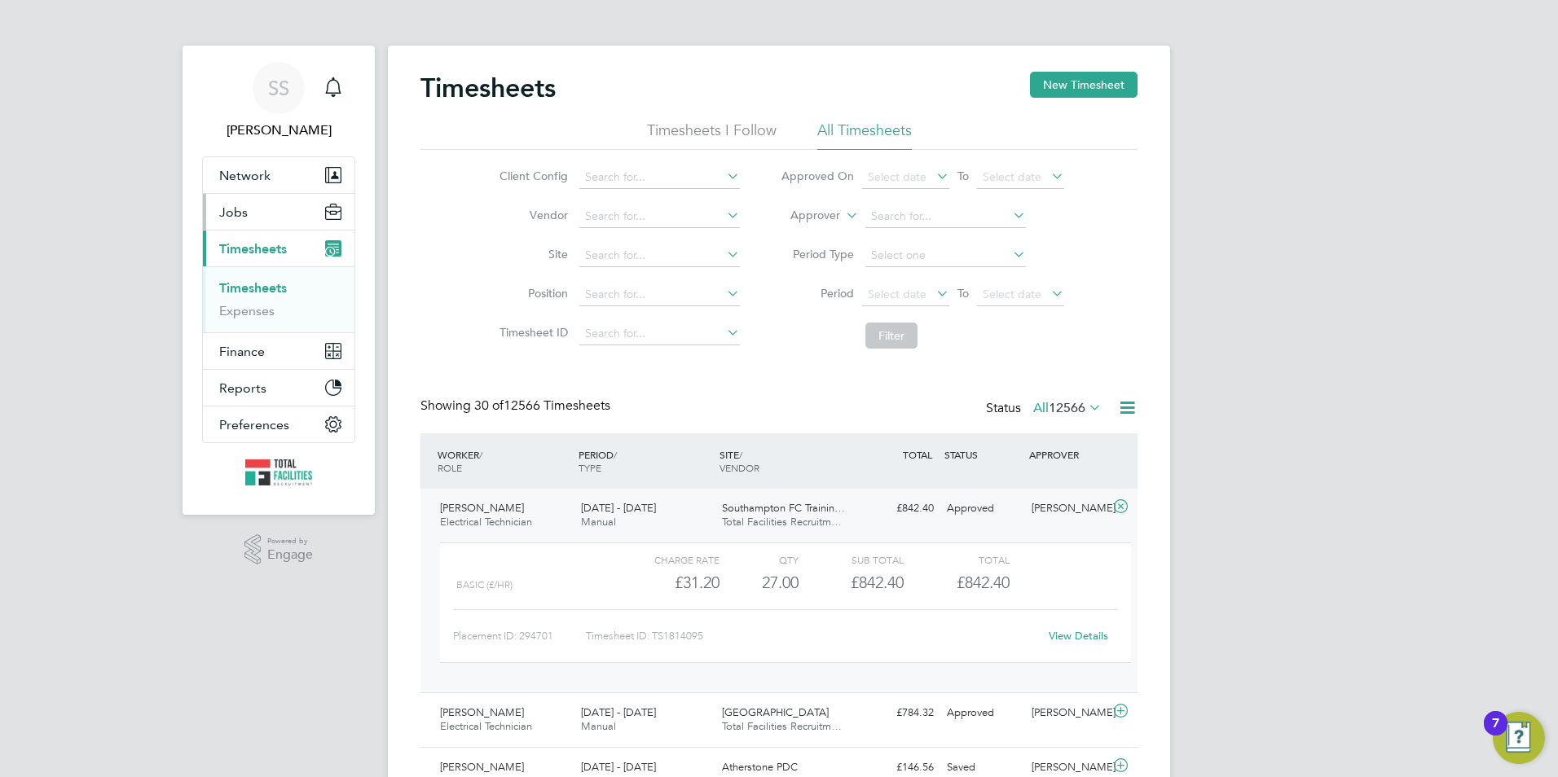
click at [264, 219] on button "Jobs" at bounding box center [279, 212] width 152 height 36
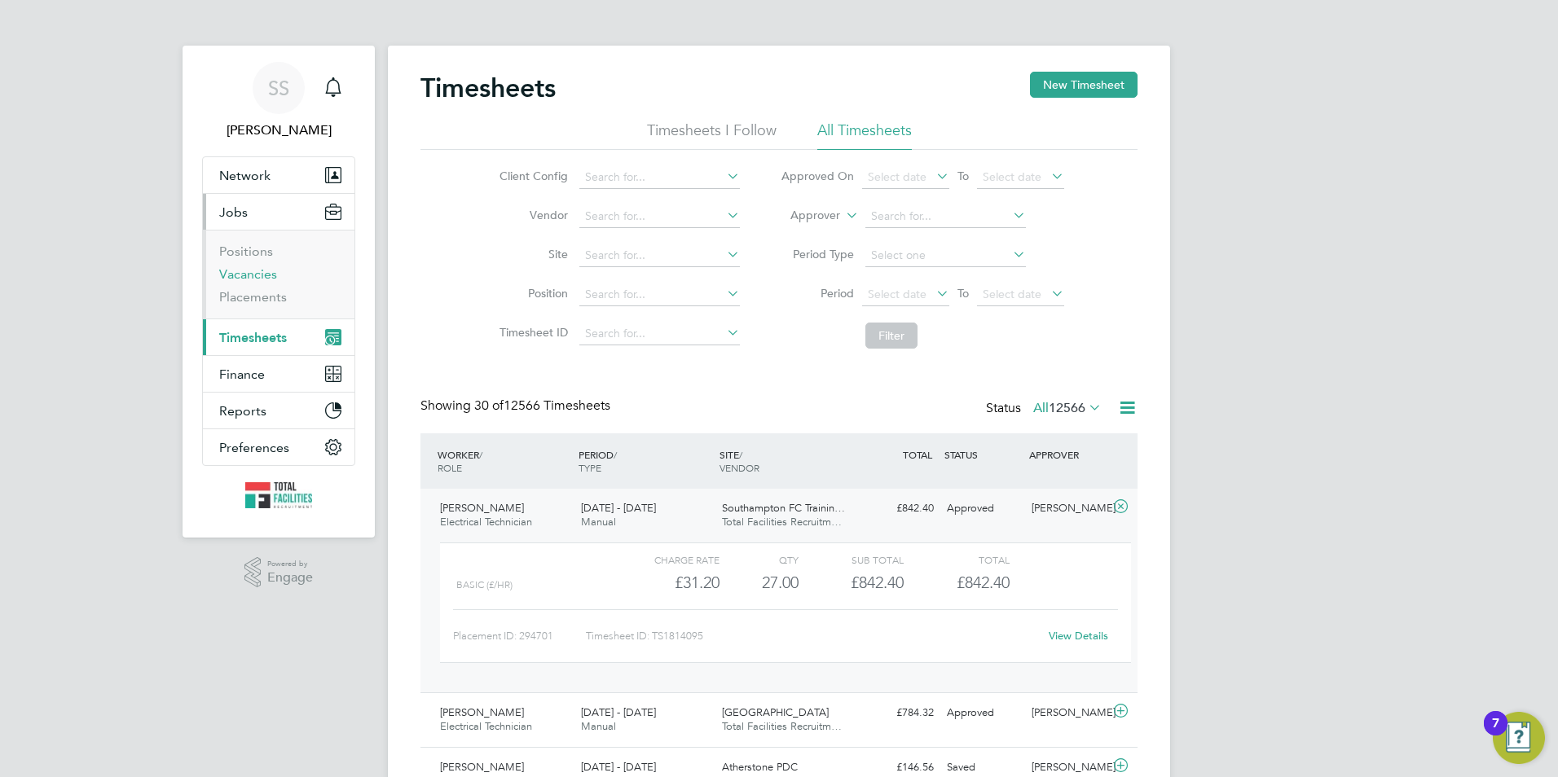
click at [242, 271] on link "Vacancies" at bounding box center [248, 273] width 58 height 15
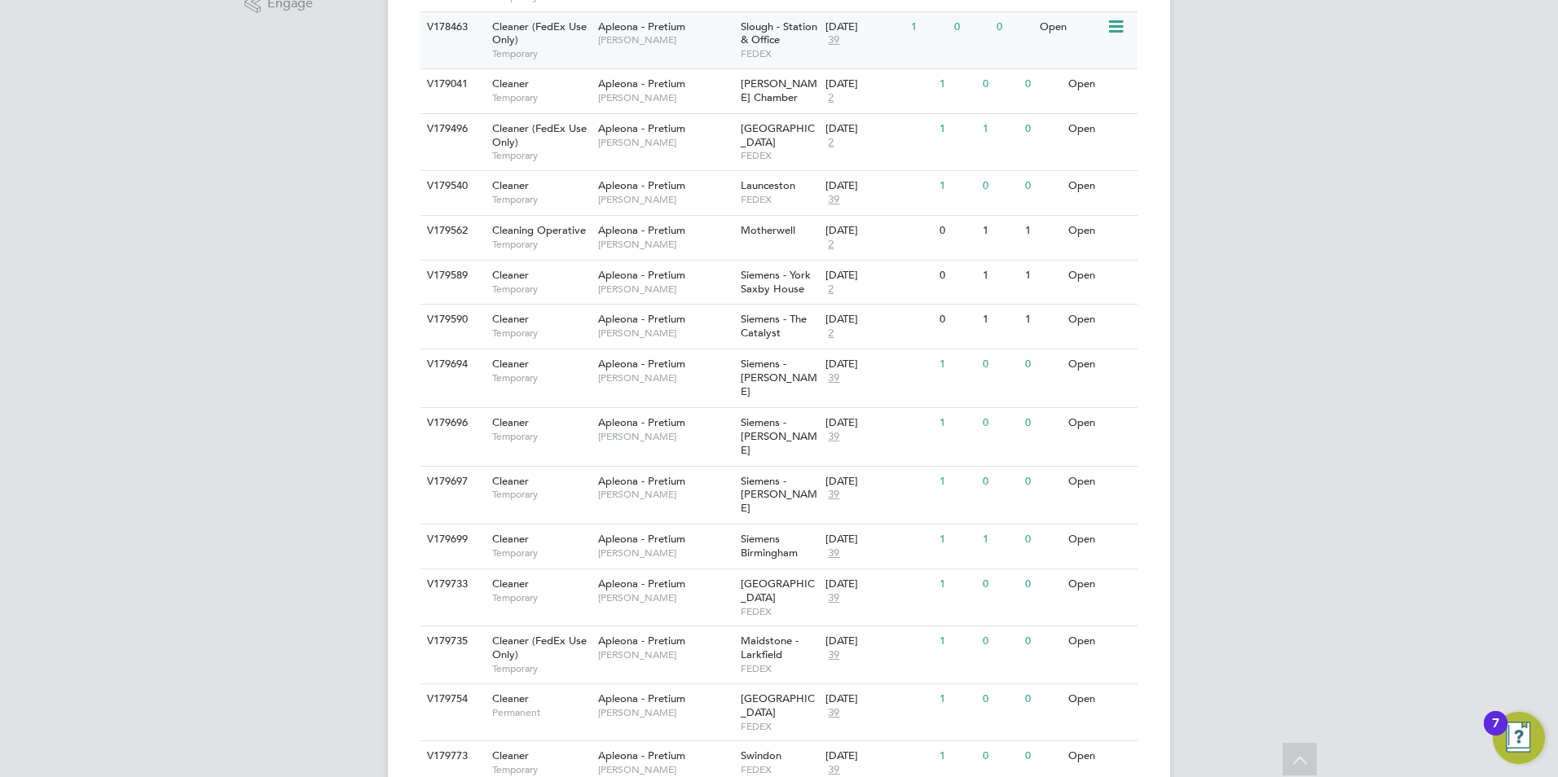
scroll to position [575, 0]
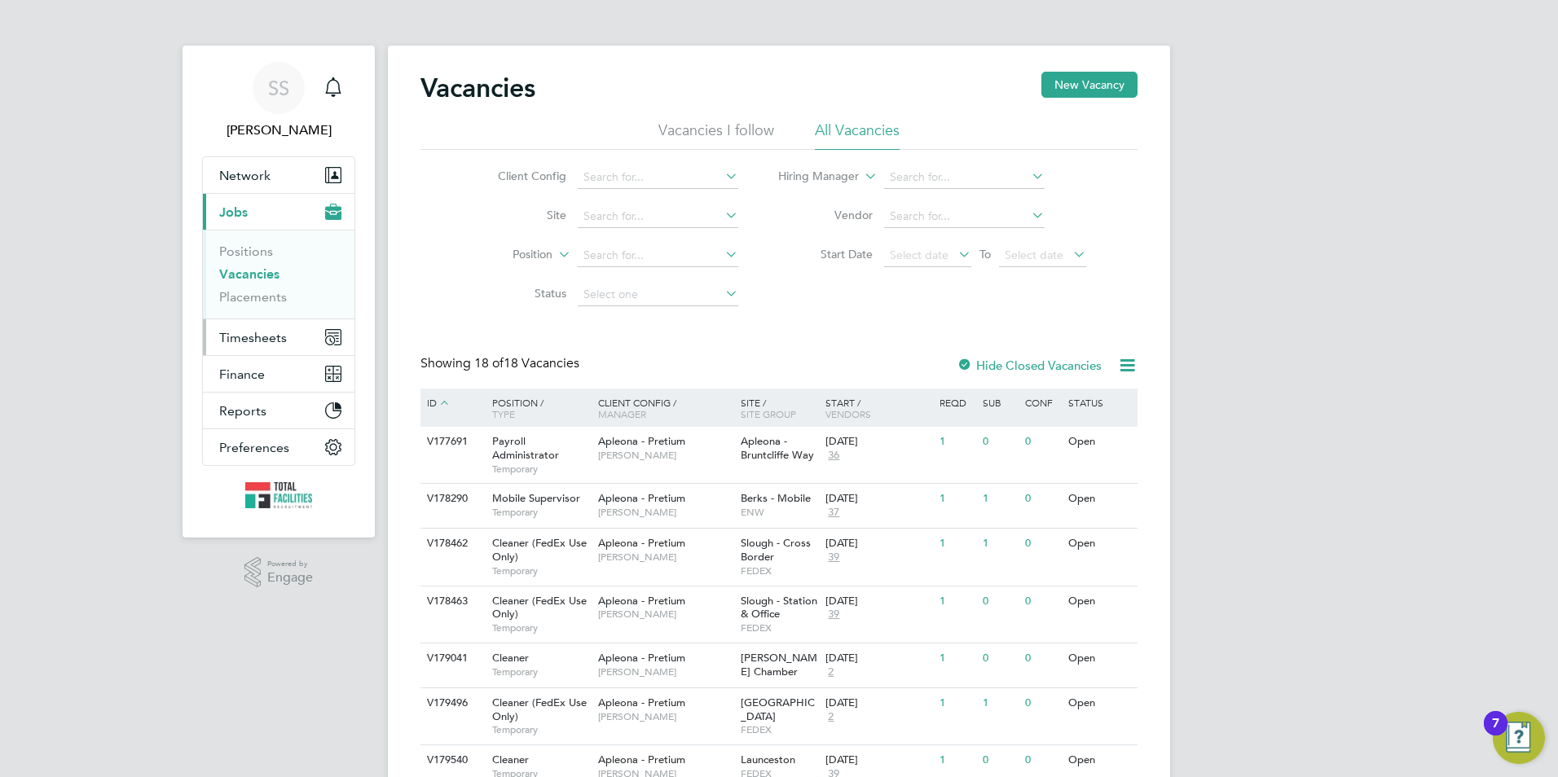
click at [242, 336] on span "Timesheets" at bounding box center [253, 337] width 68 height 15
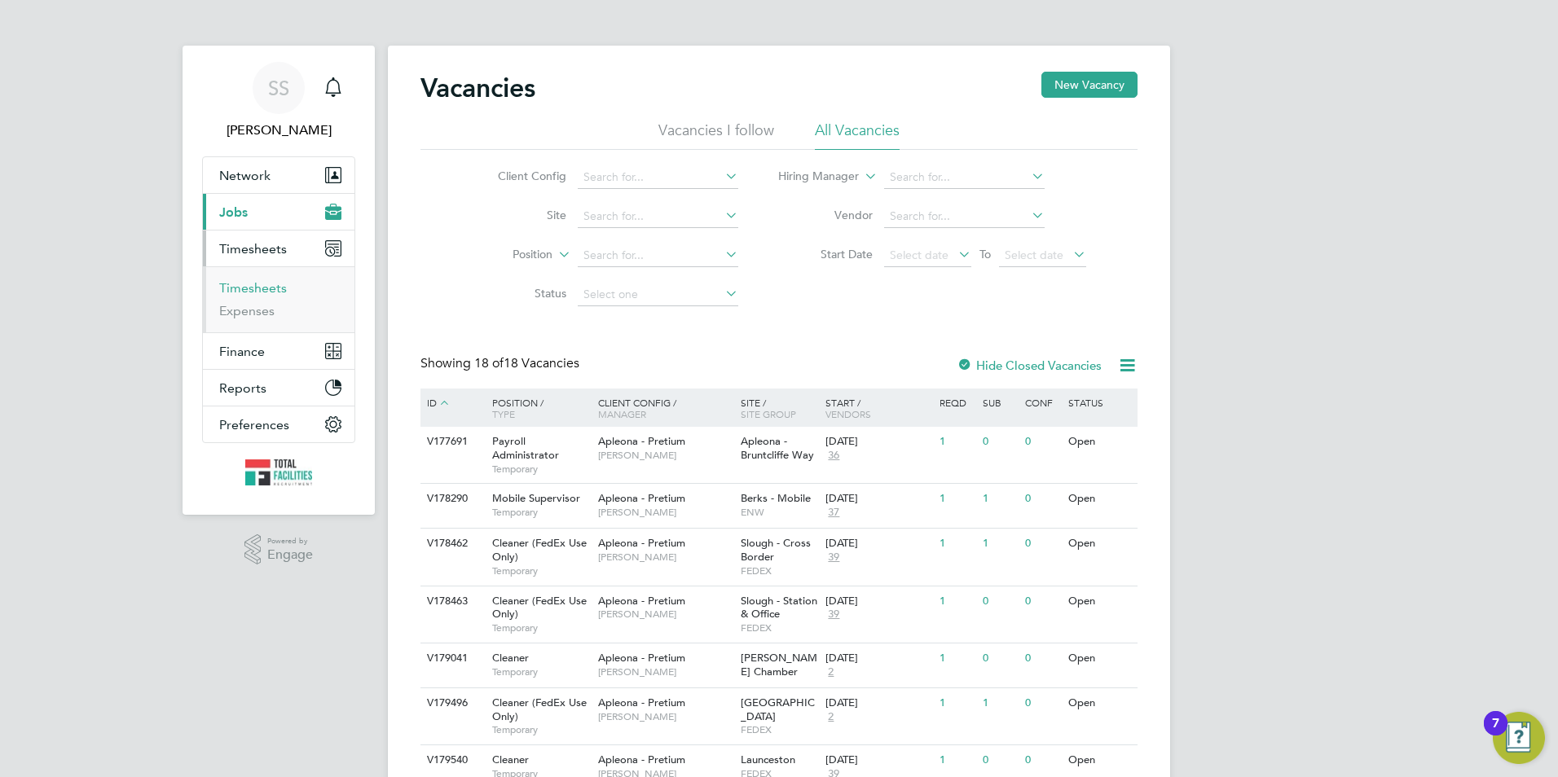
drag, startPoint x: 237, startPoint y: 271, endPoint x: 237, endPoint y: 284, distance: 12.2
click at [237, 272] on ul "Timesheets Expenses" at bounding box center [279, 299] width 152 height 66
click at [238, 288] on link "Timesheets" at bounding box center [253, 287] width 68 height 15
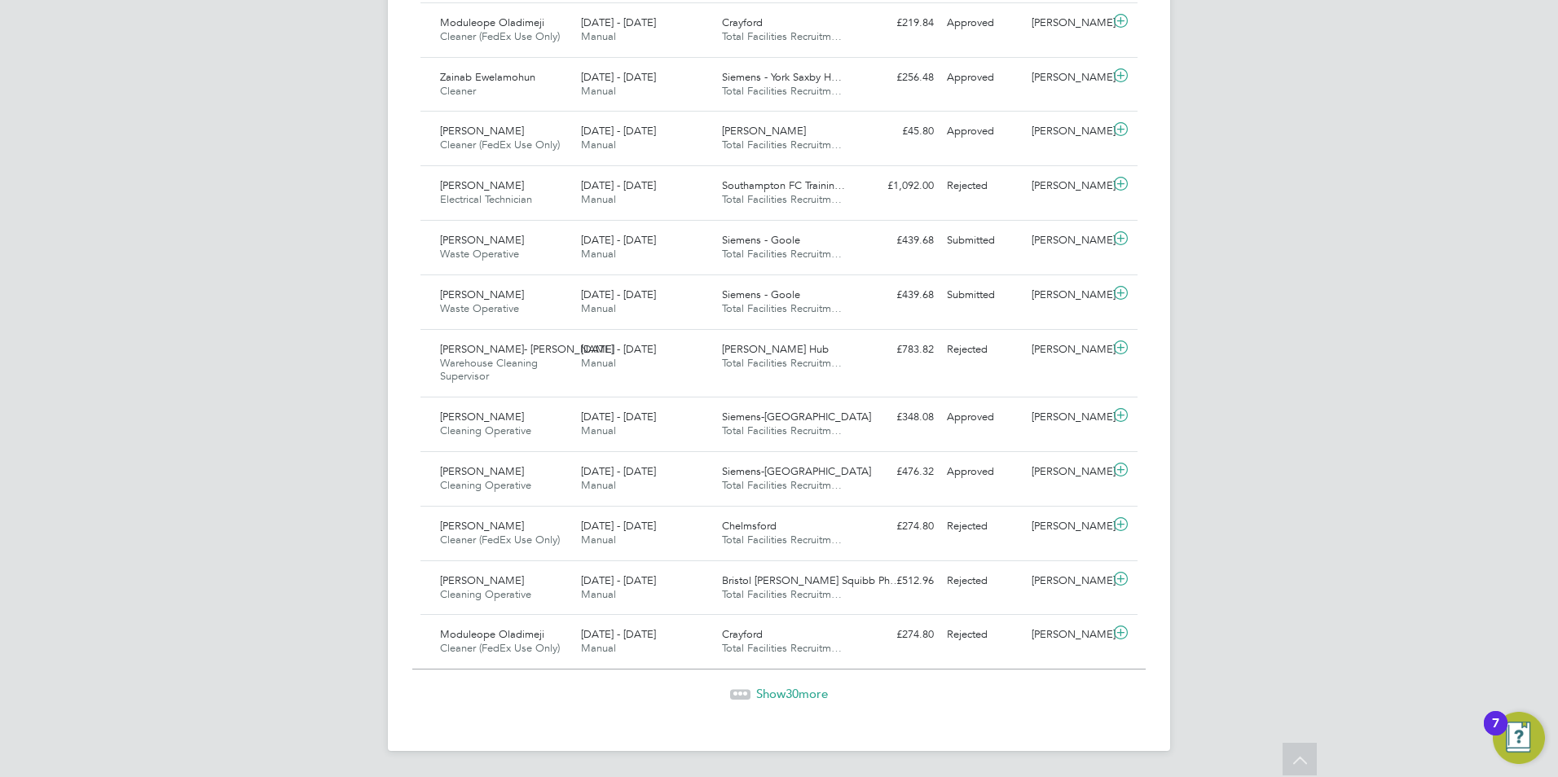
click at [756, 692] on span "Show 30 more" at bounding box center [792, 693] width 72 height 15
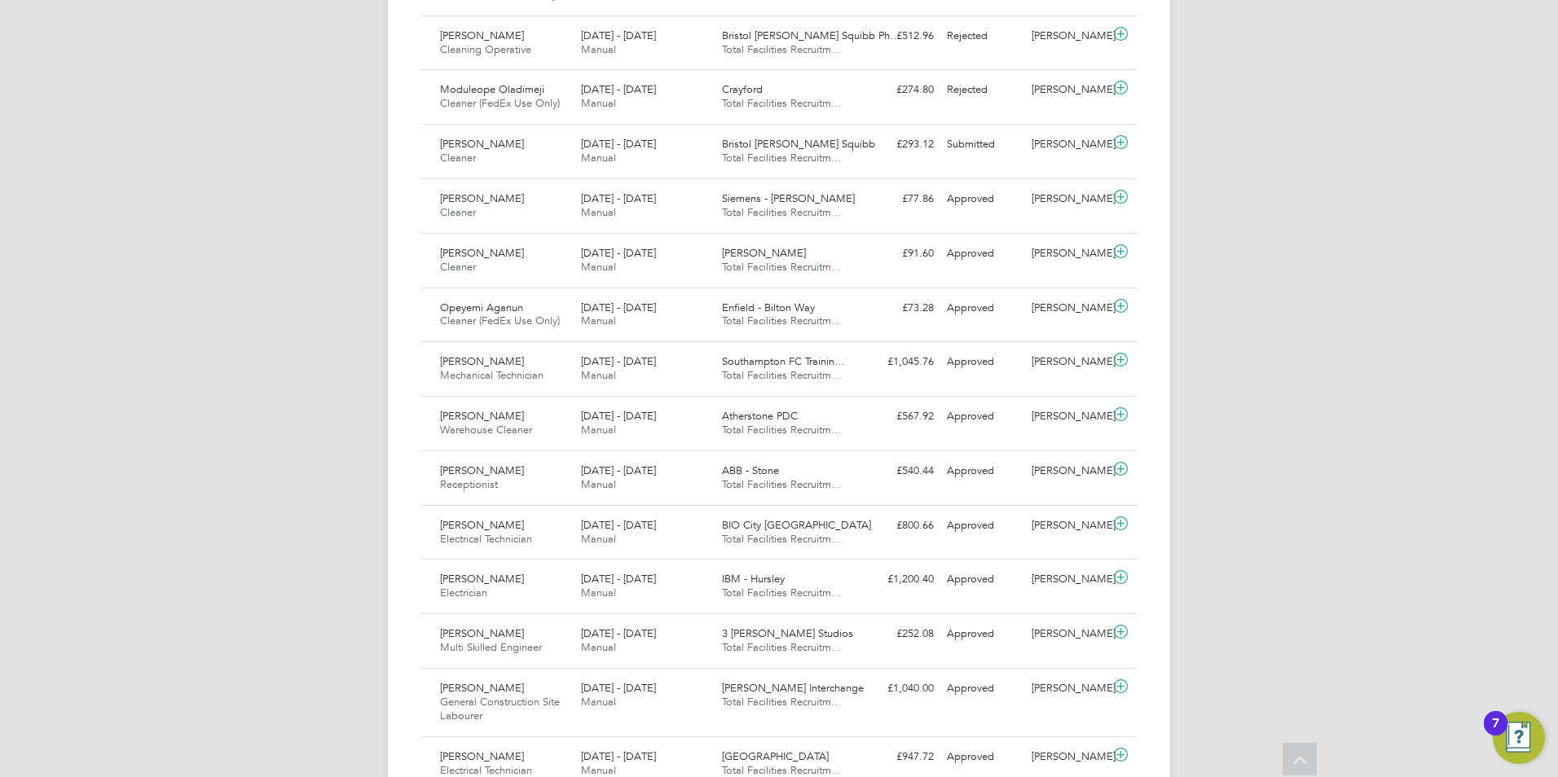
scroll to position [2447, 0]
